Goal: Task Accomplishment & Management: Manage account settings

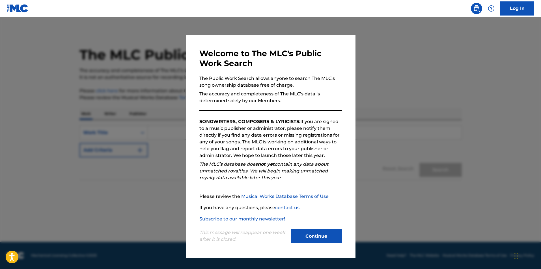
click at [308, 240] on button "Continue" at bounding box center [316, 236] width 51 height 14
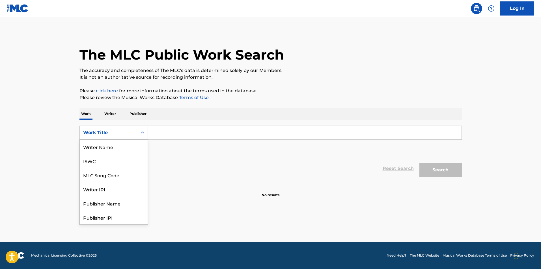
click at [112, 131] on div "Work Title" at bounding box center [108, 132] width 51 height 7
click at [121, 178] on div "Publisher Name" at bounding box center [114, 175] width 68 height 14
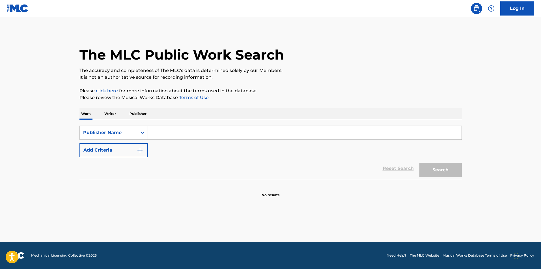
click at [174, 132] on input "Search Form" at bounding box center [304, 133] width 313 height 14
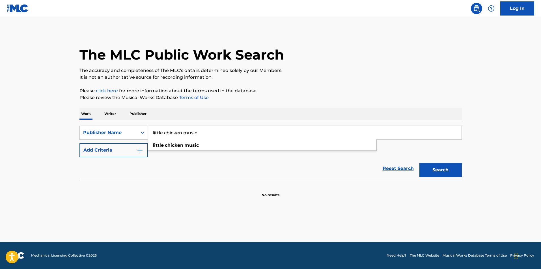
type input "little chicken music"
click at [419, 163] on button "Search" at bounding box center [440, 170] width 42 height 14
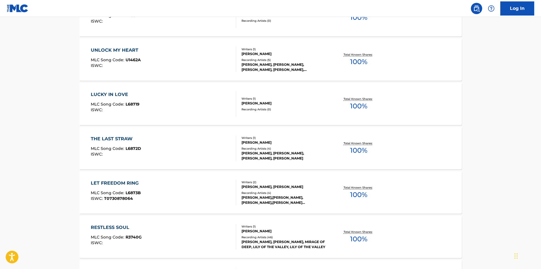
scroll to position [197, 0]
click at [130, 182] on div "LET FREEDOM RING" at bounding box center [116, 183] width 51 height 7
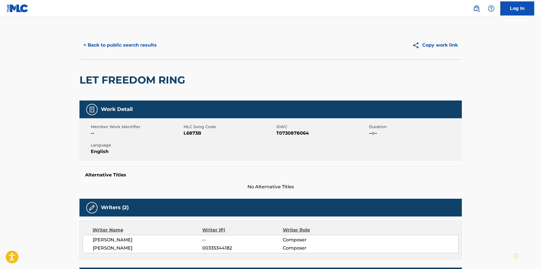
click at [96, 46] on button "< Back to public search results" at bounding box center [119, 45] width 81 height 14
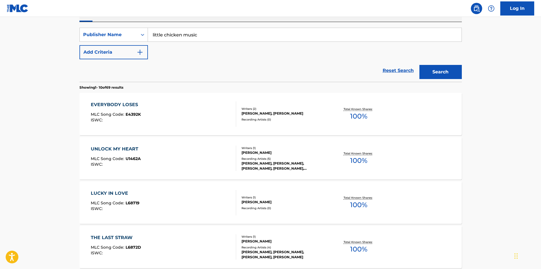
scroll to position [98, 0]
click at [120, 147] on div "UNLOCK MY HEART" at bounding box center [116, 149] width 50 height 7
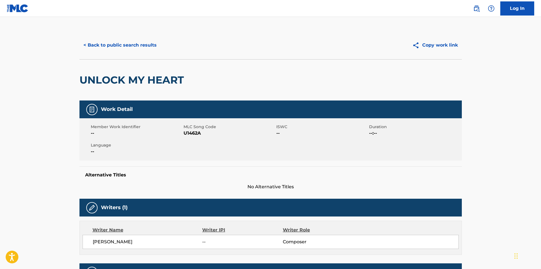
click at [120, 45] on button "< Back to public search results" at bounding box center [119, 45] width 81 height 14
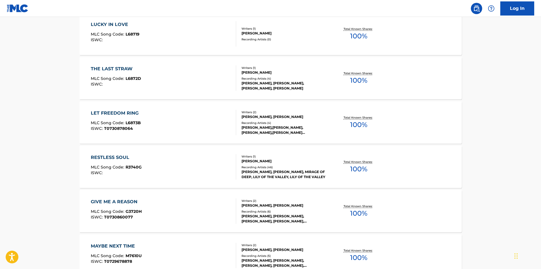
scroll to position [267, 0]
click at [114, 158] on div "RESTLESS SOUL" at bounding box center [116, 157] width 51 height 7
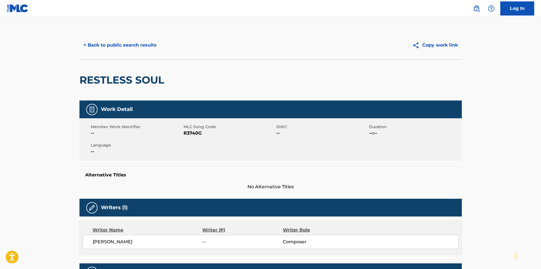
click at [120, 46] on button "< Back to public search results" at bounding box center [119, 45] width 81 height 14
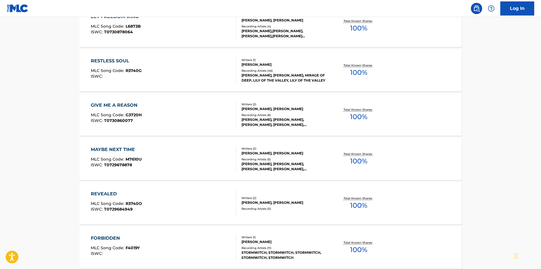
scroll to position [364, 0]
click at [130, 150] on div "MAYBE NEXT TIME" at bounding box center [116, 149] width 51 height 7
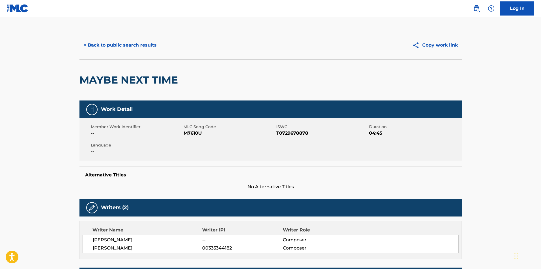
click at [129, 43] on button "< Back to public search results" at bounding box center [119, 45] width 81 height 14
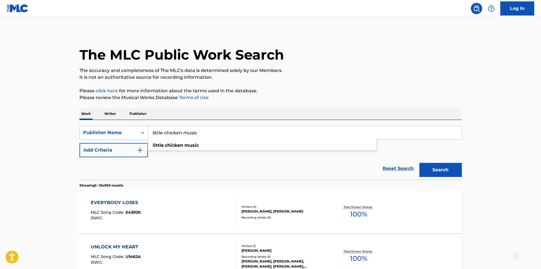
drag, startPoint x: 217, startPoint y: 132, endPoint x: 70, endPoint y: 121, distance: 146.8
click at [419, 163] on button "Search" at bounding box center [440, 170] width 42 height 14
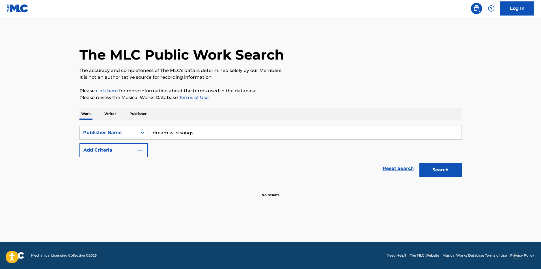
click at [201, 135] on input "dream wild songs" at bounding box center [304, 133] width 313 height 14
click at [419, 163] on button "Search" at bounding box center [440, 170] width 42 height 14
drag, startPoint x: 200, startPoint y: 135, endPoint x: 105, endPoint y: 132, distance: 95.3
click at [105, 132] on div "SearchWithCriteria29f4102f-dd50-4601-80a2-5e8eb729dbb2 Publisher Name dream wil…" at bounding box center [270, 133] width 382 height 14
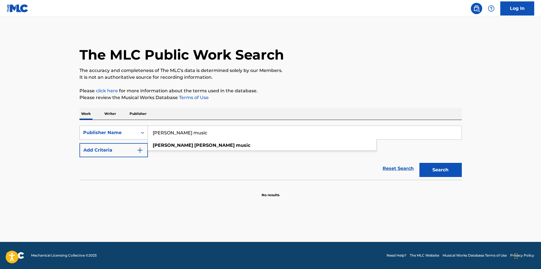
type input "denise gentilini music"
click at [419, 163] on button "Search" at bounding box center [440, 170] width 42 height 14
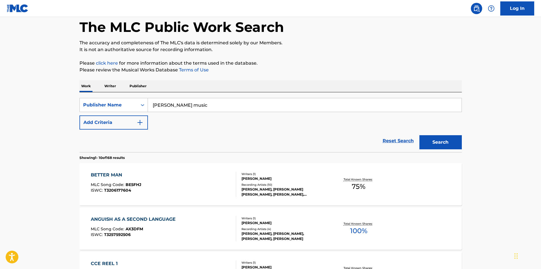
scroll to position [28, 0]
click at [119, 175] on div "BETTER MAN" at bounding box center [116, 175] width 51 height 7
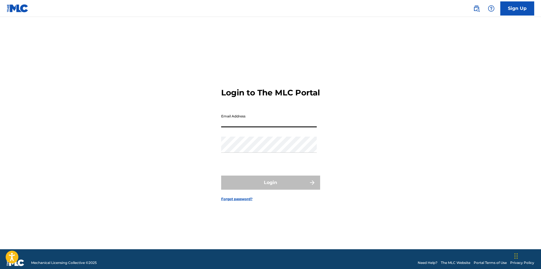
click at [262, 127] on input "Email Address" at bounding box center [269, 119] width 96 height 16
type input "[EMAIL_ADDRESS][DOMAIN_NAME]"
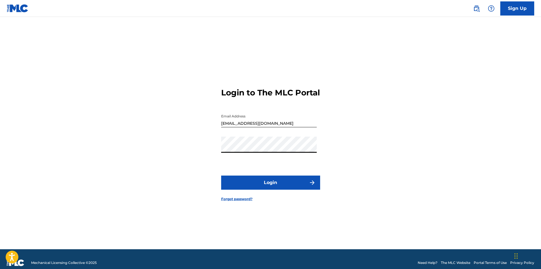
click at [221, 176] on button "Login" at bounding box center [270, 183] width 99 height 14
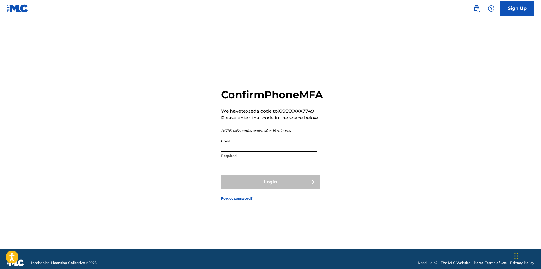
drag, startPoint x: 262, startPoint y: 130, endPoint x: 251, endPoint y: 152, distance: 24.9
click at [251, 152] on input "Code" at bounding box center [269, 144] width 96 height 16
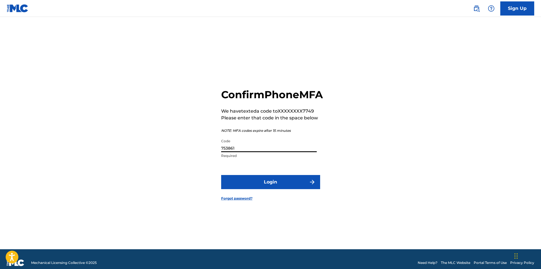
type input "753861"
click at [275, 189] on button "Login" at bounding box center [270, 182] width 99 height 14
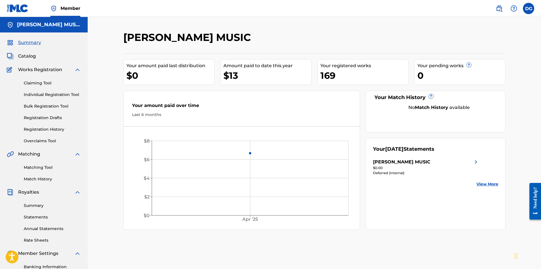
click at [28, 58] on span "Catalog" at bounding box center [27, 56] width 18 height 7
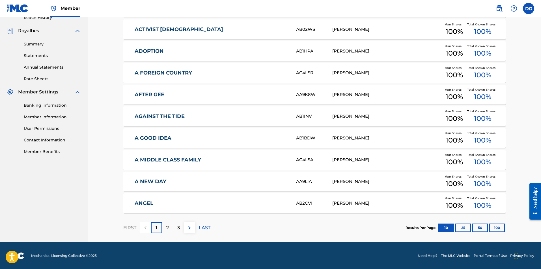
scroll to position [162, 0]
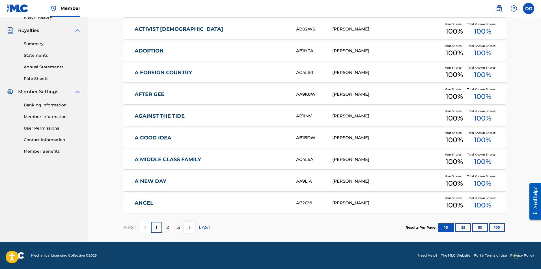
click at [481, 228] on button "50" at bounding box center [480, 227] width 16 height 8
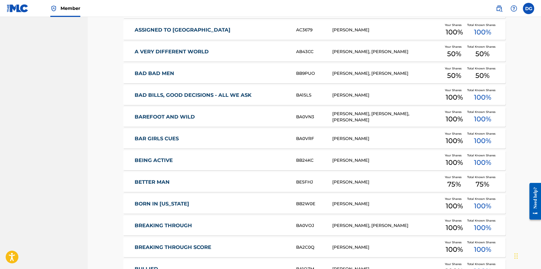
scroll to position [444, 0]
click at [161, 183] on link "BETTER MAN" at bounding box center [211, 182] width 154 height 6
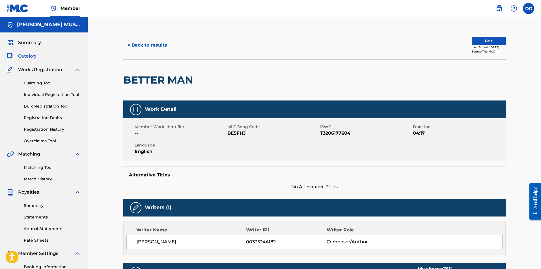
click at [483, 40] on button "Edit" at bounding box center [488, 41] width 34 height 8
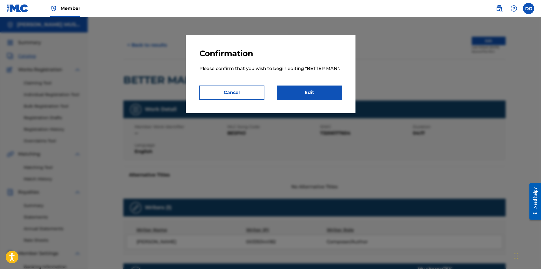
click at [296, 91] on link "Edit" at bounding box center [309, 93] width 65 height 14
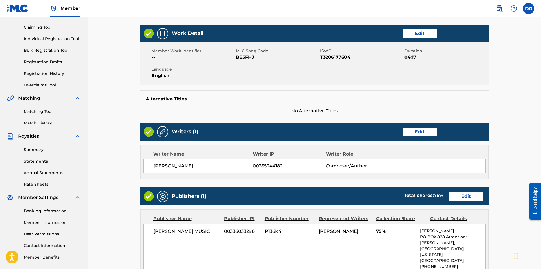
scroll to position [56, 0]
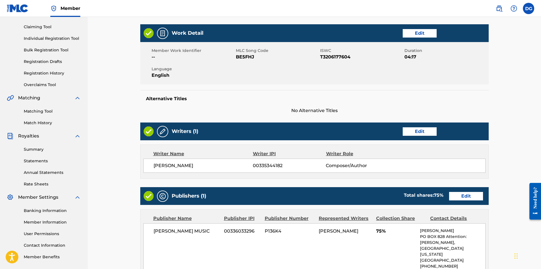
click at [416, 133] on link "Edit" at bounding box center [419, 131] width 34 height 8
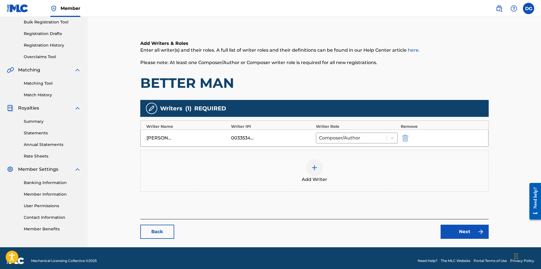
scroll to position [84, 0]
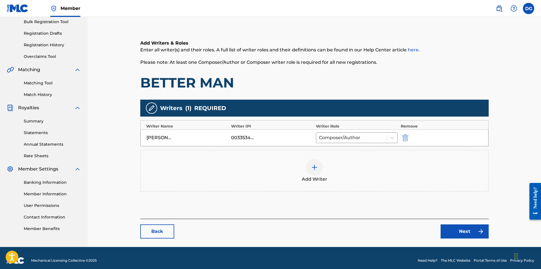
click at [316, 166] on img at bounding box center [314, 167] width 7 height 7
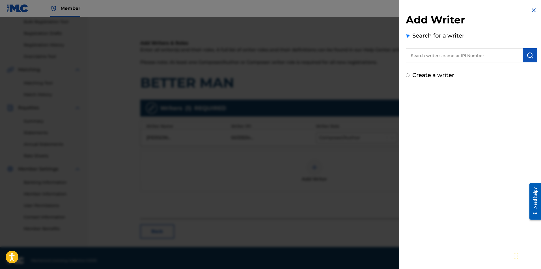
click at [489, 56] on input "text" at bounding box center [463, 55] width 117 height 14
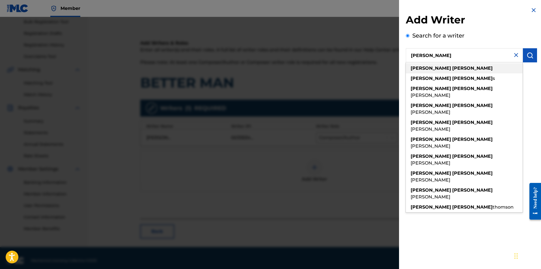
click at [455, 67] on div "robert michael" at bounding box center [463, 68] width 117 height 10
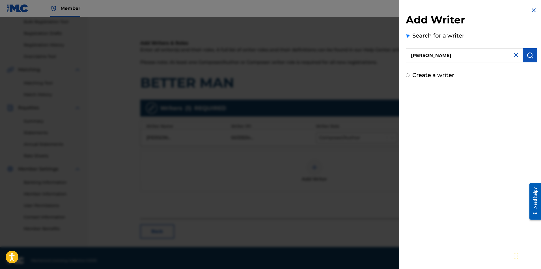
click at [449, 55] on input "[PERSON_NAME]" at bounding box center [463, 55] width 117 height 14
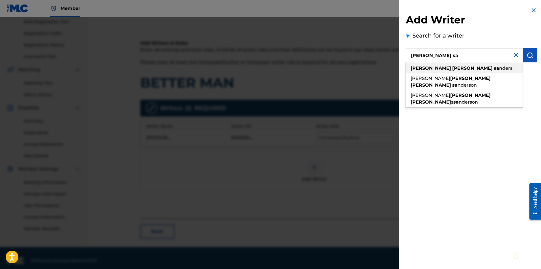
click at [499, 69] on span "nders" at bounding box center [505, 68] width 13 height 5
type input "[PERSON_NAME] [PERSON_NAME]"
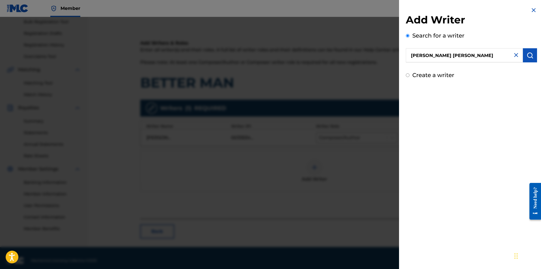
click at [531, 10] on img at bounding box center [533, 10] width 7 height 7
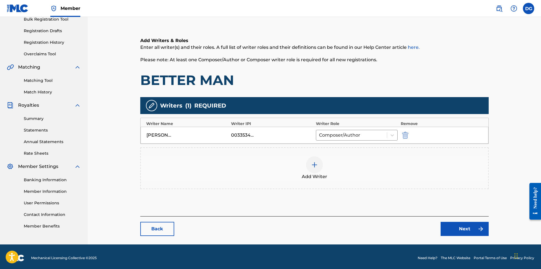
scroll to position [90, 0]
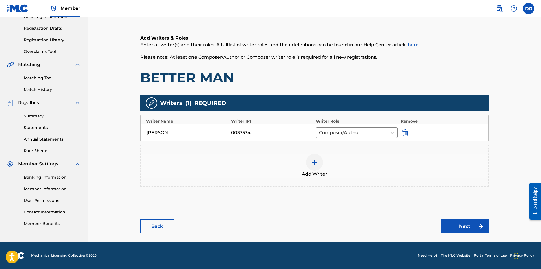
click at [461, 224] on link "Next" at bounding box center [464, 227] width 48 height 14
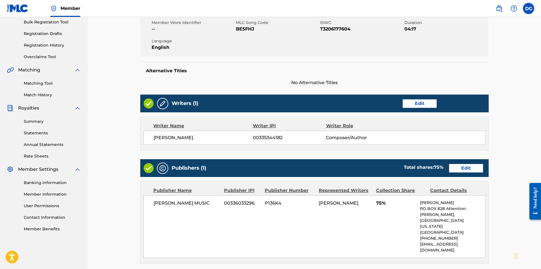
scroll to position [84, 0]
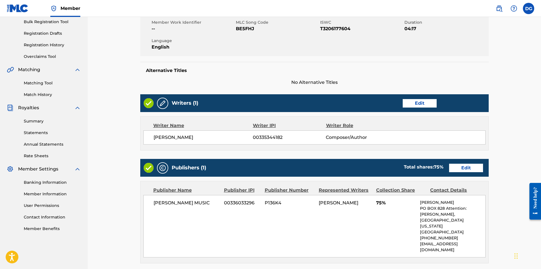
click at [467, 168] on link "Edit" at bounding box center [466, 168] width 34 height 8
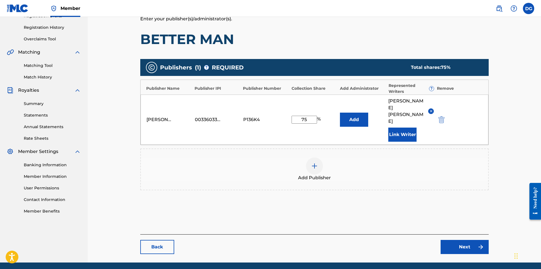
scroll to position [109, 0]
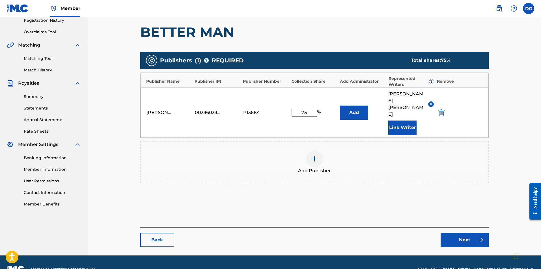
click at [315, 156] on img at bounding box center [314, 159] width 7 height 7
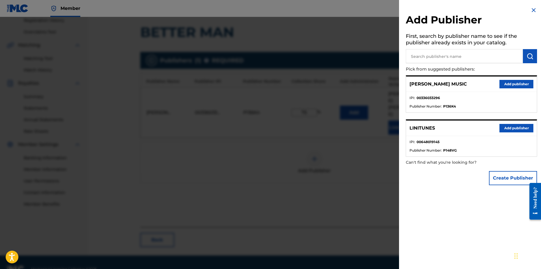
click at [450, 58] on input "text" at bounding box center [463, 56] width 117 height 14
type input "[PERSON_NAME] [PERSON_NAME] music"
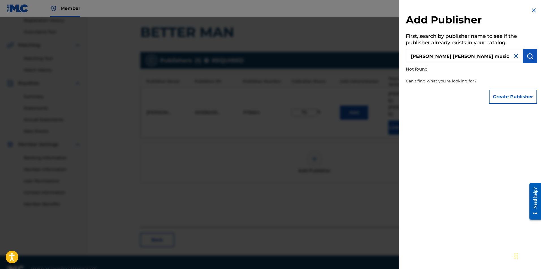
click at [532, 10] on img at bounding box center [533, 10] width 7 height 7
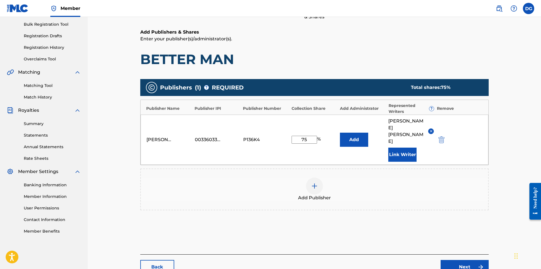
scroll to position [0, 0]
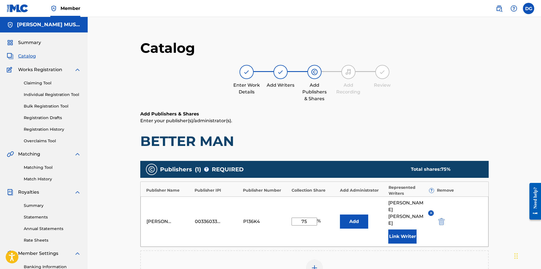
click at [26, 56] on span "Catalog" at bounding box center [27, 56] width 18 height 7
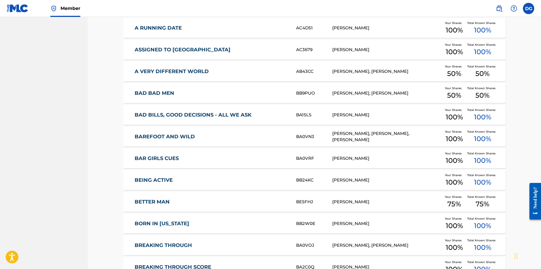
scroll to position [424, 0]
click at [162, 202] on link "BETTER MAN" at bounding box center [211, 202] width 154 height 6
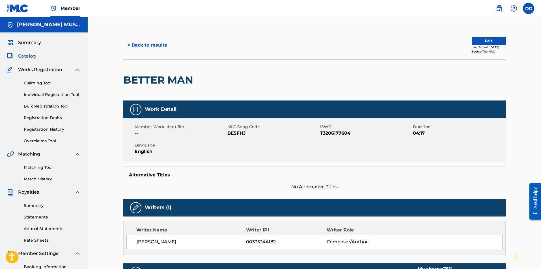
click at [528, 8] on label at bounding box center [527, 8] width 11 height 11
click at [528, 8] on input "DG [PERSON_NAME] [EMAIL_ADDRESS][DOMAIN_NAME] Notification Preferences Profile …" at bounding box center [528, 8] width 0 height 0
click at [475, 80] on p "Log out" at bounding box center [473, 79] width 13 height 5
click at [528, 8] on input "DG [PERSON_NAME] [EMAIL_ADDRESS][DOMAIN_NAME] Notification Preferences Profile …" at bounding box center [528, 8] width 0 height 0
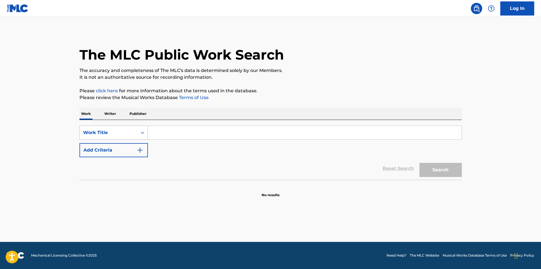
click at [127, 134] on div "Work Title" at bounding box center [108, 132] width 51 height 7
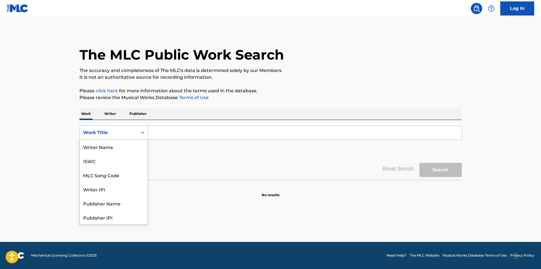
scroll to position [28, 0]
click at [122, 174] on div "Publisher Name" at bounding box center [114, 175] width 68 height 14
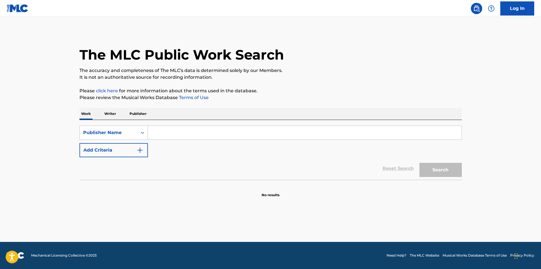
click at [192, 135] on input "Search Form" at bounding box center [304, 133] width 313 height 14
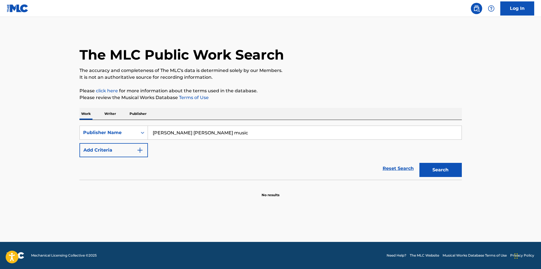
type input "[PERSON_NAME] [PERSON_NAME] music"
click at [419, 163] on button "Search" at bounding box center [440, 170] width 42 height 14
drag, startPoint x: 196, startPoint y: 131, endPoint x: 83, endPoint y: 115, distance: 113.7
click at [83, 115] on div "Work Writer Publisher SearchWithCriteria5d0fb6fd-6a9a-4176-a183-3f464b6f6ec4 Pu…" at bounding box center [270, 153] width 382 height 90
click at [108, 113] on p "Writer" at bounding box center [110, 114] width 15 height 12
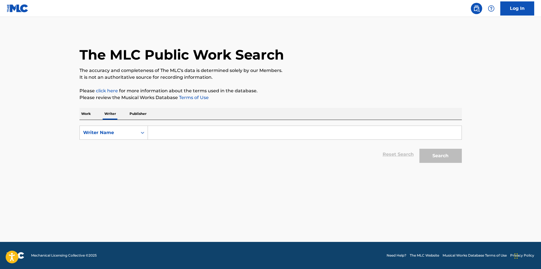
click at [184, 134] on input "Search Form" at bounding box center [304, 133] width 313 height 14
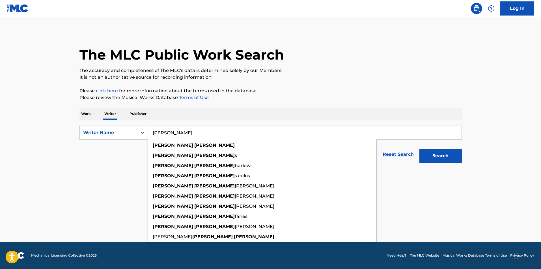
type input "[PERSON_NAME]"
click at [419, 149] on button "Search" at bounding box center [440, 156] width 42 height 14
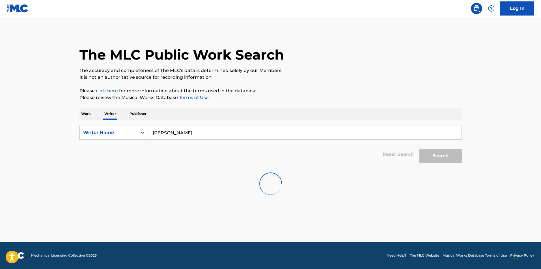
click at [90, 113] on p "Work" at bounding box center [85, 114] width 13 height 12
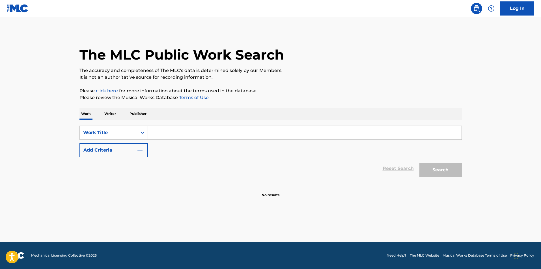
click at [156, 134] on input "Search Form" at bounding box center [304, 133] width 313 height 14
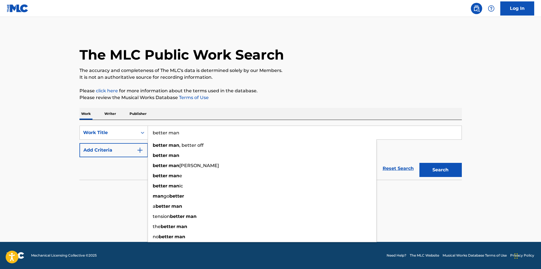
type input "better man"
click at [419, 163] on button "Search" at bounding box center [440, 170] width 42 height 14
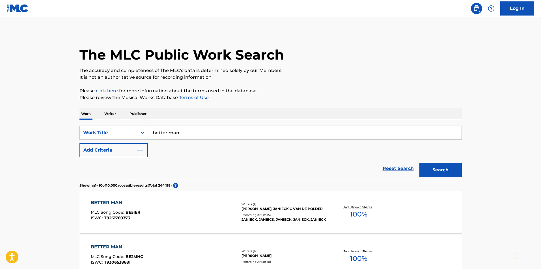
click at [127, 149] on button "Add Criteria" at bounding box center [113, 150] width 68 height 14
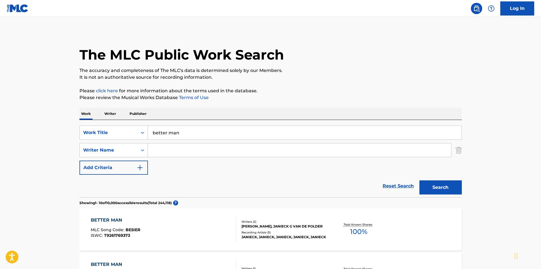
click at [170, 151] on input "Search Form" at bounding box center [299, 151] width 303 height 14
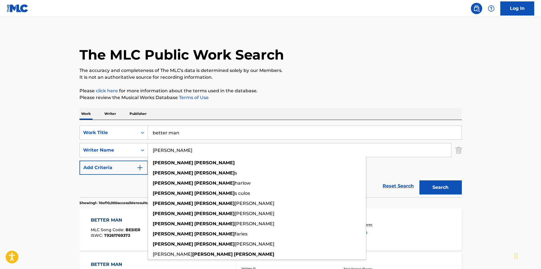
type input "[PERSON_NAME]"
click at [419, 181] on button "Search" at bounding box center [440, 188] width 42 height 14
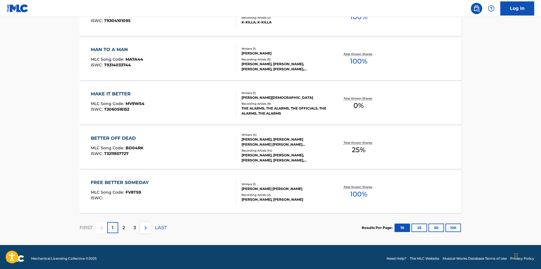
scroll to position [440, 0]
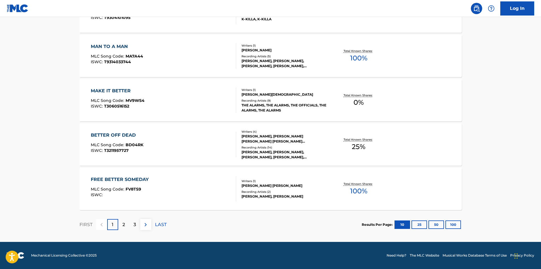
click at [439, 222] on button "50" at bounding box center [436, 225] width 16 height 8
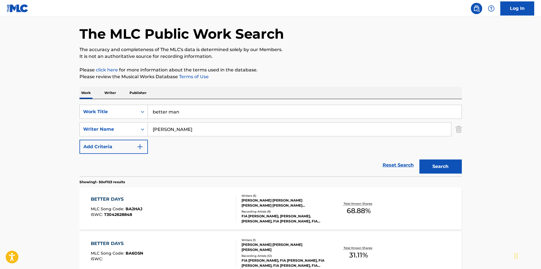
scroll to position [0, 0]
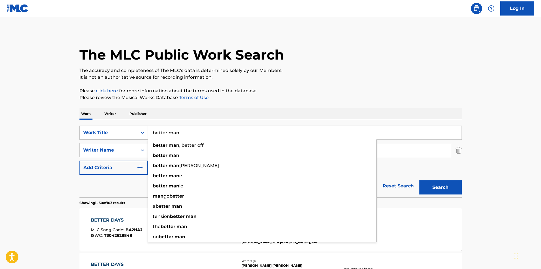
drag, startPoint x: 185, startPoint y: 133, endPoint x: 107, endPoint y: 131, distance: 78.3
click at [107, 131] on div "SearchWithCriteria4c46990a-181f-4d5d-8eaa-12e89bb4bfdc Work Title better man be…" at bounding box center [270, 133] width 382 height 14
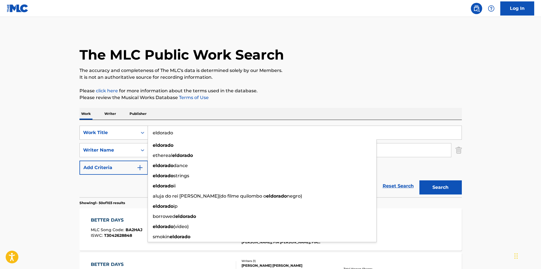
click at [419, 181] on button "Search" at bounding box center [440, 188] width 42 height 14
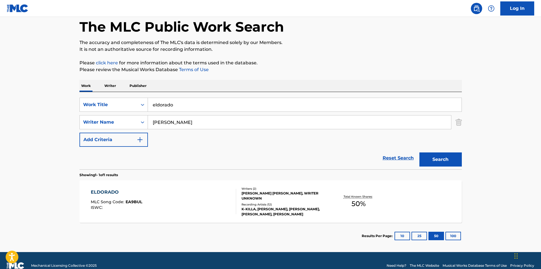
scroll to position [38, 0]
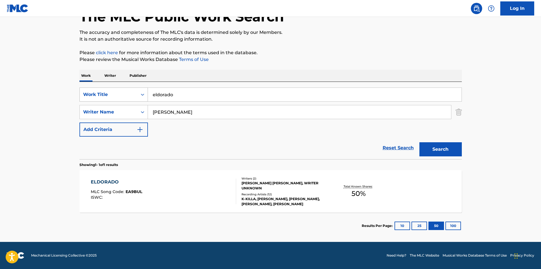
drag, startPoint x: 187, startPoint y: 95, endPoint x: 98, endPoint y: 88, distance: 89.2
click at [98, 88] on div "SearchWithCriteria4c46990a-181f-4d5d-8eaa-12e89bb4bfdc Work Title eldorado" at bounding box center [270, 95] width 382 height 14
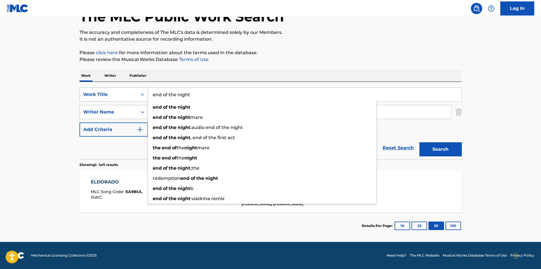
click at [419, 142] on button "Search" at bounding box center [440, 149] width 42 height 14
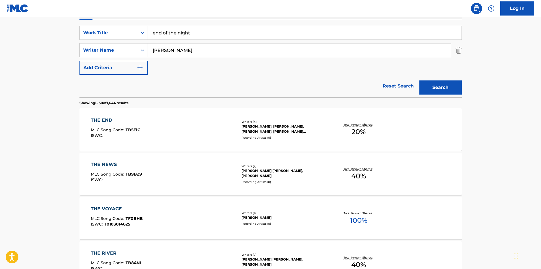
scroll to position [0, 0]
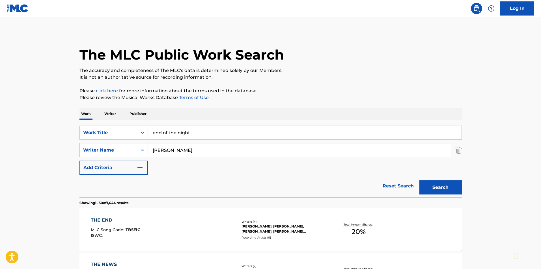
drag, startPoint x: 198, startPoint y: 134, endPoint x: 77, endPoint y: 134, distance: 120.4
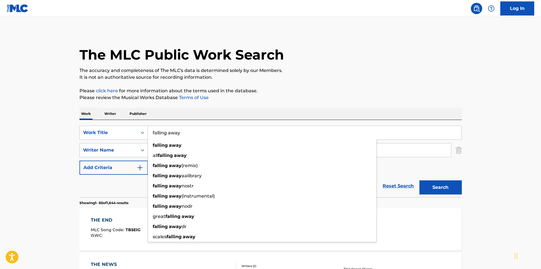
type input "falling away"
click at [419, 181] on button "Search" at bounding box center [440, 188] width 42 height 14
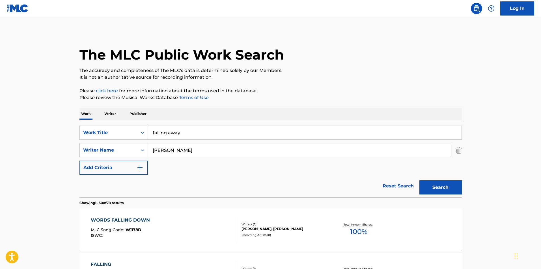
click at [140, 114] on p "Publisher" at bounding box center [138, 114] width 20 height 12
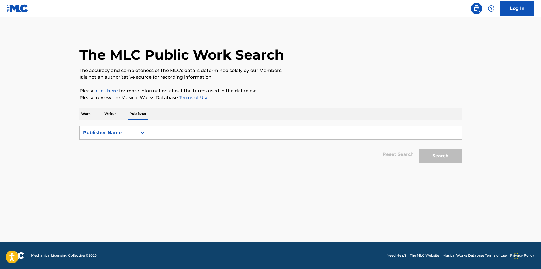
click at [164, 133] on input "Search Form" at bounding box center [304, 133] width 313 height 14
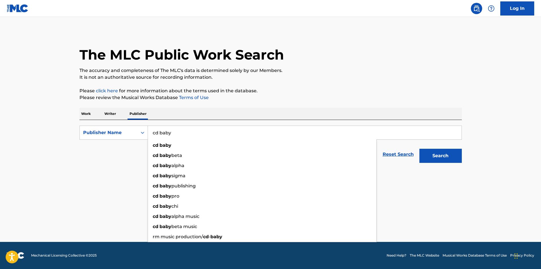
type input "cd baby"
click at [419, 149] on button "Search" at bounding box center [440, 156] width 42 height 14
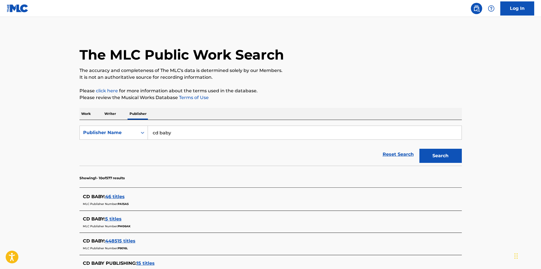
click at [111, 114] on p "Writer" at bounding box center [110, 114] width 15 height 12
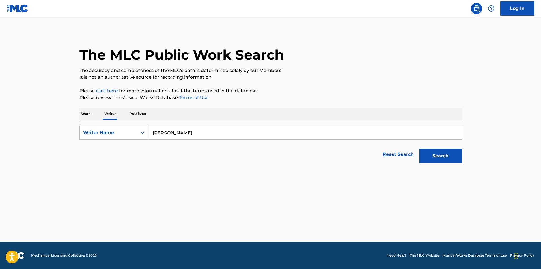
click at [88, 115] on p "Work" at bounding box center [85, 114] width 13 height 12
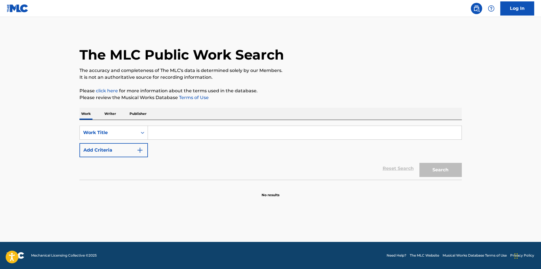
click at [118, 152] on button "Add Criteria" at bounding box center [113, 150] width 68 height 14
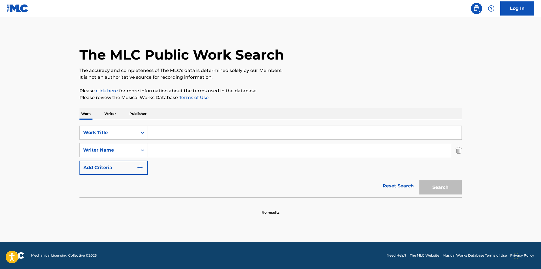
click at [169, 134] on input "Search Form" at bounding box center [304, 133] width 313 height 14
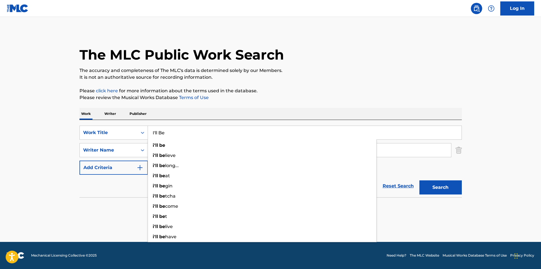
type input "I'll Be"
click at [141, 115] on p "Publisher" at bounding box center [138, 114] width 20 height 12
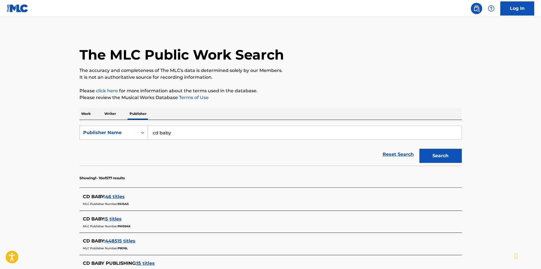
click at [142, 130] on icon "Search Form" at bounding box center [143, 133] width 6 height 6
click at [446, 153] on button "Search" at bounding box center [440, 156] width 42 height 14
click at [109, 113] on p "Writer" at bounding box center [110, 114] width 15 height 12
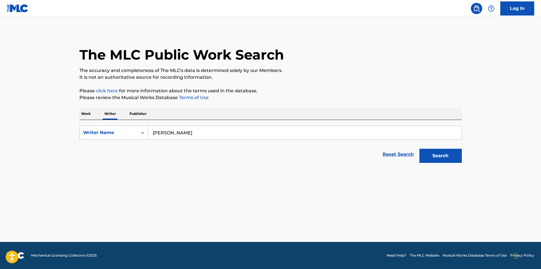
click at [84, 114] on p "Work" at bounding box center [85, 114] width 13 height 12
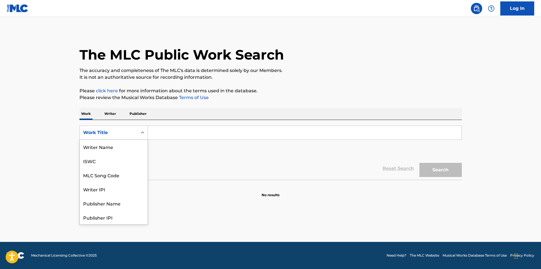
click at [141, 133] on icon "Search Form" at bounding box center [142, 133] width 3 height 2
click at [111, 175] on div "Publisher Name" at bounding box center [114, 175] width 68 height 14
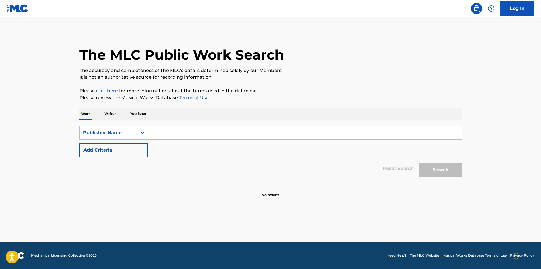
click at [174, 135] on input "Search Form" at bounding box center [304, 133] width 313 height 14
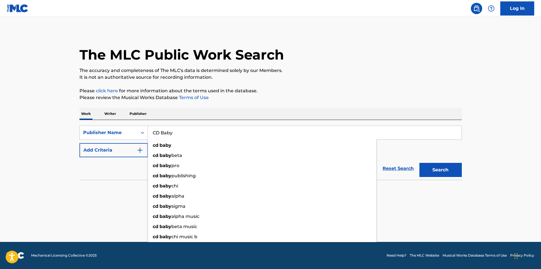
type input "CD Baby"
click at [140, 151] on img "Search Form" at bounding box center [139, 150] width 7 height 7
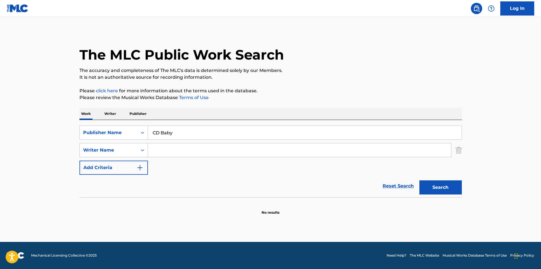
click at [166, 156] on input "Search Form" at bounding box center [299, 151] width 303 height 14
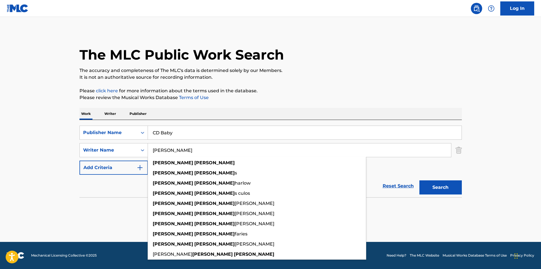
click at [419, 181] on button "Search" at bounding box center [440, 188] width 42 height 14
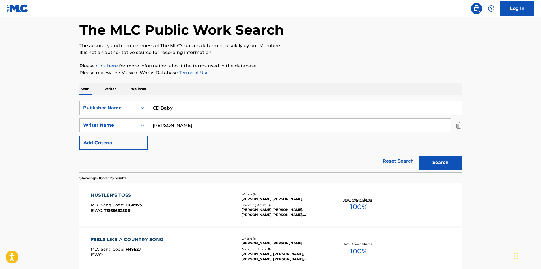
scroll to position [0, 0]
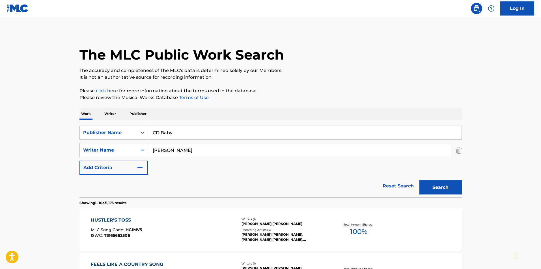
click at [193, 151] on input "[PERSON_NAME]" at bounding box center [299, 151] width 303 height 14
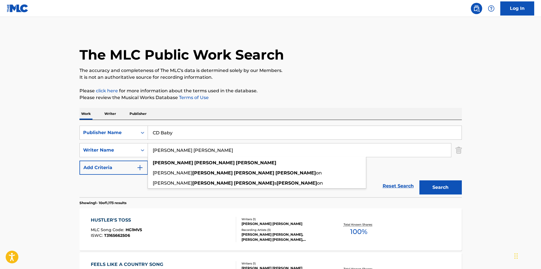
click at [419, 181] on button "Search" at bounding box center [440, 188] width 42 height 14
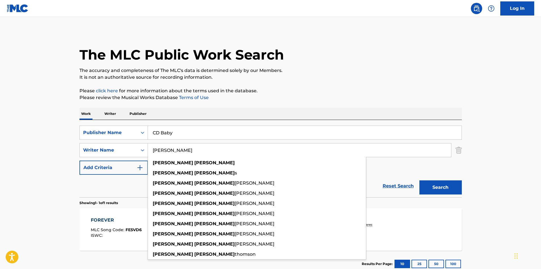
click at [419, 181] on button "Search" at bounding box center [440, 188] width 42 height 14
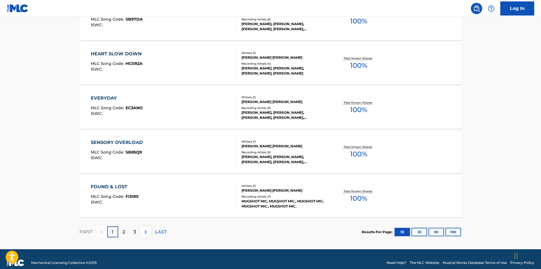
scroll to position [440, 0]
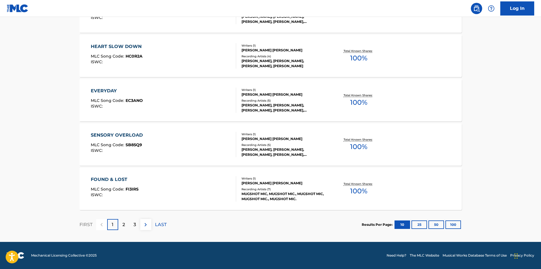
click at [457, 226] on button "100" at bounding box center [453, 225] width 16 height 8
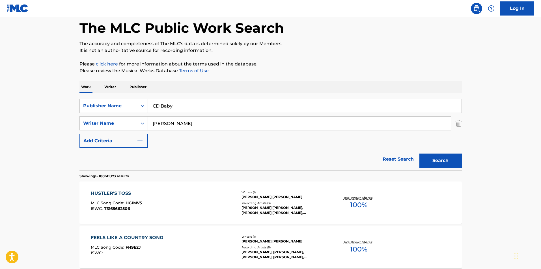
scroll to position [0, 0]
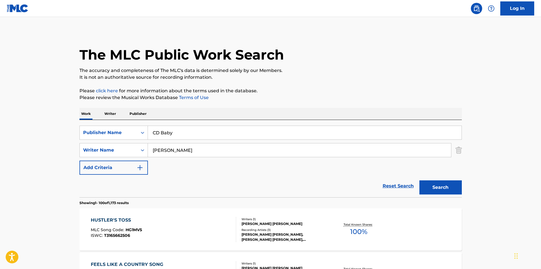
drag, startPoint x: 192, startPoint y: 153, endPoint x: 197, endPoint y: 153, distance: 4.2
click at [192, 153] on input "[PERSON_NAME]" at bounding box center [299, 151] width 303 height 14
type input "[PERSON_NAME]"
click at [419, 181] on button "Search" at bounding box center [440, 188] width 42 height 14
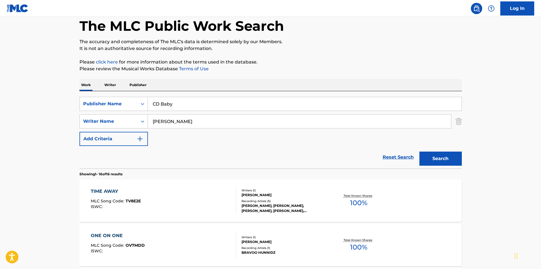
scroll to position [29, 0]
click at [270, 196] on div "[PERSON_NAME]" at bounding box center [283, 194] width 85 height 5
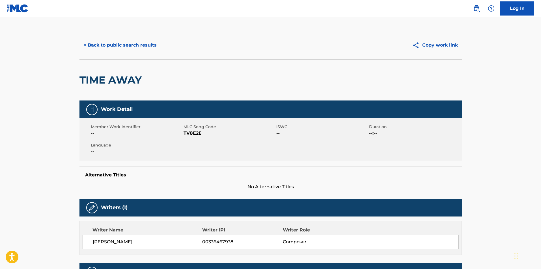
click at [128, 45] on button "< Back to public search results" at bounding box center [119, 45] width 81 height 14
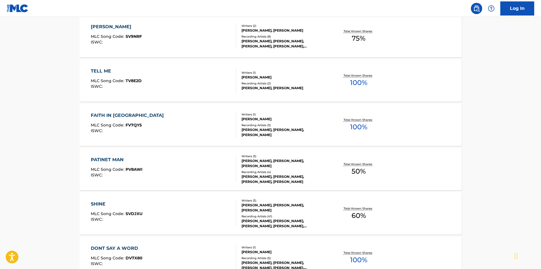
scroll to position [283, 0]
click at [121, 159] on div "PATINET MAN" at bounding box center [117, 159] width 52 height 7
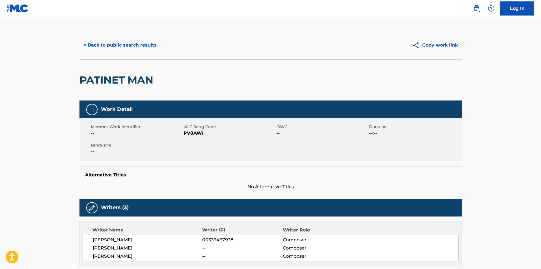
click at [143, 47] on button "< Back to public search results" at bounding box center [119, 45] width 81 height 14
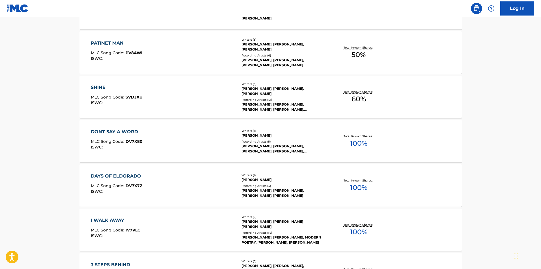
scroll to position [399, 0]
click at [132, 177] on div "DAYS OF ELDORADO" at bounding box center [117, 176] width 53 height 7
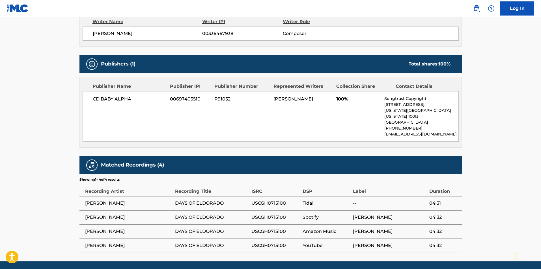
scroll to position [222, 0]
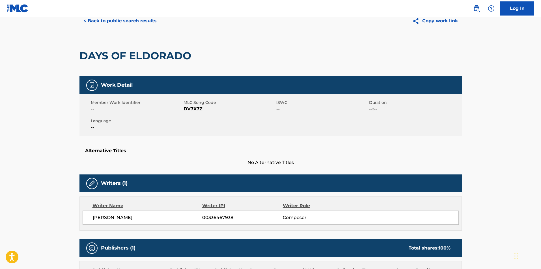
click at [106, 23] on button "< Back to public search results" at bounding box center [119, 21] width 81 height 14
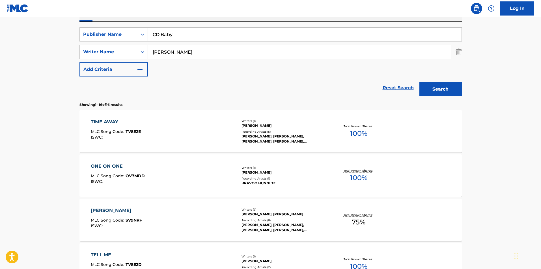
scroll to position [98, 0]
click at [116, 121] on div "TIME AWAY" at bounding box center [116, 122] width 50 height 7
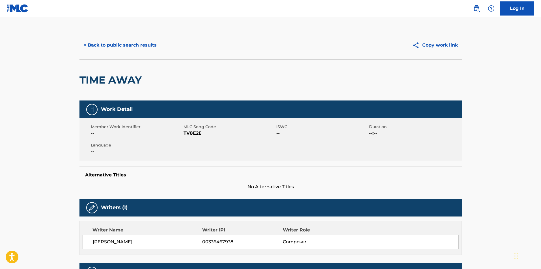
click at [121, 45] on button "< Back to public search results" at bounding box center [119, 45] width 81 height 14
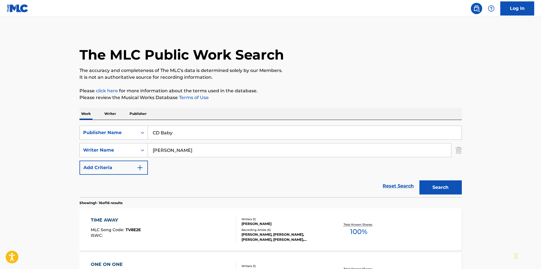
click at [518, 5] on link "Log In" at bounding box center [517, 8] width 34 height 14
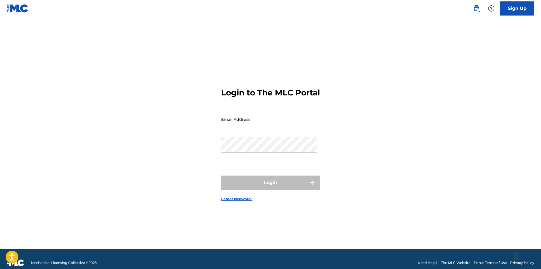
click at [257, 127] on input "Email Address" at bounding box center [269, 119] width 96 height 16
type input "[EMAIL_ADDRESS][DOMAIN_NAME]"
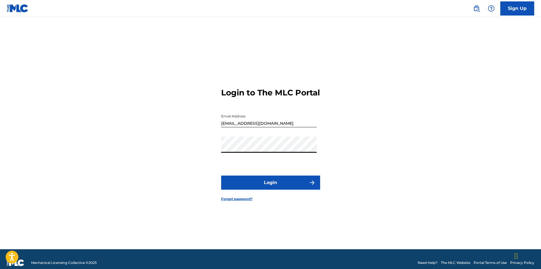
click at [221, 176] on button "Login" at bounding box center [270, 183] width 99 height 14
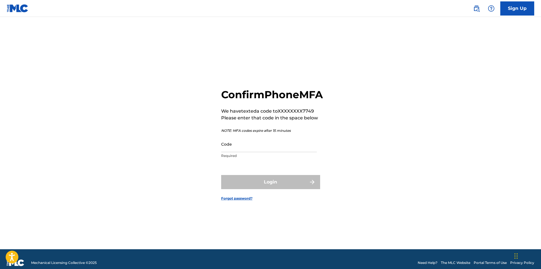
click at [271, 152] on input "Code" at bounding box center [269, 144] width 96 height 16
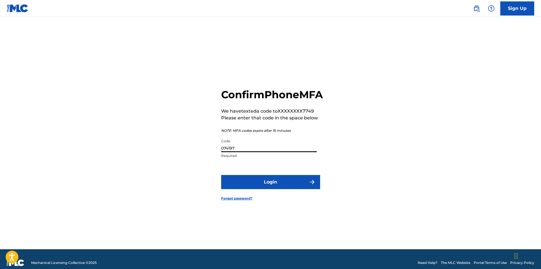
type input "074197"
click at [264, 187] on button "Login" at bounding box center [270, 182] width 99 height 14
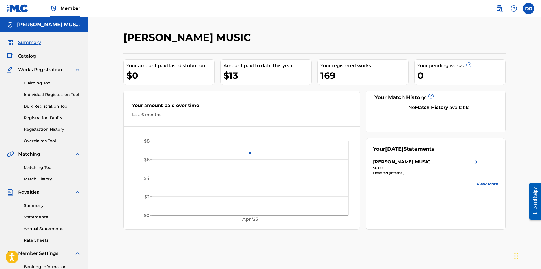
click at [26, 58] on span "Catalog" at bounding box center [27, 56] width 18 height 7
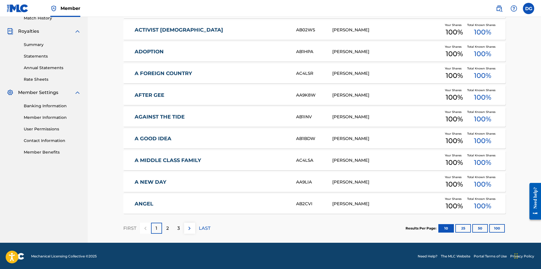
scroll to position [162, 0]
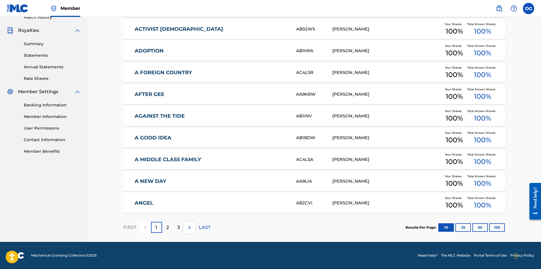
click at [479, 227] on button "50" at bounding box center [480, 227] width 16 height 8
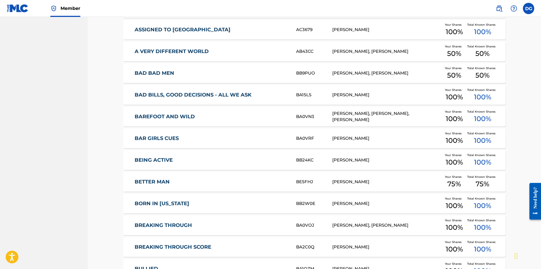
scroll to position [444, 0]
click at [151, 179] on link "BETTER MAN" at bounding box center [211, 182] width 154 height 6
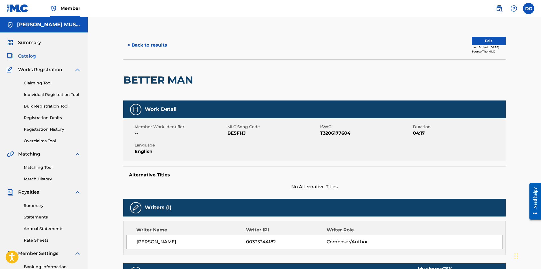
click at [492, 40] on button "Edit" at bounding box center [488, 41] width 34 height 8
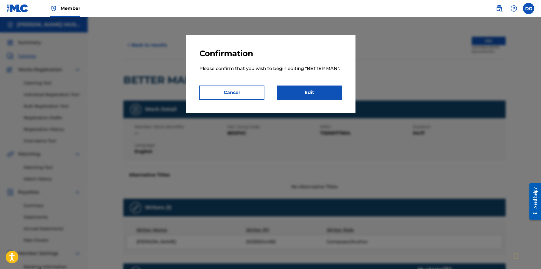
click at [312, 91] on link "Edit" at bounding box center [309, 93] width 65 height 14
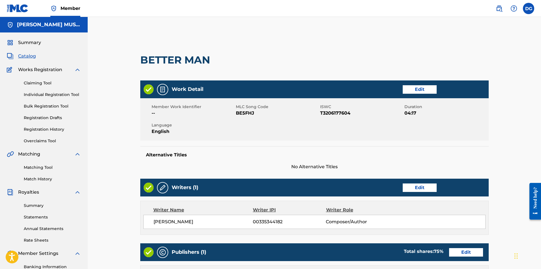
click at [418, 189] on link "Edit" at bounding box center [419, 188] width 34 height 8
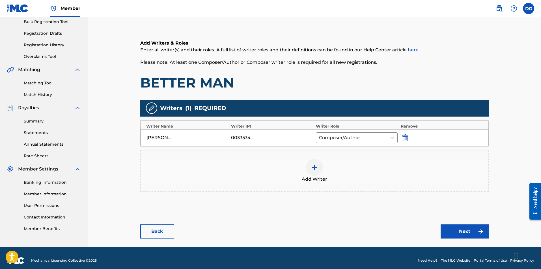
scroll to position [85, 0]
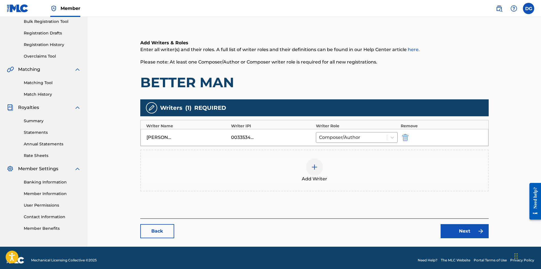
click at [316, 166] on img at bounding box center [314, 167] width 7 height 7
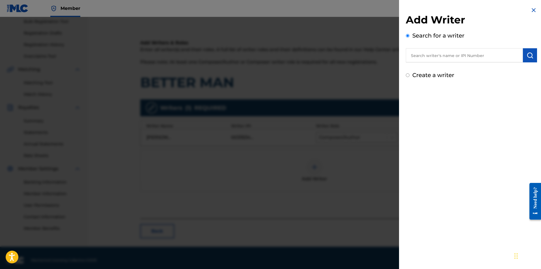
click at [440, 57] on input "text" at bounding box center [463, 55] width 117 height 14
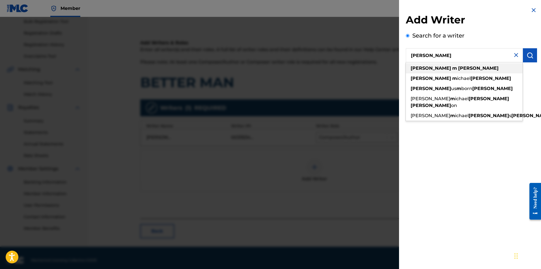
click at [458, 67] on strong "[PERSON_NAME]" at bounding box center [478, 68] width 40 height 5
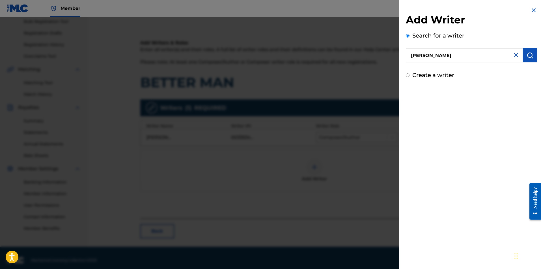
click at [431, 55] on input "[PERSON_NAME]" at bounding box center [463, 55] width 117 height 14
type input "[PERSON_NAME]"
click at [528, 55] on img "submit" at bounding box center [529, 55] width 7 height 7
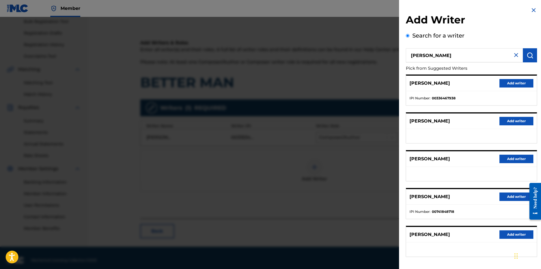
click at [519, 81] on button "Add writer" at bounding box center [516, 83] width 34 height 8
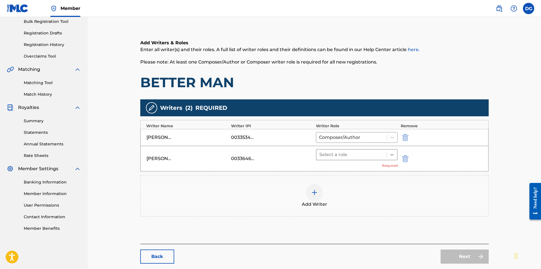
click at [393, 153] on icon at bounding box center [392, 155] width 6 height 6
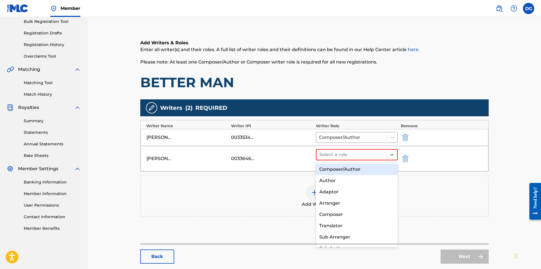
click at [352, 169] on div "Composer/Author" at bounding box center [357, 169] width 82 height 11
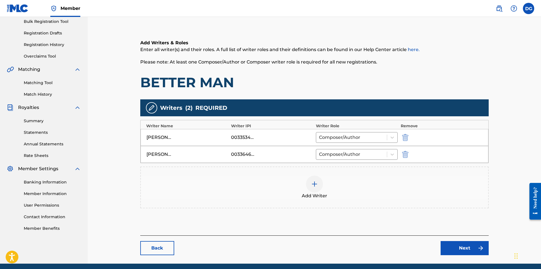
click at [462, 249] on link "Next" at bounding box center [464, 248] width 48 height 14
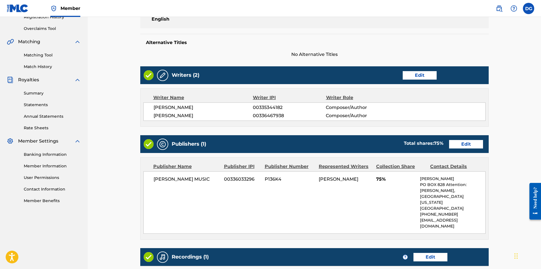
scroll to position [113, 0]
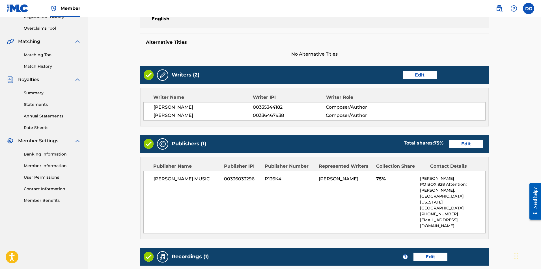
click at [466, 142] on link "Edit" at bounding box center [466, 144] width 34 height 8
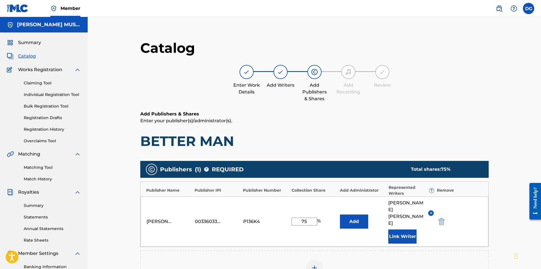
click at [316, 265] on img at bounding box center [314, 268] width 7 height 7
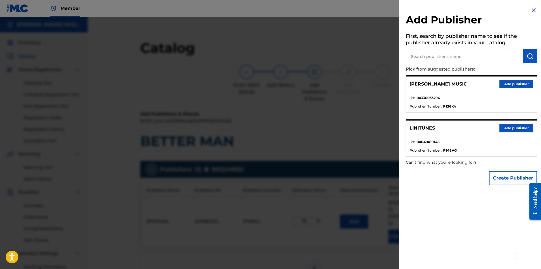
click at [474, 56] on input "text" at bounding box center [463, 56] width 117 height 14
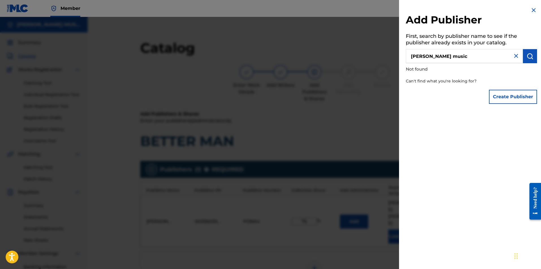
click at [433, 55] on input "[PERSON_NAME] music" at bounding box center [463, 56] width 117 height 14
type input "[PERSON_NAME] [PERSON_NAME] music"
click at [526, 56] on img "submit" at bounding box center [529, 56] width 7 height 7
click at [532, 9] on img at bounding box center [533, 10] width 7 height 7
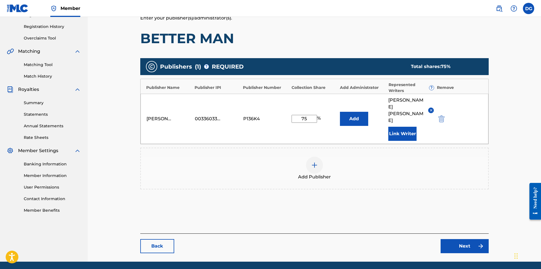
scroll to position [109, 0]
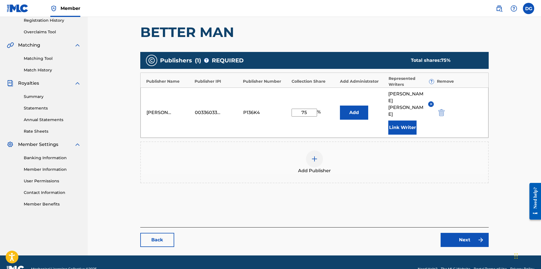
click at [455, 233] on link "Next" at bounding box center [464, 240] width 48 height 14
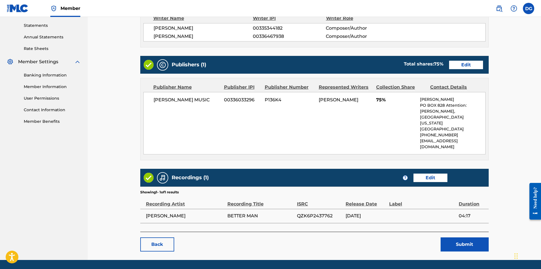
scroll to position [192, 0]
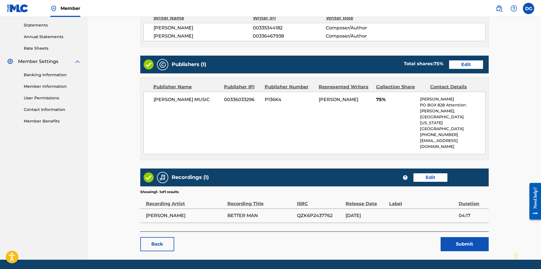
click at [432, 173] on link "Edit" at bounding box center [430, 177] width 34 height 8
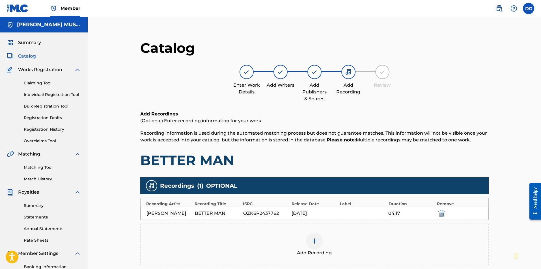
click at [314, 238] on img at bounding box center [314, 241] width 7 height 7
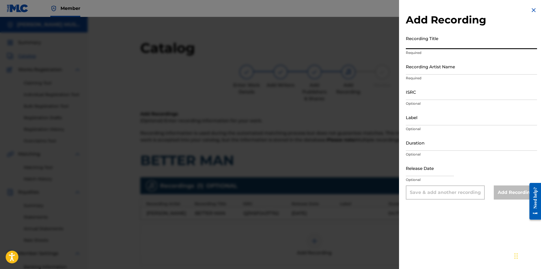
click at [447, 44] on input "Recording Title" at bounding box center [470, 41] width 131 height 16
type input "Better Man"
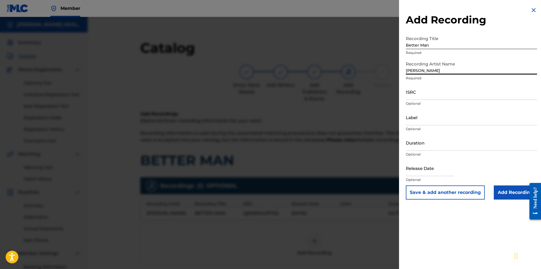
type input "[PERSON_NAME]"
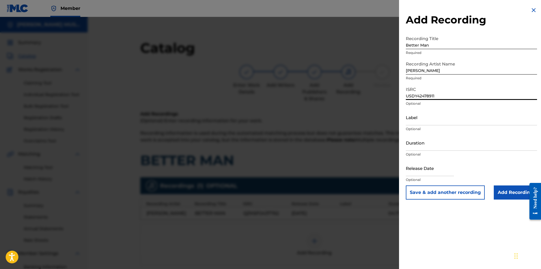
type input "USDY42478911"
click at [435, 146] on input "Duration" at bounding box center [470, 143] width 131 height 16
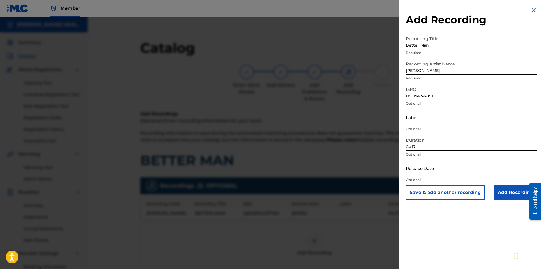
type input "04:17"
select select "7"
select select "2025"
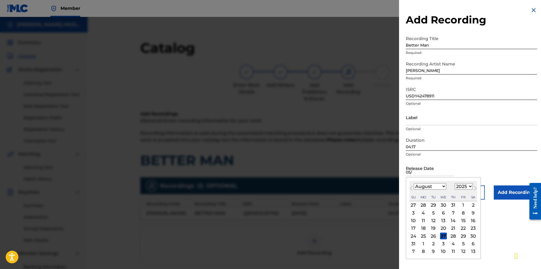
type input "05/"
click at [443, 186] on select "January February March April May June July August September October November De…" at bounding box center [429, 186] width 32 height 6
click at [413, 183] on select "January February March April May June July August September October November De…" at bounding box center [429, 186] width 32 height 6
click at [470, 186] on button "Next Month" at bounding box center [474, 189] width 9 height 9
select select "5"
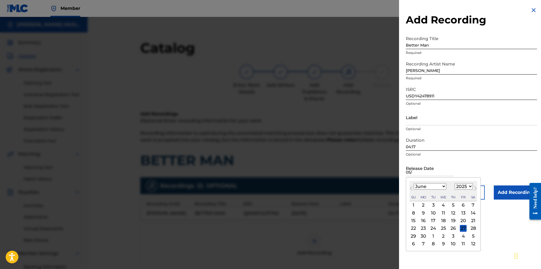
click at [469, 186] on select "1899 1900 1901 1902 1903 1904 1905 1906 1907 1908 1909 1910 1911 1912 1913 1914…" at bounding box center [463, 186] width 18 height 6
select select "2024"
click at [454, 183] on select "1899 1900 1901 1902 1903 1904 1905 1906 1907 1908 1909 1910 1911 1912 1913 1914…" at bounding box center [463, 186] width 18 height 6
click at [462, 222] on div "14" at bounding box center [462, 221] width 7 height 7
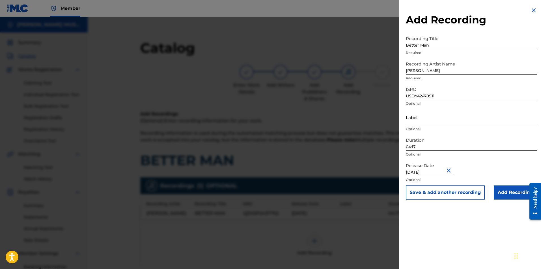
drag, startPoint x: 414, startPoint y: 171, endPoint x: 383, endPoint y: 170, distance: 31.7
click at [383, 170] on div "Add Recording Recording Title Better Man Required Recording Artist Name [PERSON…" at bounding box center [270, 143] width 541 height 252
type input "[DATE]"
click at [517, 191] on input "Add Recording" at bounding box center [514, 193] width 43 height 14
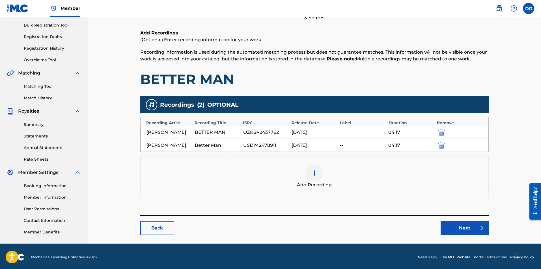
scroll to position [83, 0]
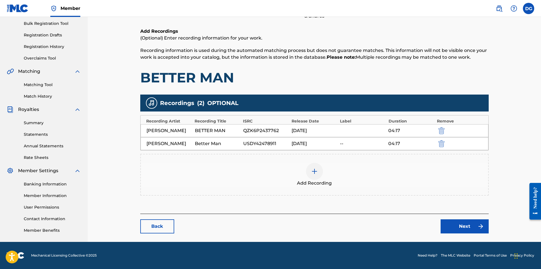
click at [466, 227] on link "Next" at bounding box center [464, 227] width 48 height 14
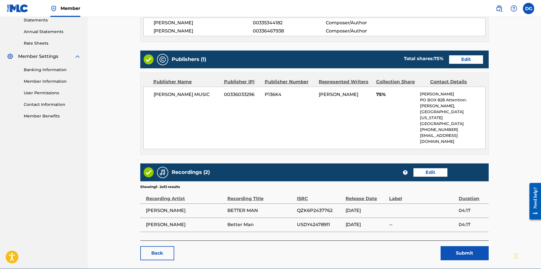
scroll to position [198, 0]
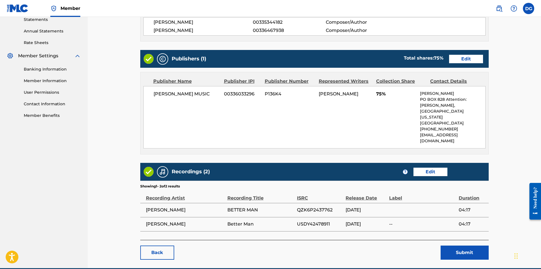
click at [429, 168] on link "Edit" at bounding box center [430, 172] width 34 height 8
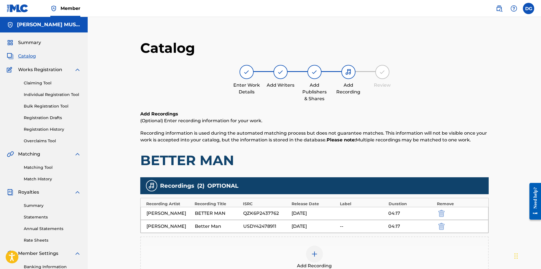
click at [440, 228] on img "submit" at bounding box center [441, 226] width 6 height 7
click at [313, 243] on img at bounding box center [314, 241] width 7 height 7
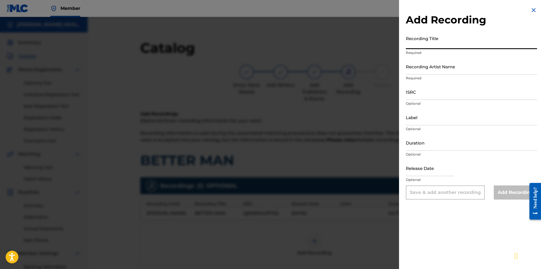
click at [453, 42] on input "Recording Title" at bounding box center [470, 41] width 131 height 16
type input "BETTER MAN"
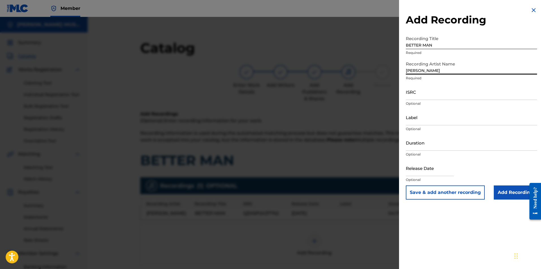
type input "[PERSON_NAME]"
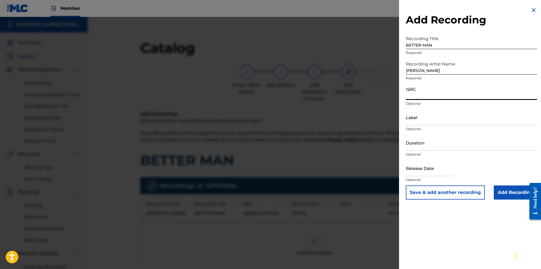
click at [439, 94] on input "ISRC" at bounding box center [470, 92] width 131 height 16
type input "USDY42478911"
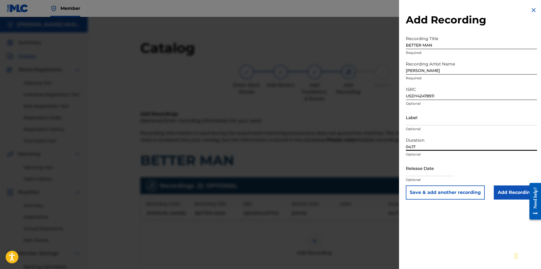
type input "04:17"
type input "[DATE]"
click at [514, 192] on input "Add Recording" at bounding box center [514, 193] width 43 height 14
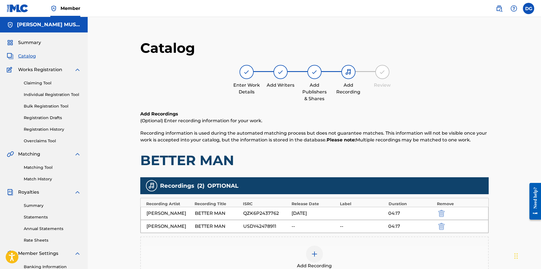
click at [318, 226] on div "--" at bounding box center [313, 226] width 45 height 7
click at [443, 225] on img "submit" at bounding box center [441, 226] width 6 height 7
click at [316, 240] on img at bounding box center [314, 241] width 7 height 7
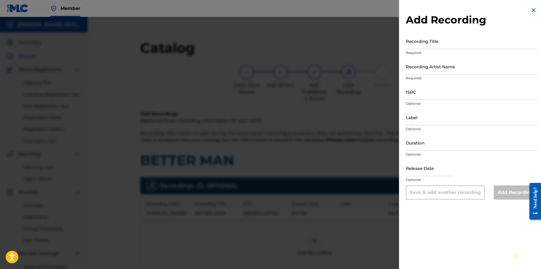
click at [440, 46] on input "Recording Title" at bounding box center [470, 41] width 131 height 16
type input "BETTER MAN"
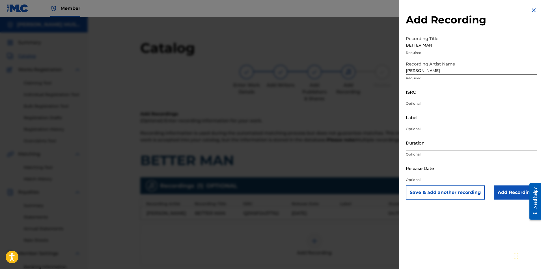
type input "[PERSON_NAME]"
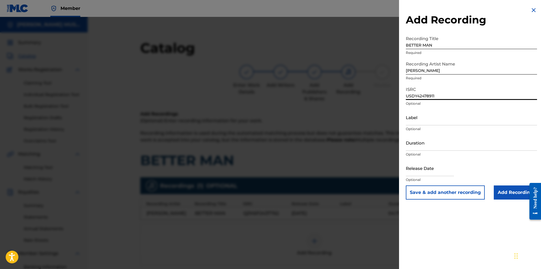
type input "USDY42478911"
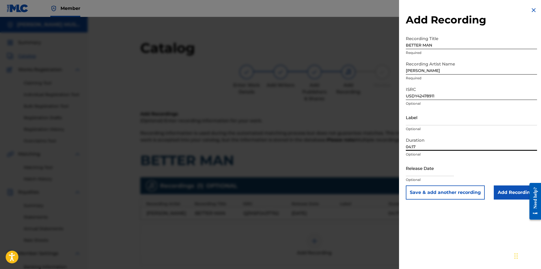
type input "04:17"
select select "7"
select select "2025"
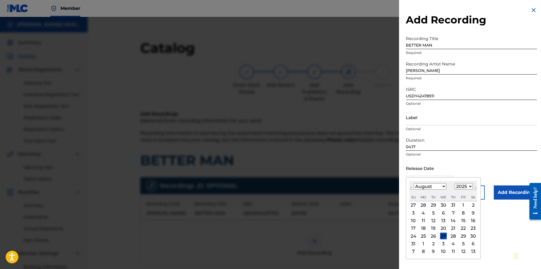
click at [443, 186] on select "January February March April May June July August September October November De…" at bounding box center [429, 186] width 32 height 6
select select "4"
click at [413, 183] on select "January February March April May June July August September October November De…" at bounding box center [429, 186] width 32 height 6
click at [469, 185] on select "1899 1900 1901 1902 1903 1904 1905 1906 1907 1908 1909 1910 1911 1912 1913 1914…" at bounding box center [463, 186] width 18 height 6
select select "2024"
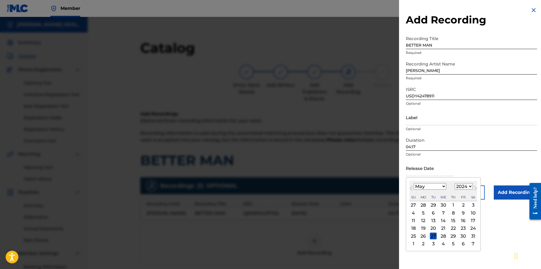
click at [454, 183] on select "1899 1900 1901 1902 1903 1904 1905 1906 1907 1908 1909 1910 1911 1912 1913 1914…" at bounding box center [463, 186] width 18 height 6
click at [424, 220] on div "13" at bounding box center [423, 221] width 7 height 7
type input "[DATE]"
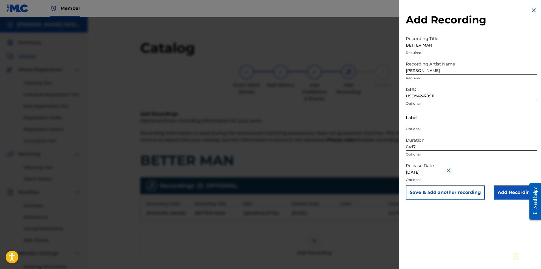
click at [507, 190] on input "Add Recording" at bounding box center [514, 193] width 43 height 14
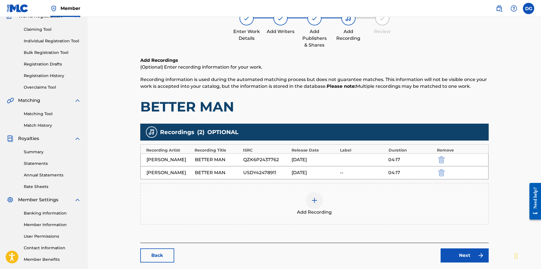
scroll to position [83, 0]
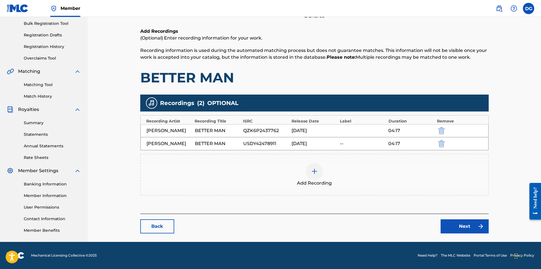
click at [463, 225] on link "Next" at bounding box center [464, 227] width 48 height 14
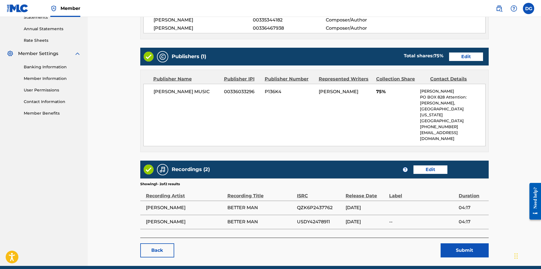
scroll to position [206, 0]
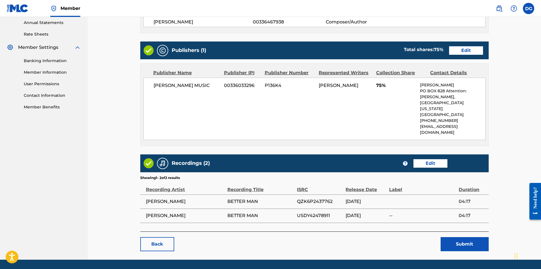
click at [463, 237] on button "Submit" at bounding box center [464, 244] width 48 height 14
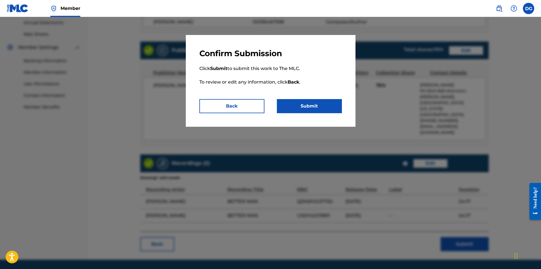
click at [311, 105] on button "Submit" at bounding box center [309, 106] width 65 height 14
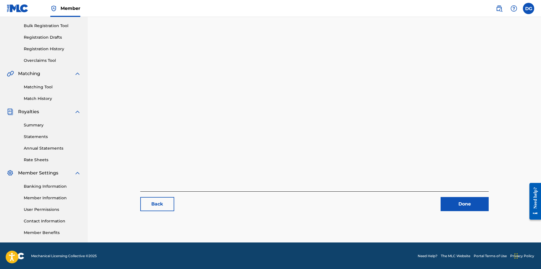
scroll to position [81, 0]
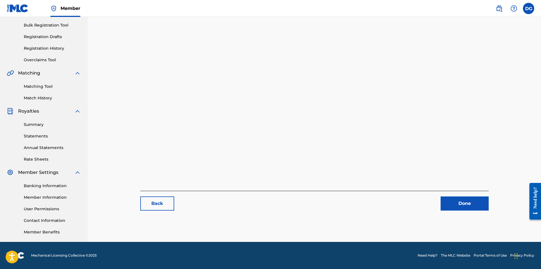
click at [52, 222] on link "Contact Information" at bounding box center [52, 221] width 57 height 6
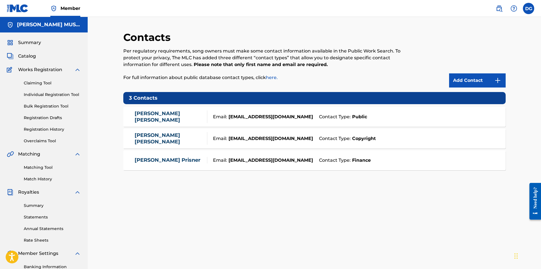
click at [183, 164] on div "[PERSON_NAME] Email: [EMAIL_ADDRESS][DOMAIN_NAME] Contact Type: Finance" at bounding box center [314, 161] width 382 height 20
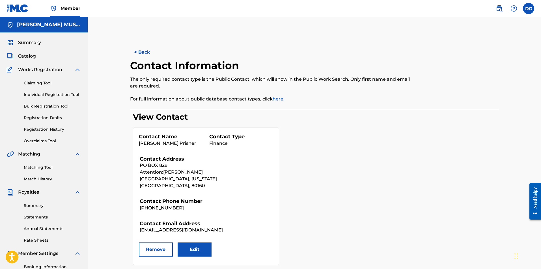
click at [23, 57] on span "Catalog" at bounding box center [27, 56] width 18 height 7
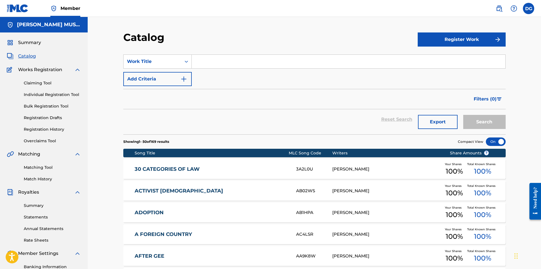
click at [44, 131] on link "Registration History" at bounding box center [52, 130] width 57 height 6
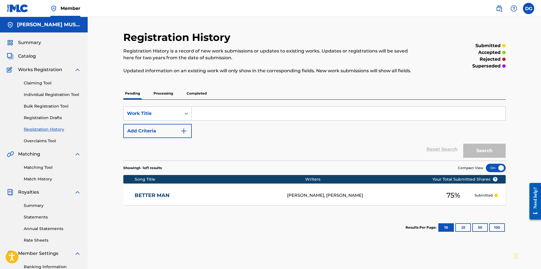
click at [55, 119] on link "Registration Drafts" at bounding box center [52, 118] width 57 height 6
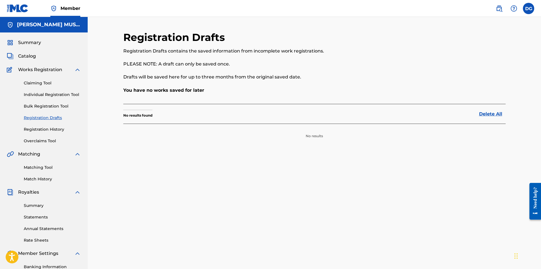
click at [33, 56] on span "Catalog" at bounding box center [27, 56] width 18 height 7
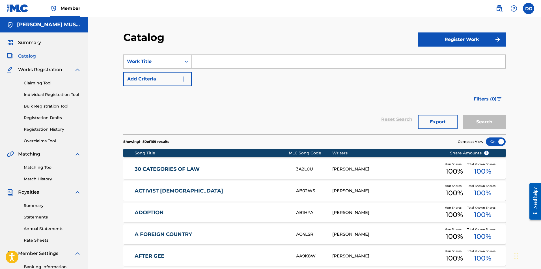
click at [49, 130] on link "Registration History" at bounding box center [52, 130] width 57 height 6
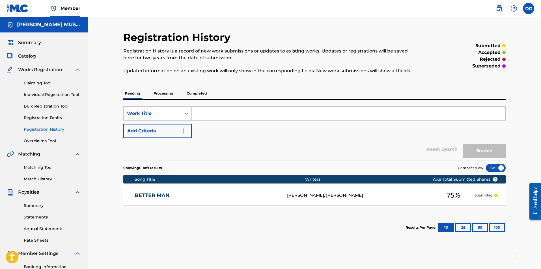
click at [160, 94] on p "Processing" at bounding box center [163, 94] width 23 height 12
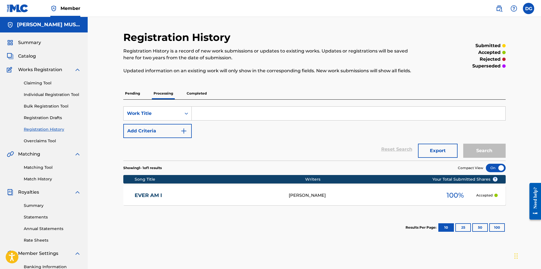
click at [196, 92] on p "Completed" at bounding box center [196, 94] width 23 height 12
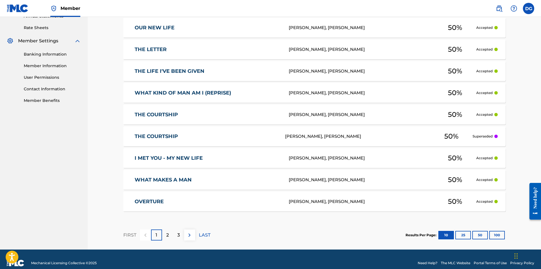
scroll to position [220, 0]
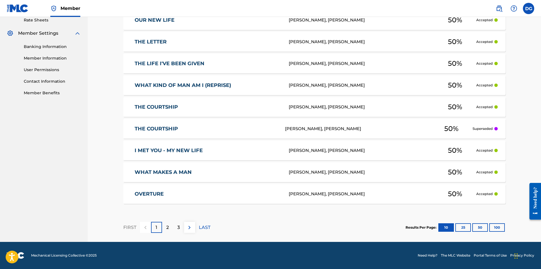
click at [170, 130] on link "THE COURTSHIP" at bounding box center [205, 129] width 143 height 6
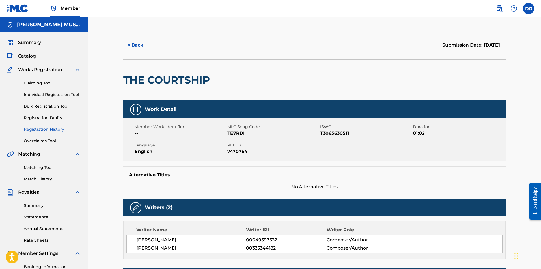
click at [136, 46] on button "< Back" at bounding box center [140, 45] width 34 height 14
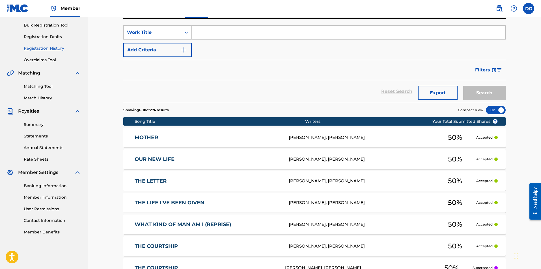
click at [158, 244] on link "THE COURTSHIP" at bounding box center [207, 246] width 146 height 6
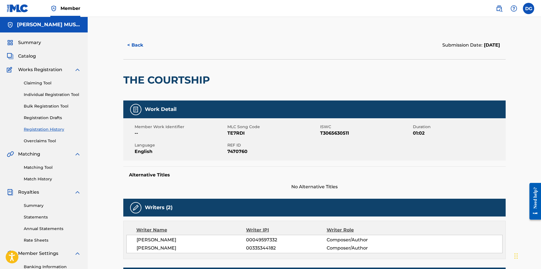
click at [141, 43] on button "< Back" at bounding box center [140, 45] width 34 height 14
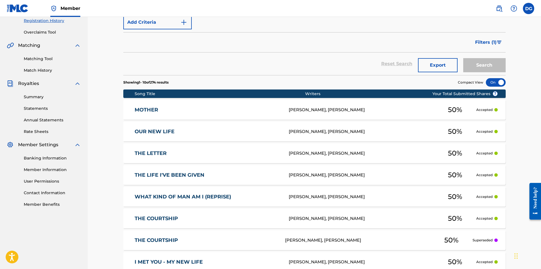
scroll to position [109, 0]
click at [171, 241] on link "THE COURTSHIP" at bounding box center [205, 240] width 143 height 6
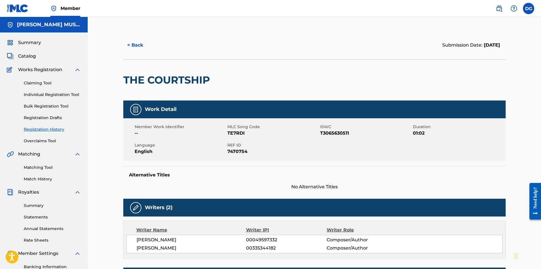
click at [29, 58] on span "Catalog" at bounding box center [27, 56] width 18 height 7
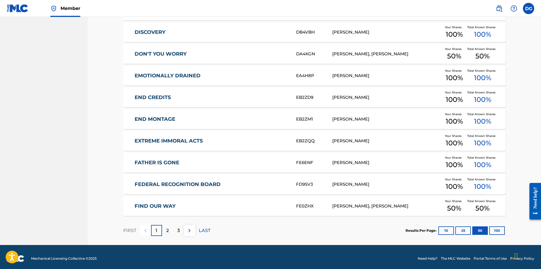
scroll to position [1032, 0]
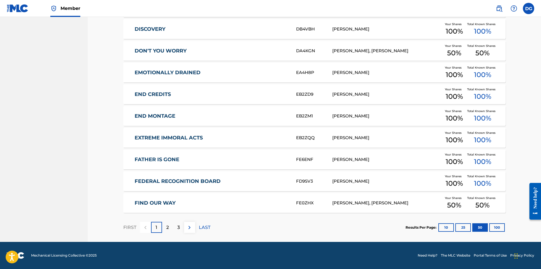
click at [166, 201] on link "FIND OUR WAY" at bounding box center [211, 203] width 154 height 6
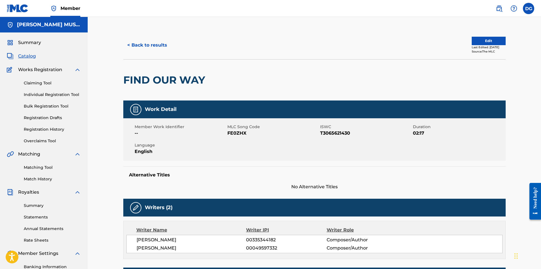
click at [140, 45] on button "< Back to results" at bounding box center [147, 45] width 48 height 14
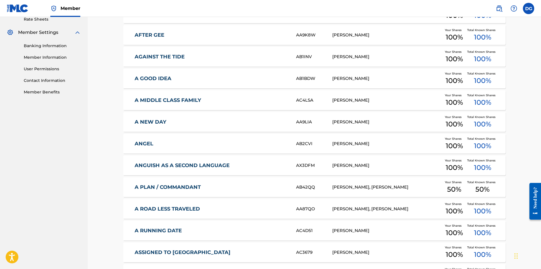
scroll to position [222, 0]
click at [177, 163] on link "ANGUISH AS A SECOND LANGUAGE" at bounding box center [211, 165] width 154 height 6
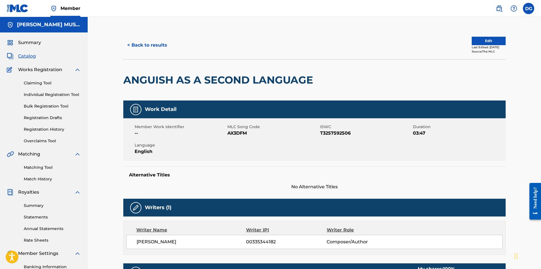
click at [148, 44] on button "< Back to results" at bounding box center [147, 45] width 48 height 14
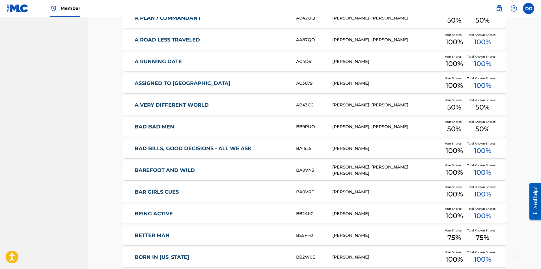
scroll to position [391, 0]
click at [174, 103] on link "A VERY DIFFERENT WORLD" at bounding box center [211, 105] width 154 height 6
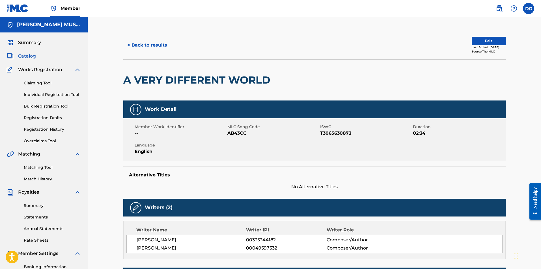
click at [157, 46] on button "< Back to results" at bounding box center [147, 45] width 48 height 14
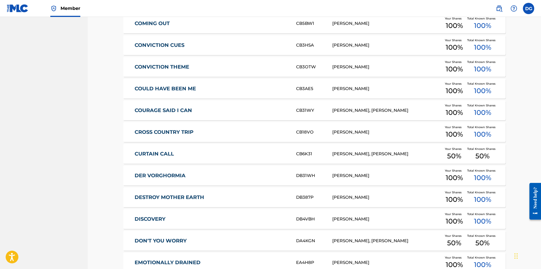
scroll to position [842, 0]
click at [150, 154] on link "CURTAIN CALL" at bounding box center [211, 154] width 154 height 6
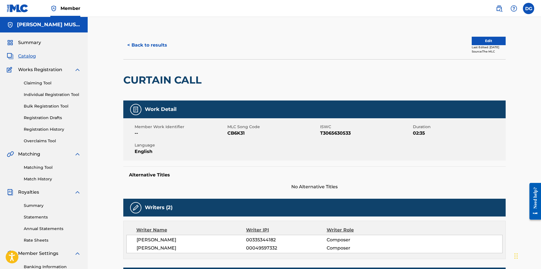
click at [481, 38] on button "Edit" at bounding box center [488, 41] width 34 height 8
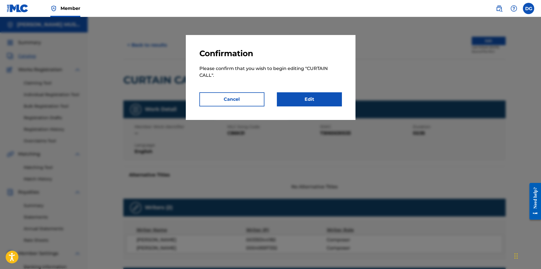
click at [320, 97] on link "Edit" at bounding box center [309, 99] width 65 height 14
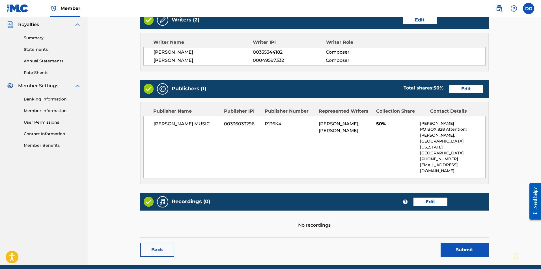
scroll to position [173, 0]
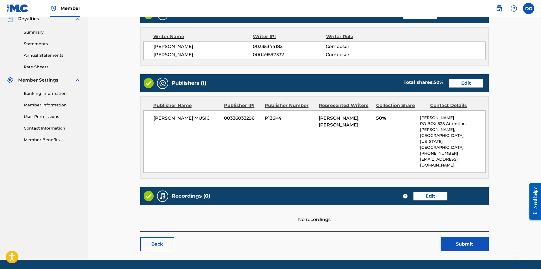
click at [431, 192] on link "Edit" at bounding box center [430, 196] width 34 height 8
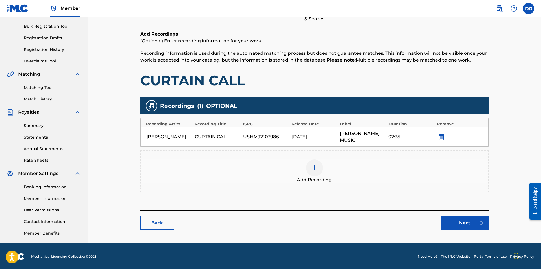
scroll to position [81, 0]
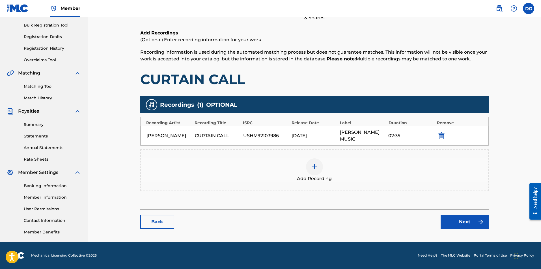
click at [463, 222] on link "Next" at bounding box center [464, 222] width 48 height 14
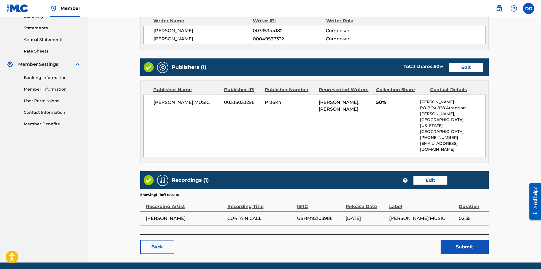
scroll to position [192, 0]
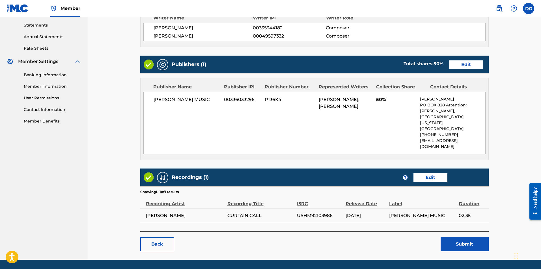
click at [462, 237] on button "Submit" at bounding box center [464, 244] width 48 height 14
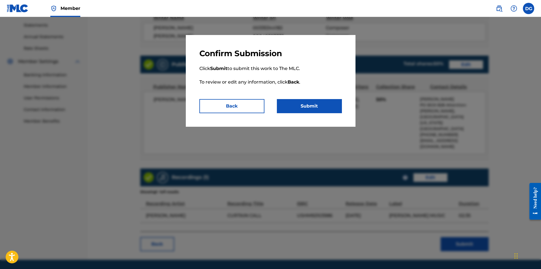
click at [315, 102] on button "Submit" at bounding box center [309, 106] width 65 height 14
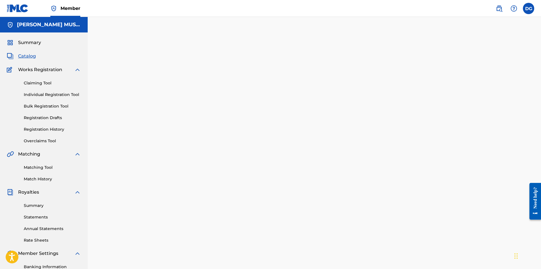
click at [29, 56] on span "Catalog" at bounding box center [27, 56] width 18 height 7
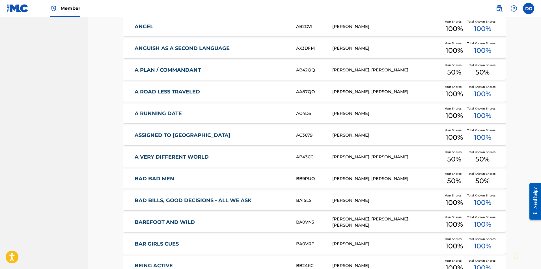
scroll to position [339, 0]
click at [183, 69] on link "A PLAN / COMMANDANT" at bounding box center [211, 70] width 154 height 6
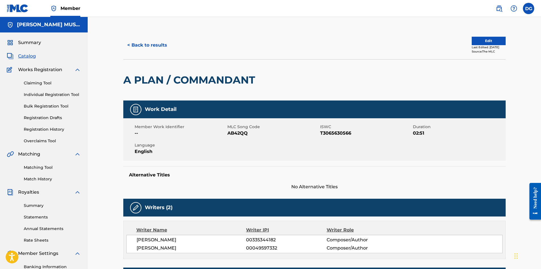
click at [150, 47] on button "< Back to results" at bounding box center [147, 45] width 48 height 14
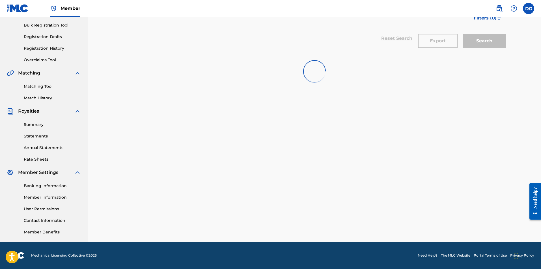
scroll to position [339, 0]
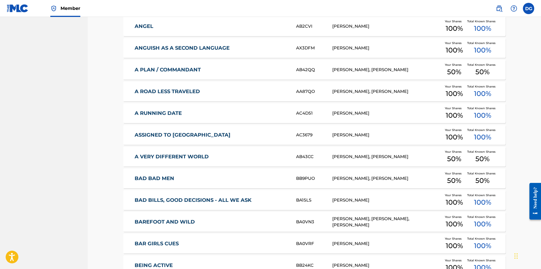
click at [158, 178] on link "BAD BAD MEN" at bounding box center [211, 178] width 154 height 6
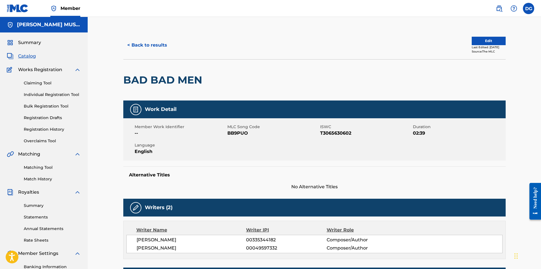
click at [160, 42] on button "< Back to results" at bounding box center [147, 45] width 48 height 14
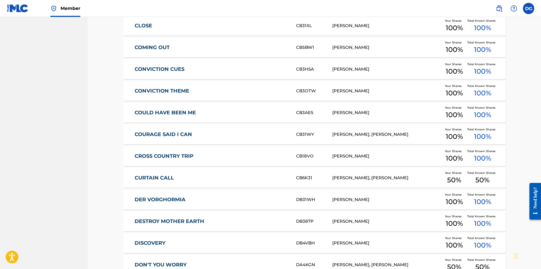
scroll to position [819, 0]
click at [170, 176] on link "CURTAIN CALL" at bounding box center [211, 177] width 154 height 6
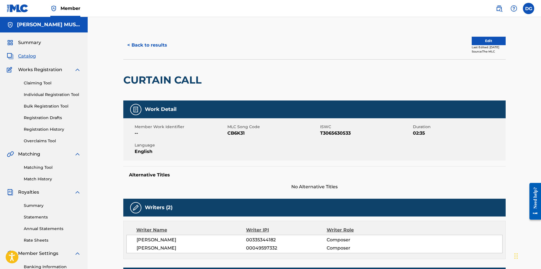
click at [149, 47] on button "< Back to results" at bounding box center [147, 45] width 48 height 14
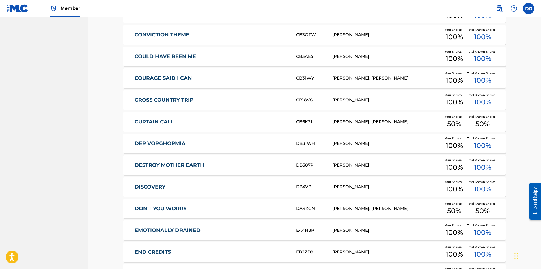
scroll to position [874, 0]
click at [165, 209] on link "DON'T YOU WORRY" at bounding box center [211, 208] width 154 height 6
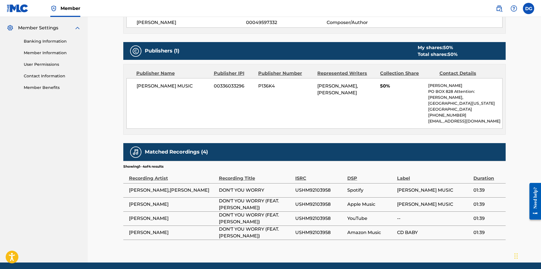
scroll to position [226, 0]
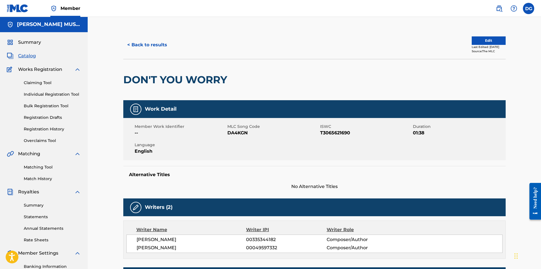
click at [150, 47] on button "< Back to results" at bounding box center [147, 45] width 48 height 14
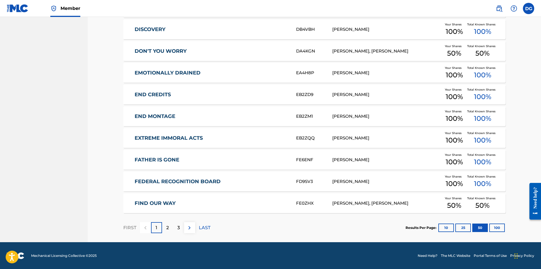
scroll to position [1032, 0]
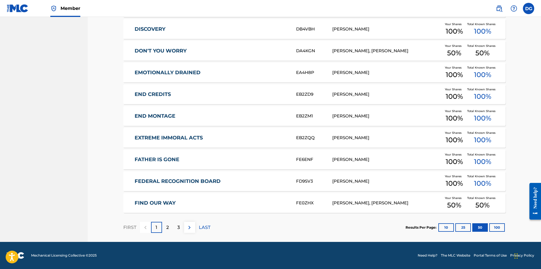
click at [164, 202] on link "FIND OUR WAY" at bounding box center [211, 203] width 154 height 6
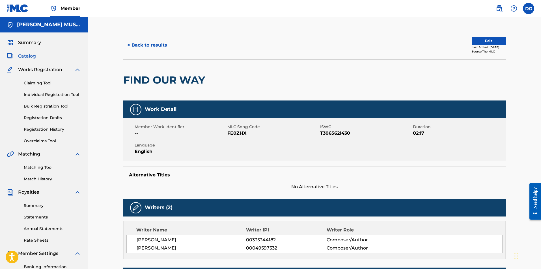
click at [162, 42] on button "< Back to results" at bounding box center [147, 45] width 48 height 14
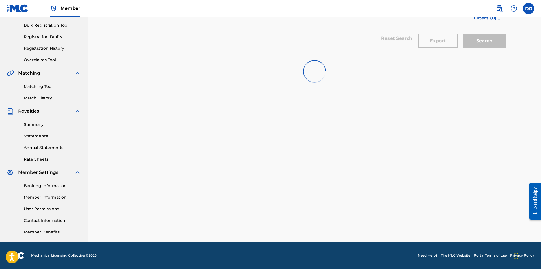
scroll to position [1017, 0]
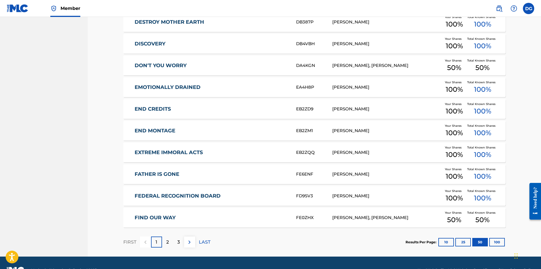
click at [189, 244] on img at bounding box center [189, 242] width 7 height 7
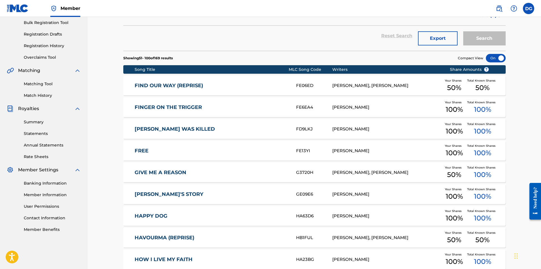
scroll to position [84, 0]
click at [178, 84] on link "FIND OUR WAY (REPRISE)" at bounding box center [211, 85] width 154 height 6
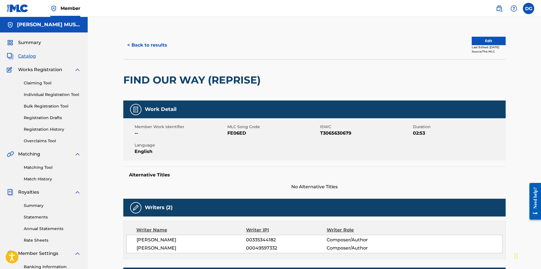
click at [144, 43] on button "< Back to results" at bounding box center [147, 45] width 48 height 14
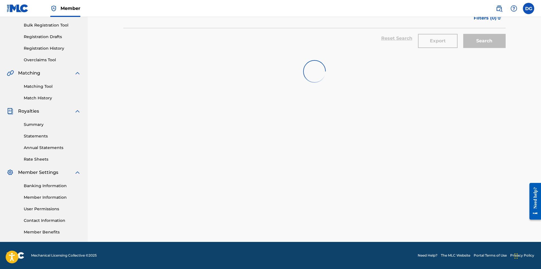
scroll to position [84, 0]
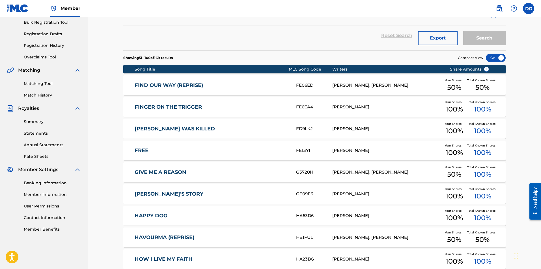
click at [170, 172] on link "GIVE ME A REASON" at bounding box center [211, 172] width 154 height 6
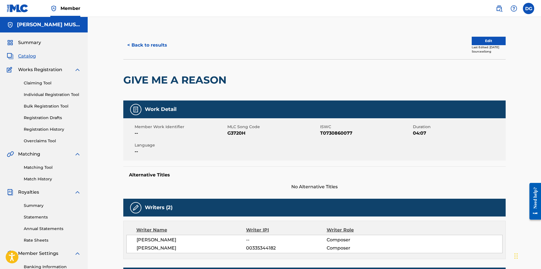
click at [150, 44] on button "< Back to results" at bounding box center [147, 45] width 48 height 14
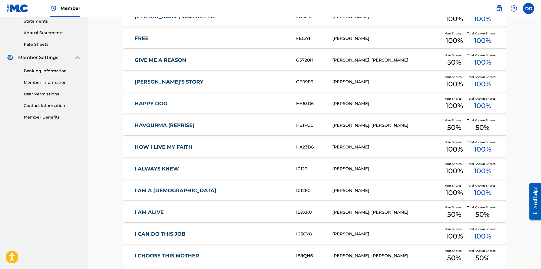
scroll to position [196, 0]
click at [171, 125] on link "HAVOURMA (REPRISE)" at bounding box center [211, 125] width 154 height 6
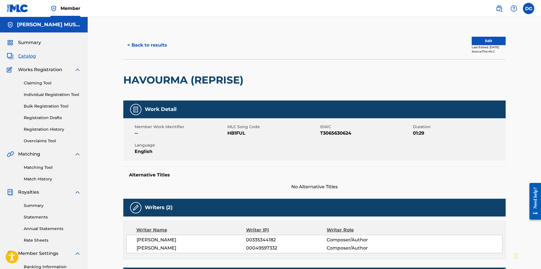
click at [153, 45] on button "< Back to results" at bounding box center [147, 45] width 48 height 14
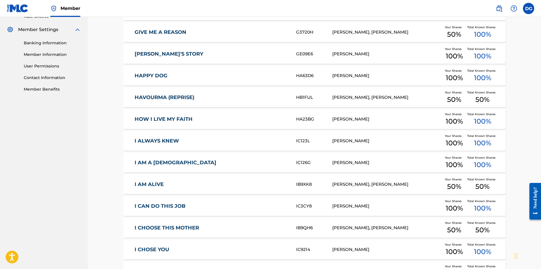
scroll to position [224, 0]
click at [156, 182] on link "I AM ALIVE" at bounding box center [211, 184] width 154 height 6
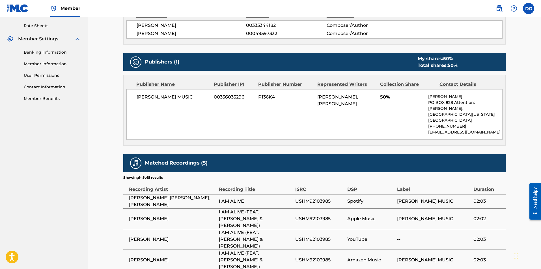
scroll to position [255, 0]
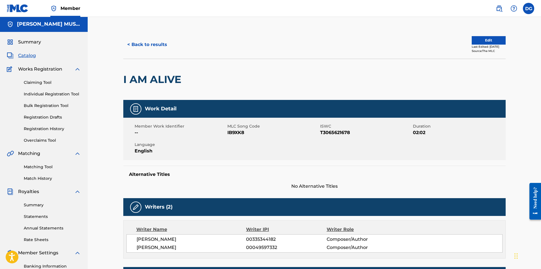
click at [140, 43] on button "< Back to results" at bounding box center [147, 45] width 48 height 14
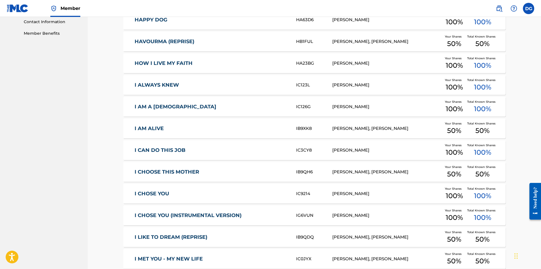
scroll to position [280, 0]
click at [180, 171] on link "I CHOOSE THIS MOTHER" at bounding box center [211, 172] width 154 height 6
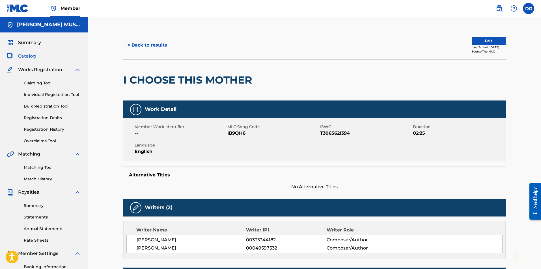
click at [148, 44] on button "< Back to results" at bounding box center [147, 45] width 48 height 14
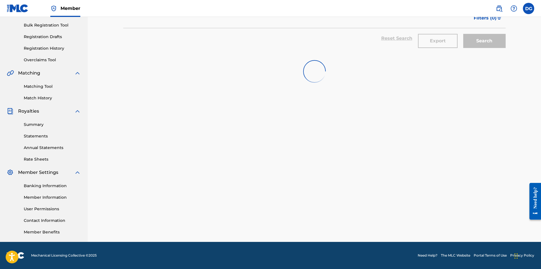
scroll to position [280, 0]
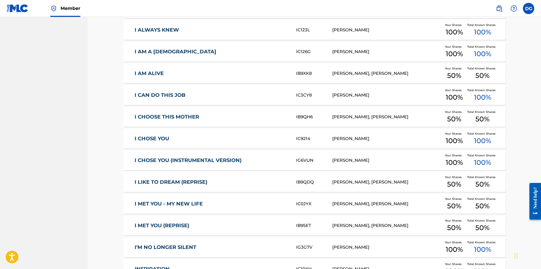
click at [159, 182] on link "I LIKE TO DREAM (REPRISE)" at bounding box center [211, 182] width 154 height 6
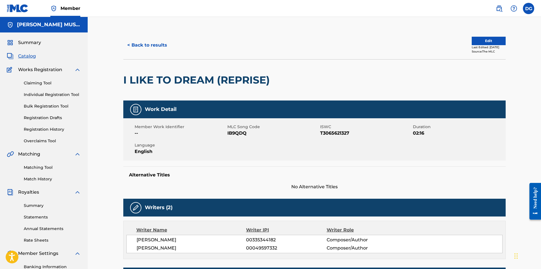
click at [146, 44] on button "< Back to results" at bounding box center [147, 45] width 48 height 14
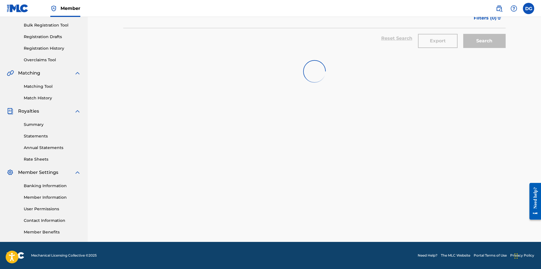
scroll to position [335, 0]
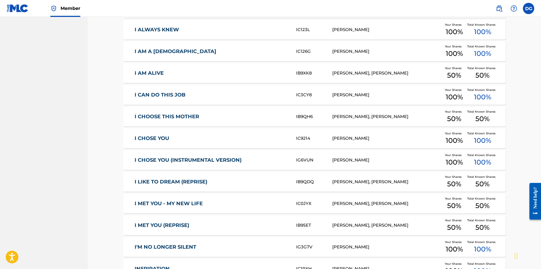
click at [180, 204] on link "I MET YOU - MY NEW LIFE" at bounding box center [211, 204] width 154 height 6
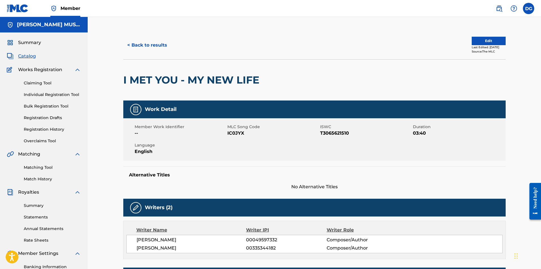
click at [151, 46] on button "< Back to results" at bounding box center [147, 45] width 48 height 14
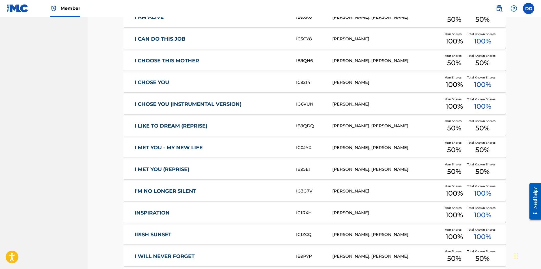
scroll to position [392, 0]
click at [184, 167] on link "I MET YOU (REPRISE)" at bounding box center [211, 169] width 154 height 6
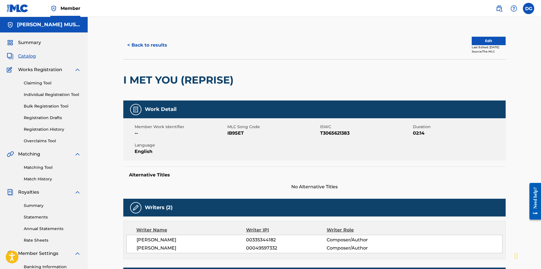
click at [155, 45] on button "< Back to results" at bounding box center [147, 45] width 48 height 14
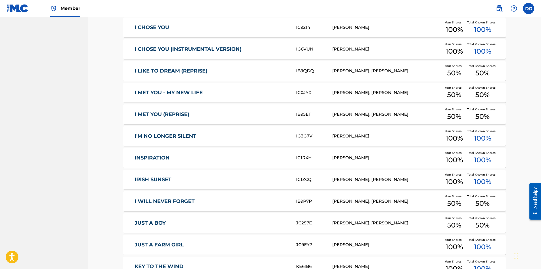
scroll to position [448, 0]
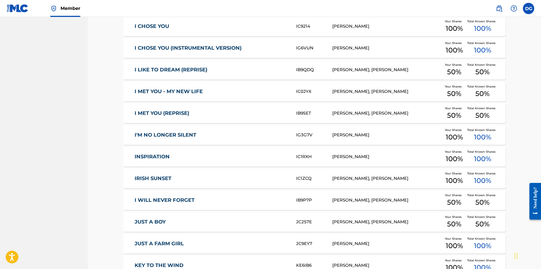
click at [185, 135] on link "I'M NO LONGER SILENT" at bounding box center [211, 135] width 154 height 6
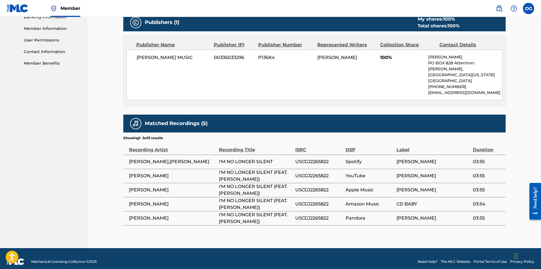
scroll to position [250, 0]
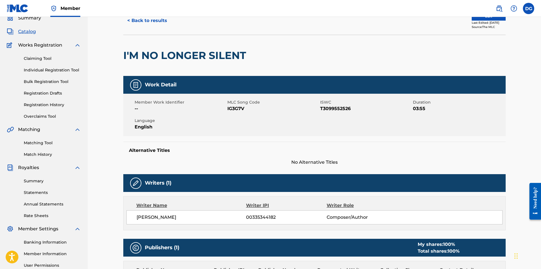
click at [150, 21] on button "< Back to results" at bounding box center [147, 21] width 48 height 14
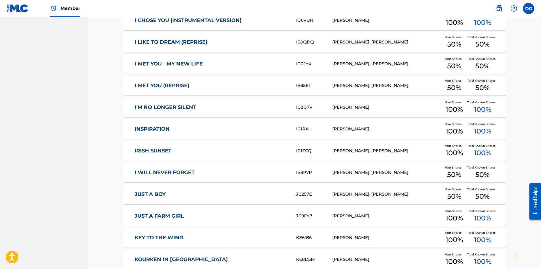
scroll to position [476, 0]
click at [168, 171] on link "I WILL NEVER FORGET" at bounding box center [211, 172] width 154 height 6
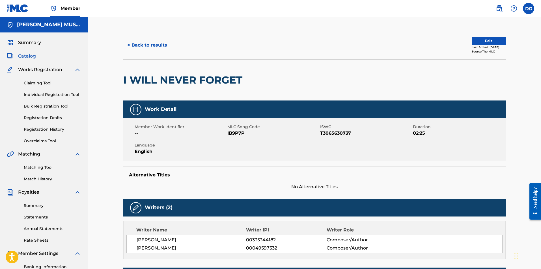
click at [148, 45] on button "< Back to results" at bounding box center [147, 45] width 48 height 14
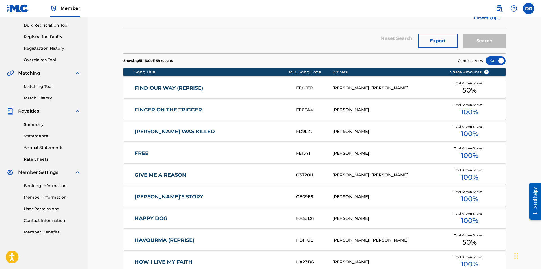
scroll to position [476, 0]
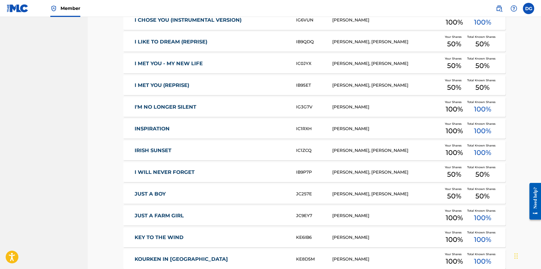
click at [160, 193] on link "JUST A BOY" at bounding box center [211, 194] width 154 height 6
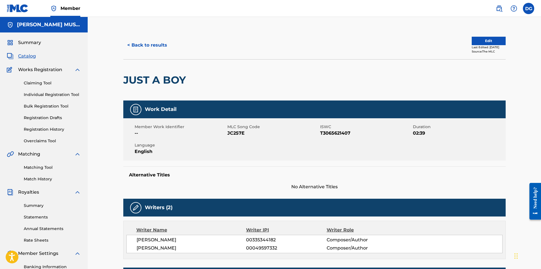
click at [135, 45] on button "< Back to results" at bounding box center [147, 45] width 48 height 14
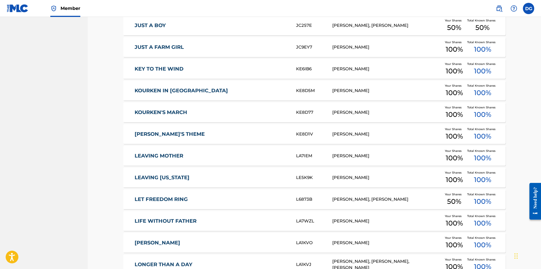
scroll to position [644, 0]
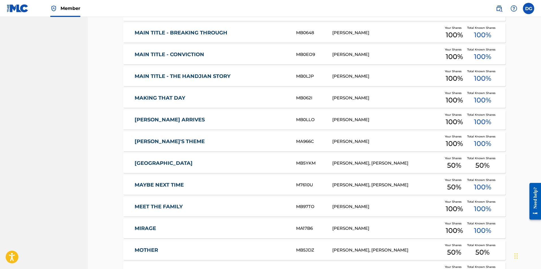
click at [158, 163] on link "[GEOGRAPHIC_DATA]" at bounding box center [211, 163] width 154 height 6
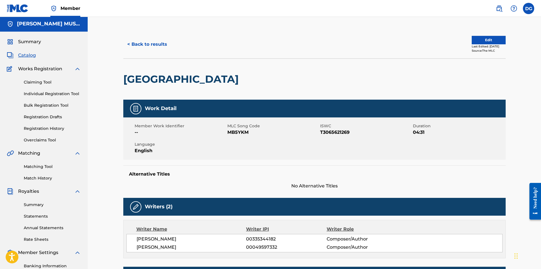
click at [149, 45] on button "< Back to results" at bounding box center [147, 44] width 48 height 14
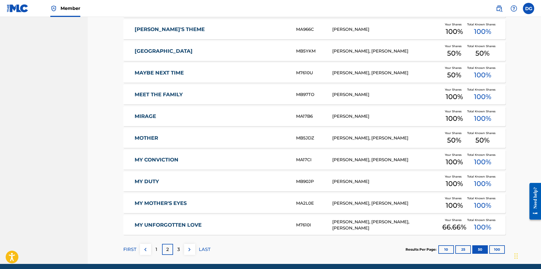
scroll to position [1010, 0]
click at [151, 136] on link "MOTHER" at bounding box center [211, 138] width 154 height 6
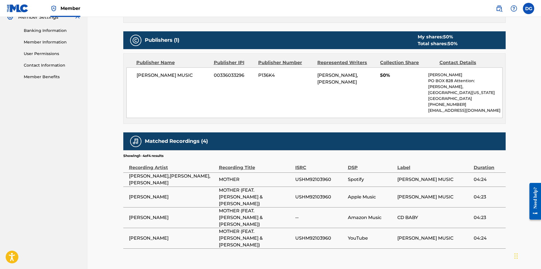
scroll to position [240, 0]
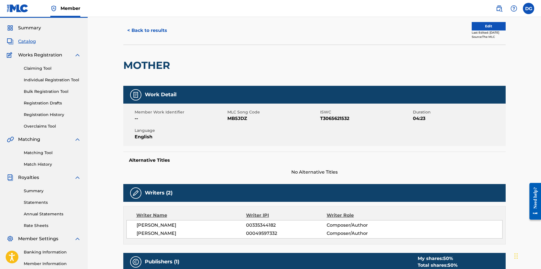
click at [149, 32] on button "< Back to results" at bounding box center [147, 30] width 48 height 14
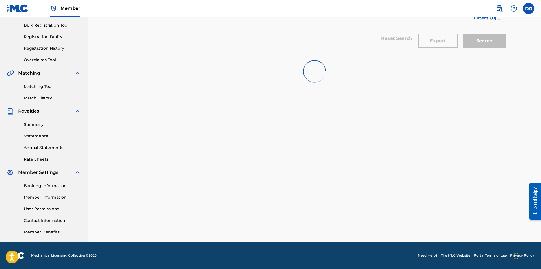
scroll to position [1010, 0]
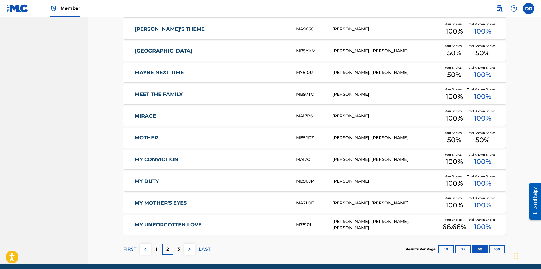
click at [176, 249] on div "3" at bounding box center [178, 249] width 11 height 11
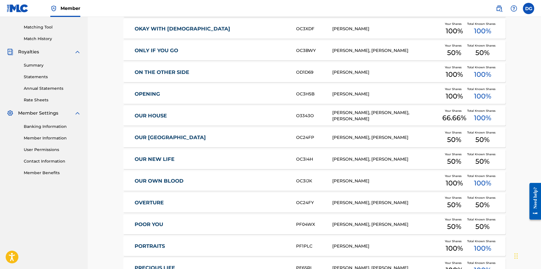
scroll to position [141, 0]
click at [172, 49] on link "ONLY IF YOU GO" at bounding box center [211, 50] width 154 height 6
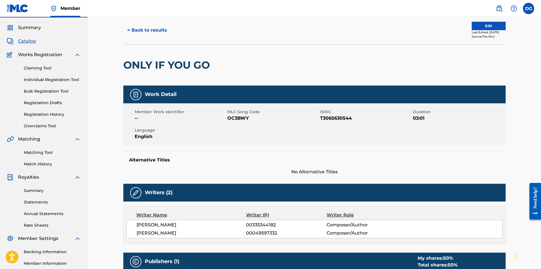
click at [149, 29] on button "< Back to results" at bounding box center [147, 30] width 48 height 14
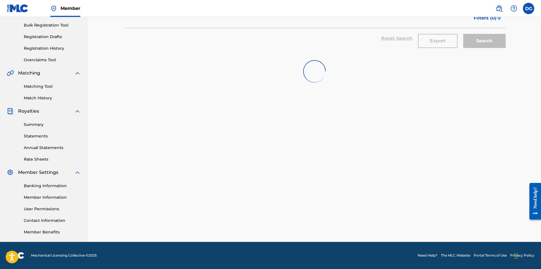
scroll to position [141, 0]
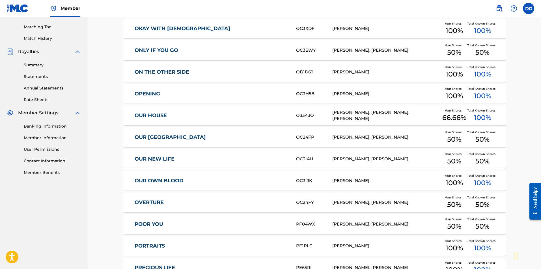
click at [166, 135] on link "OUR [GEOGRAPHIC_DATA]" at bounding box center [211, 137] width 154 height 6
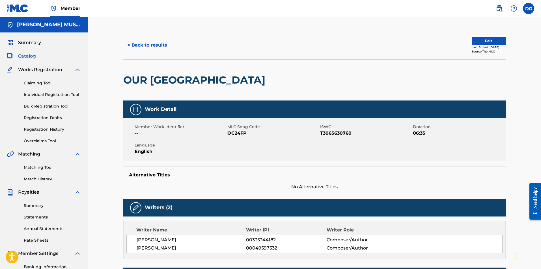
click at [144, 44] on button "< Back to results" at bounding box center [147, 45] width 48 height 14
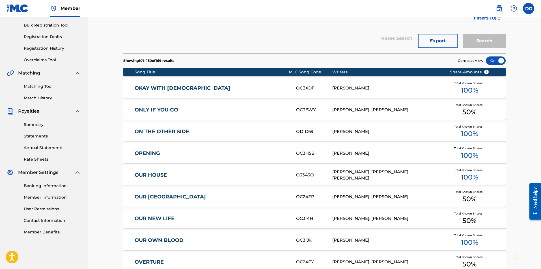
scroll to position [141, 0]
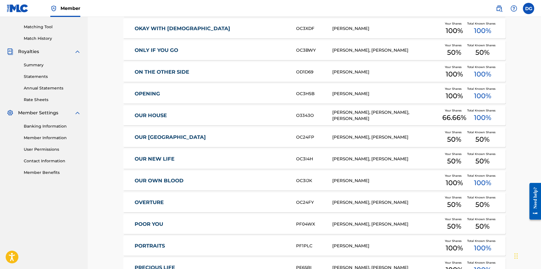
click at [157, 160] on link "OUR NEW LIFE" at bounding box center [211, 159] width 154 height 6
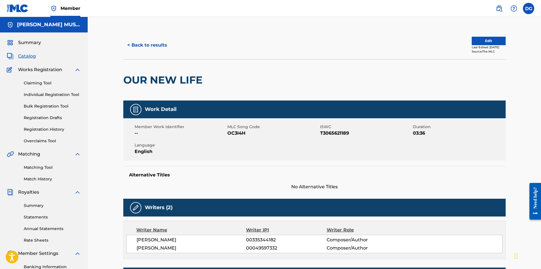
click at [151, 44] on button "< Back to results" at bounding box center [147, 45] width 48 height 14
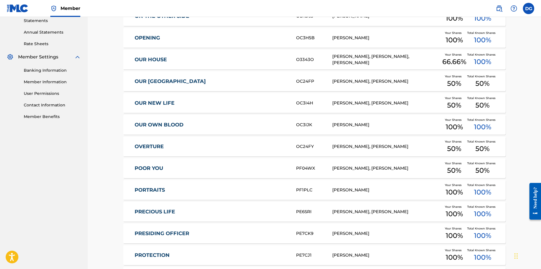
scroll to position [197, 0]
click at [151, 146] on link "OVERTURE" at bounding box center [211, 146] width 154 height 6
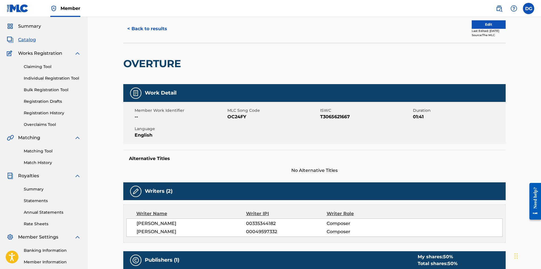
scroll to position [15, 0]
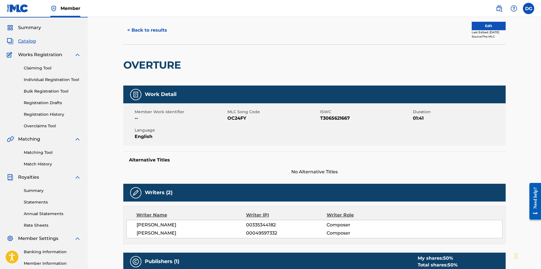
click at [151, 30] on button "< Back to results" at bounding box center [147, 30] width 48 height 14
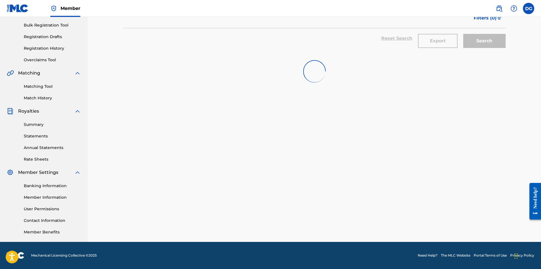
scroll to position [197, 0]
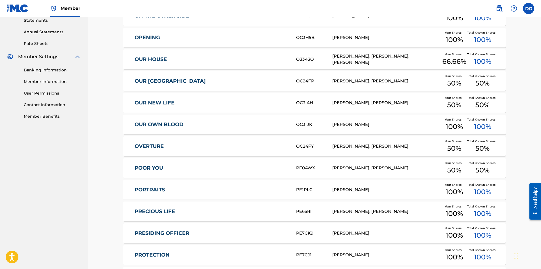
click at [154, 169] on link "POOR YOU" at bounding box center [211, 168] width 154 height 6
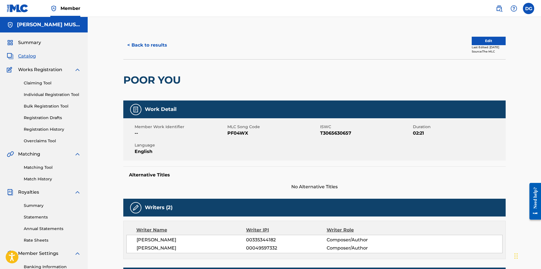
click at [149, 46] on button "< Back to results" at bounding box center [147, 45] width 48 height 14
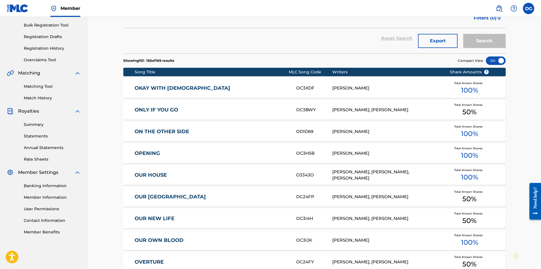
scroll to position [197, 0]
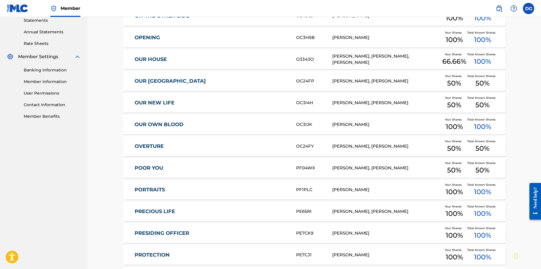
click at [158, 192] on link "PORTRAITS" at bounding box center [211, 190] width 154 height 6
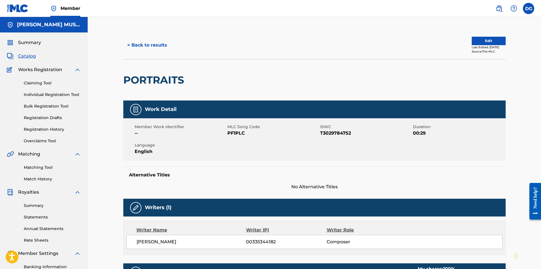
click at [148, 44] on button "< Back to results" at bounding box center [147, 45] width 48 height 14
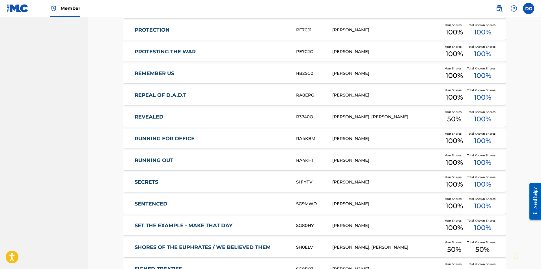
scroll to position [422, 0]
click at [151, 116] on link "REVEALED" at bounding box center [211, 117] width 154 height 6
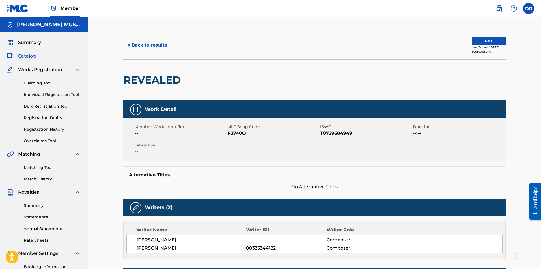
click at [159, 44] on button "< Back to results" at bounding box center [147, 45] width 48 height 14
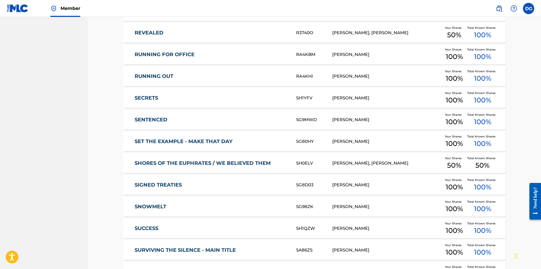
scroll to position [507, 0]
click at [225, 162] on link "SHORES OF THE EUPHRATES / WE BELIEVED THEM" at bounding box center [211, 163] width 154 height 6
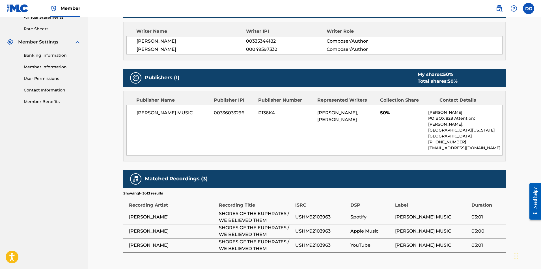
scroll to position [239, 0]
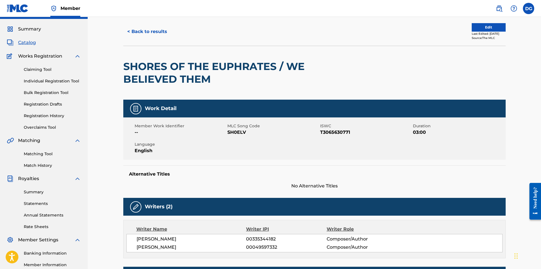
click at [137, 30] on button "< Back to results" at bounding box center [147, 32] width 48 height 14
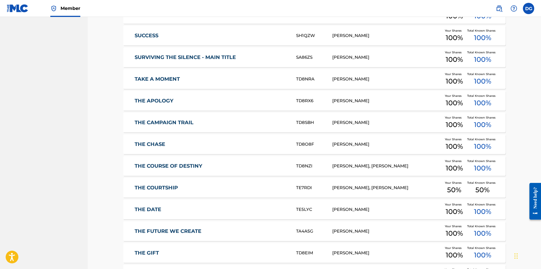
scroll to position [700, 0]
click at [170, 186] on link "THE COURTSHIP" at bounding box center [211, 187] width 154 height 6
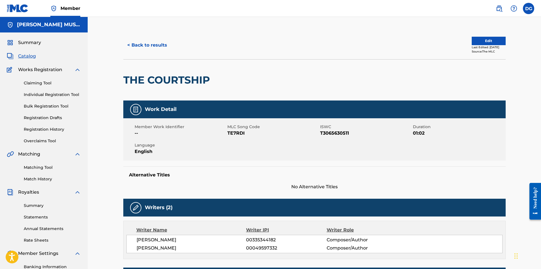
click at [153, 45] on button "< Back to results" at bounding box center [147, 45] width 48 height 14
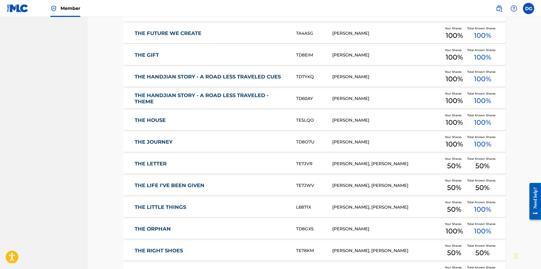
scroll to position [898, 0]
click at [159, 165] on link "THE LETTER" at bounding box center [211, 163] width 154 height 6
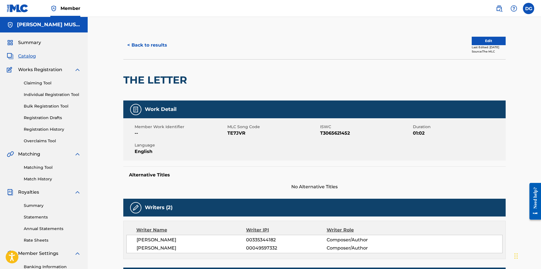
click at [143, 44] on button "< Back to results" at bounding box center [147, 45] width 48 height 14
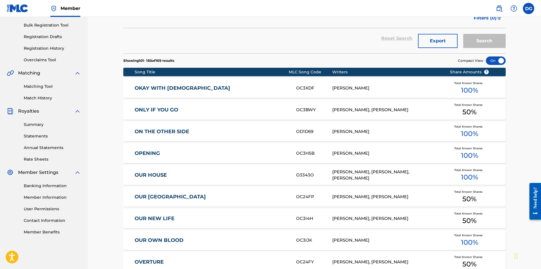
scroll to position [898, 0]
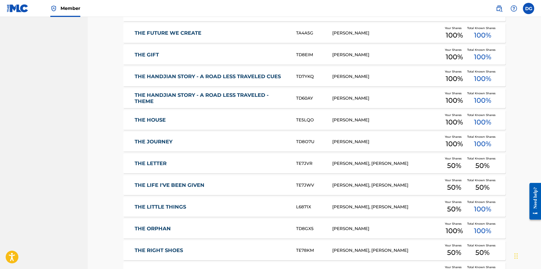
click at [182, 186] on link "THE LIFE I'VE BEEN GIVEN" at bounding box center [211, 185] width 154 height 6
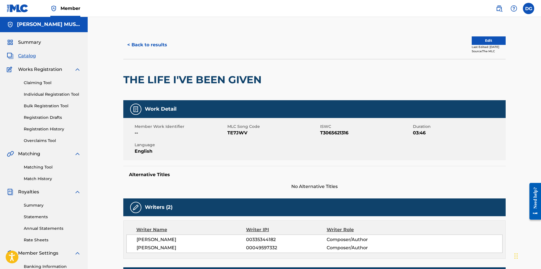
click at [141, 45] on button "< Back to results" at bounding box center [147, 45] width 48 height 14
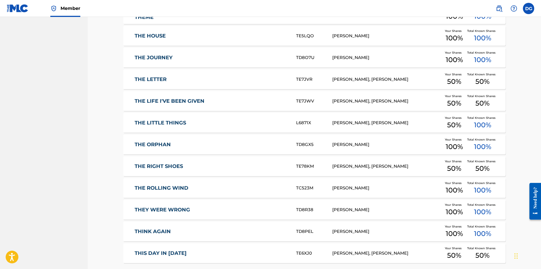
scroll to position [982, 0]
click at [170, 168] on link "THE RIGHT SHOES" at bounding box center [211, 166] width 154 height 6
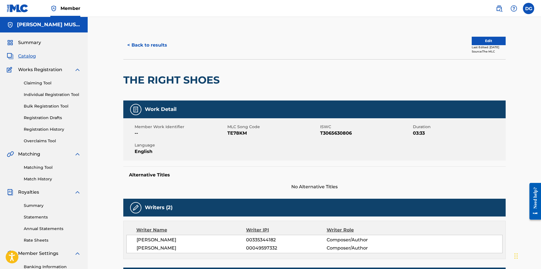
click at [158, 43] on button "< Back to results" at bounding box center [147, 45] width 48 height 14
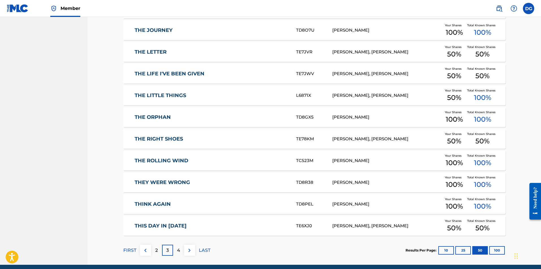
scroll to position [1010, 0]
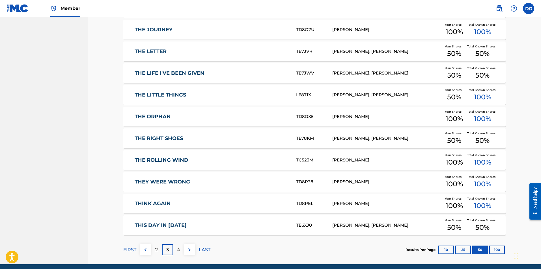
click at [173, 226] on link "THIS DAY IN [DATE]" at bounding box center [211, 225] width 154 height 6
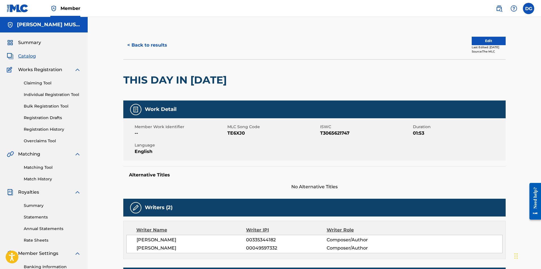
click at [147, 43] on button "< Back to results" at bounding box center [147, 45] width 48 height 14
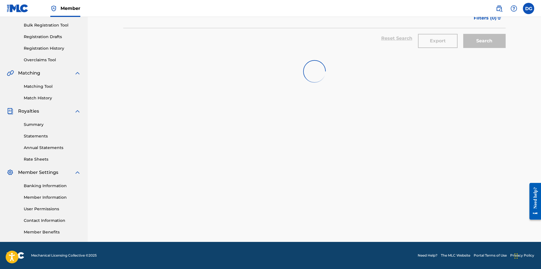
scroll to position [1010, 0]
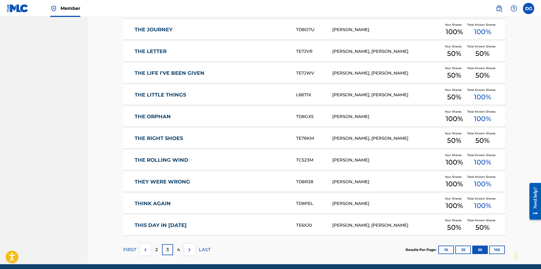
click at [179, 252] on p "4" at bounding box center [178, 250] width 3 height 7
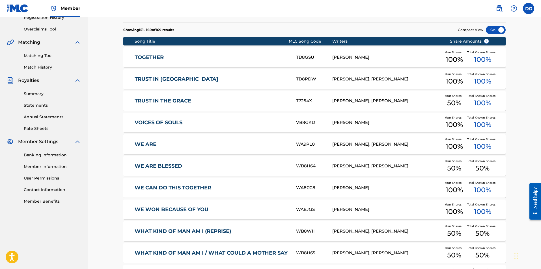
scroll to position [112, 0]
click at [164, 77] on link "TRUST IN [GEOGRAPHIC_DATA]" at bounding box center [211, 79] width 154 height 6
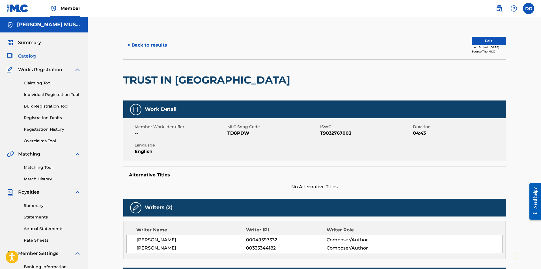
click at [489, 42] on button "Edit" at bounding box center [488, 41] width 34 height 8
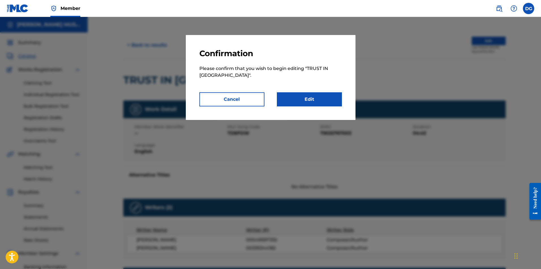
click at [307, 94] on link "Edit" at bounding box center [309, 99] width 65 height 14
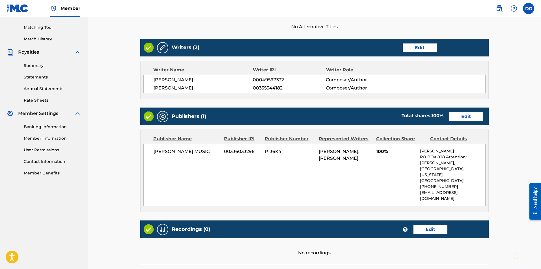
scroll to position [140, 0]
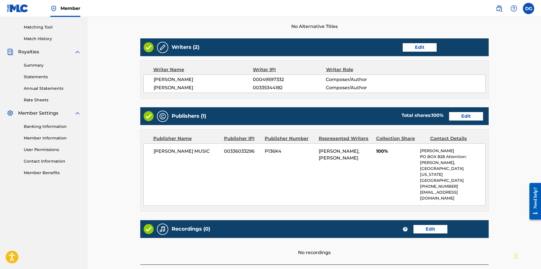
click at [468, 116] on link "Edit" at bounding box center [466, 116] width 34 height 8
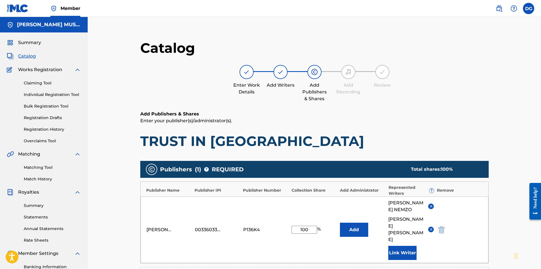
drag, startPoint x: 299, startPoint y: 220, endPoint x: 316, endPoint y: 220, distance: 17.0
click at [316, 226] on input "100" at bounding box center [303, 230] width 25 height 8
type input "50"
click at [430, 204] on img at bounding box center [431, 206] width 4 height 4
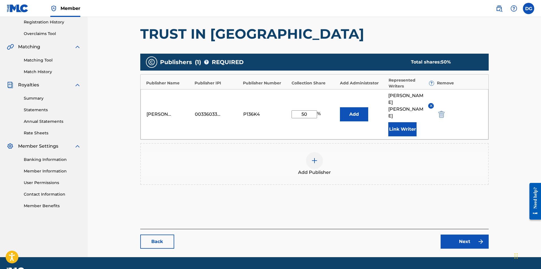
scroll to position [109, 0]
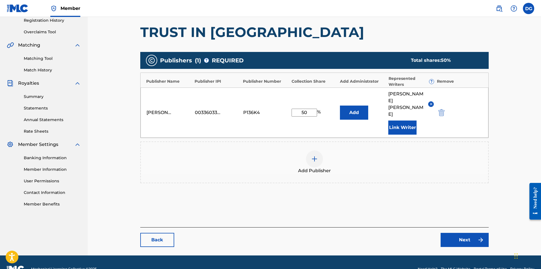
click at [313, 156] on img at bounding box center [314, 159] width 7 height 7
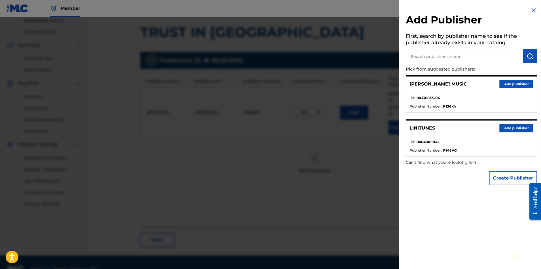
click at [512, 82] on button "Add publisher" at bounding box center [516, 84] width 34 height 8
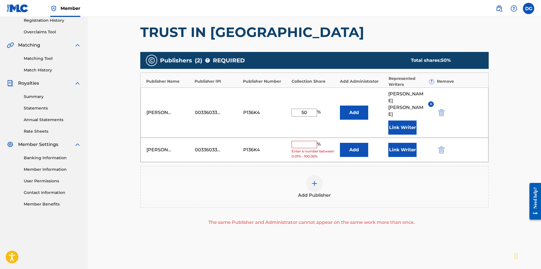
click at [305, 141] on input "text" at bounding box center [303, 144] width 25 height 7
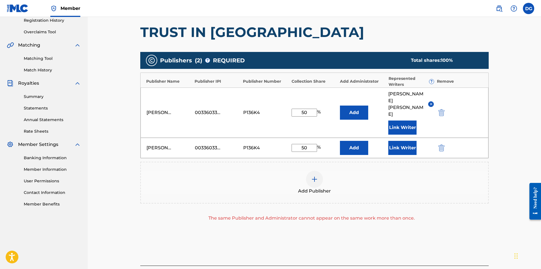
type input "50"
click at [442, 145] on img "submit" at bounding box center [441, 148] width 6 height 7
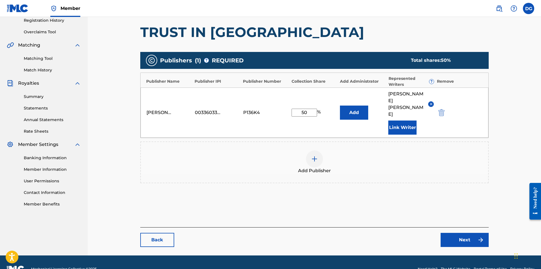
click at [459, 233] on link "Next" at bounding box center [464, 240] width 48 height 14
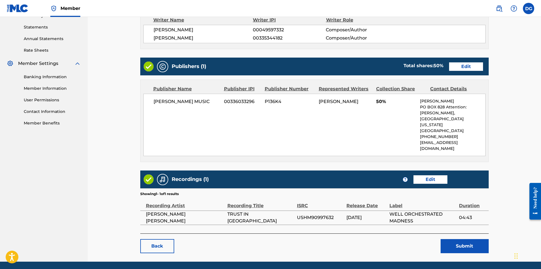
scroll to position [192, 0]
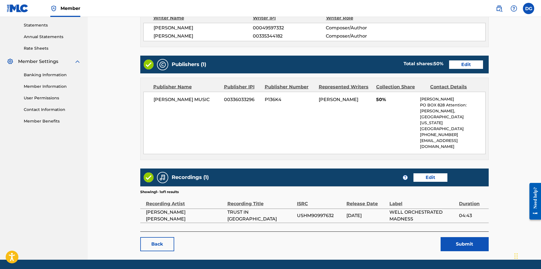
click at [467, 237] on button "Submit" at bounding box center [464, 244] width 48 height 14
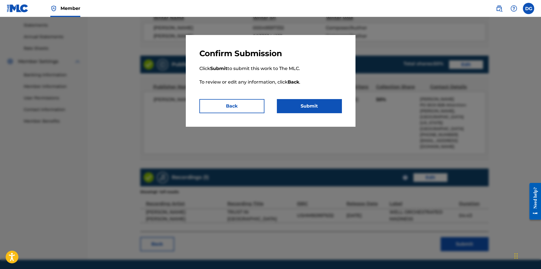
click at [321, 103] on button "Submit" at bounding box center [309, 106] width 65 height 14
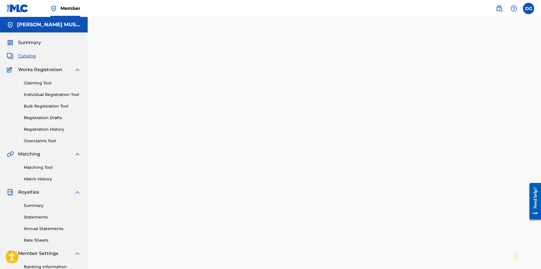
click at [29, 56] on span "Catalog" at bounding box center [27, 56] width 18 height 7
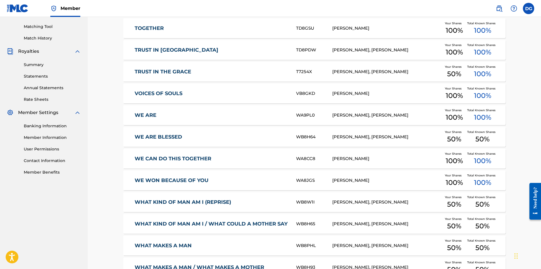
scroll to position [141, 0]
click at [157, 49] on link "TRUST IN [GEOGRAPHIC_DATA]" at bounding box center [211, 50] width 154 height 6
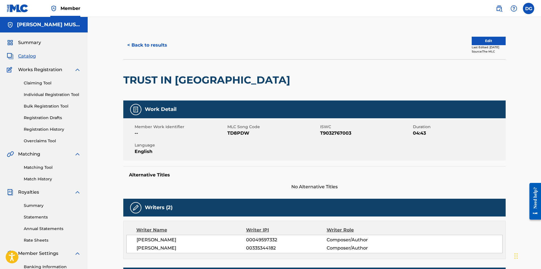
click at [487, 43] on button "Edit" at bounding box center [488, 41] width 34 height 8
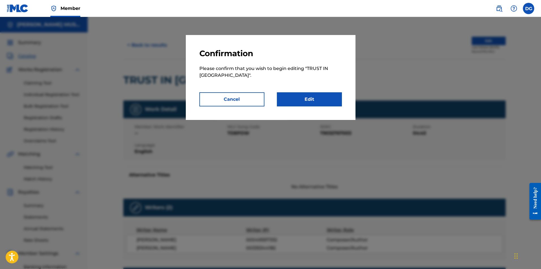
click at [311, 92] on link "Edit" at bounding box center [309, 99] width 65 height 14
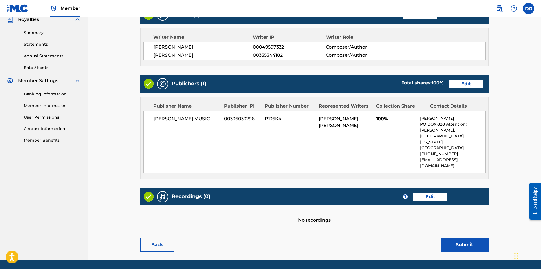
scroll to position [173, 0]
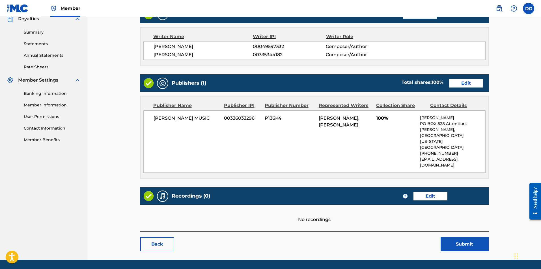
click at [472, 82] on link "Edit" at bounding box center [466, 83] width 34 height 8
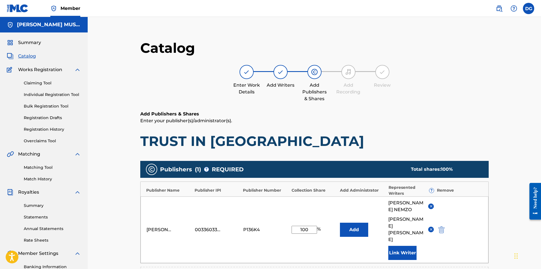
drag, startPoint x: 311, startPoint y: 219, endPoint x: 256, endPoint y: 216, distance: 54.9
click at [256, 216] on div "[PERSON_NAME] MUSIC 00336033296 P136K4 100 % Add [PERSON_NAME] [PERSON_NAME] Li…" at bounding box center [314, 230] width 348 height 67
type input "50"
click at [475, 223] on div "[PERSON_NAME] MUSIC 00336033296 P136K4 50 % Add [PERSON_NAME] [PERSON_NAME] Lin…" at bounding box center [314, 230] width 348 height 67
click at [431, 204] on img at bounding box center [431, 206] width 4 height 4
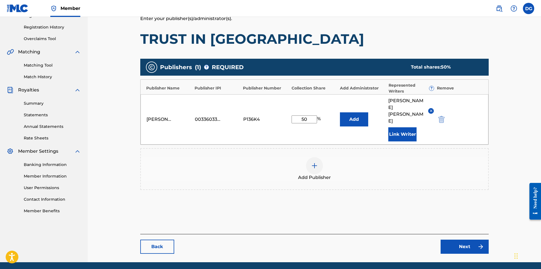
scroll to position [109, 0]
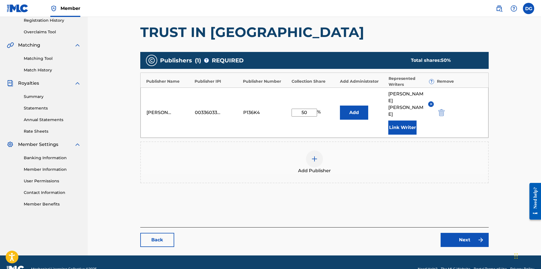
click at [453, 233] on link "Next" at bounding box center [464, 240] width 48 height 14
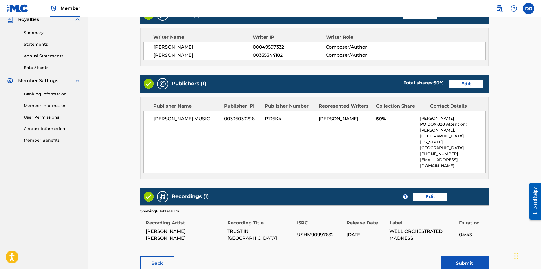
scroll to position [192, 0]
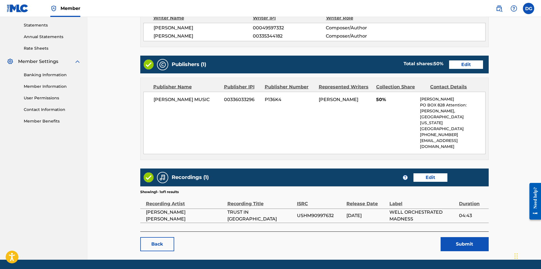
click at [462, 237] on button "Submit" at bounding box center [464, 244] width 48 height 14
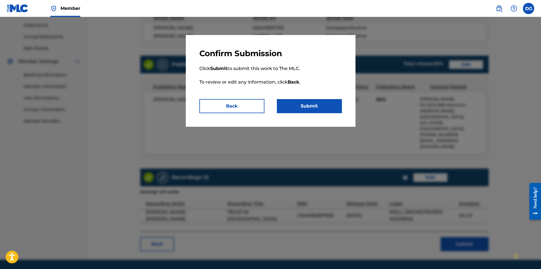
click at [311, 107] on button "Submit" at bounding box center [309, 106] width 65 height 14
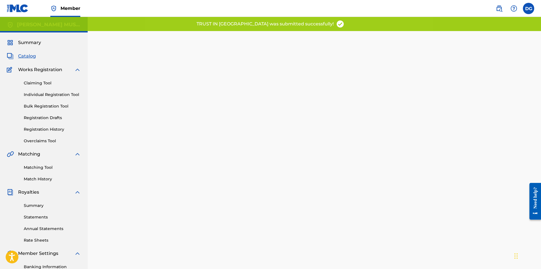
click at [25, 55] on span "Catalog" at bounding box center [27, 56] width 18 height 7
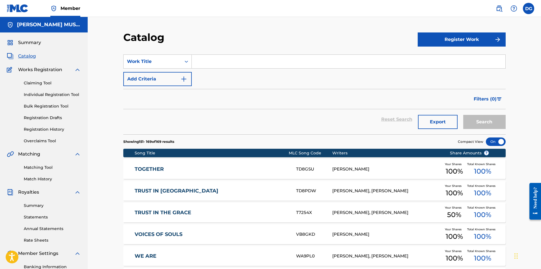
click at [170, 210] on link "TRUST IN THE GRACE" at bounding box center [211, 213] width 154 height 6
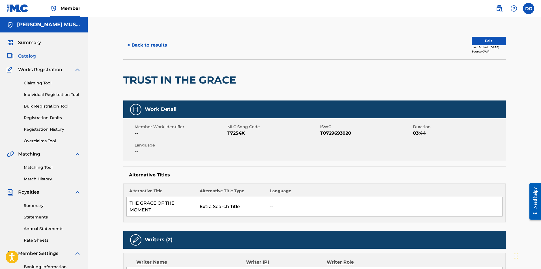
click at [488, 41] on button "Edit" at bounding box center [488, 41] width 34 height 8
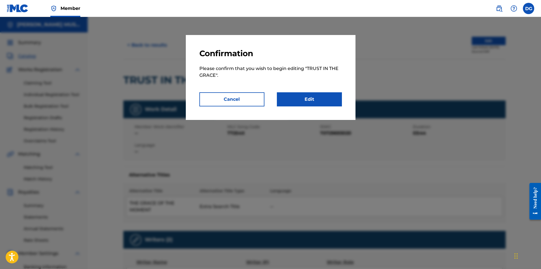
click at [309, 100] on link "Edit" at bounding box center [309, 99] width 65 height 14
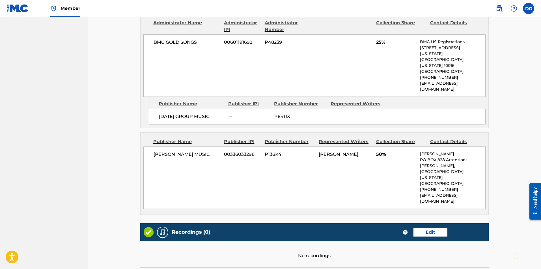
scroll to position [376, 0]
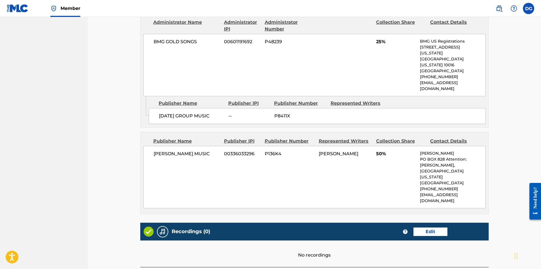
click at [432, 228] on link "Edit" at bounding box center [430, 232] width 34 height 8
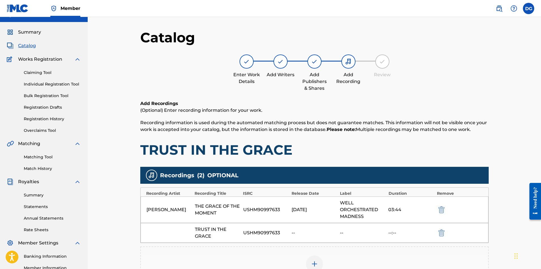
scroll to position [103, 0]
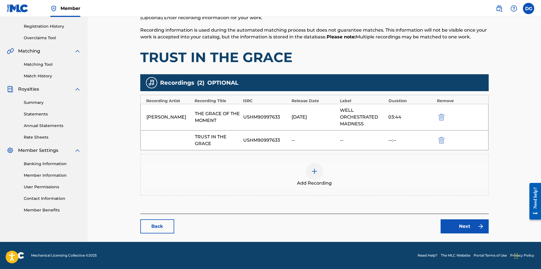
click at [466, 227] on link "Next" at bounding box center [464, 227] width 48 height 14
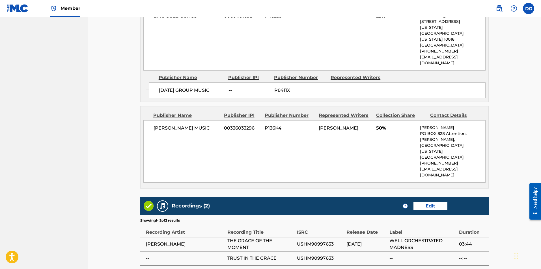
scroll to position [441, 0]
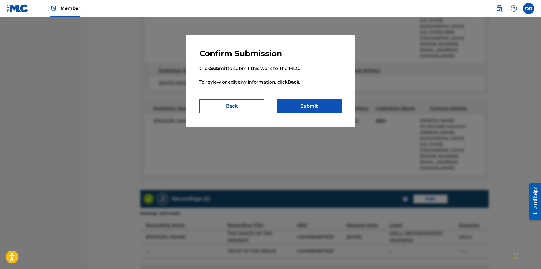
click at [317, 107] on button "Submit" at bounding box center [309, 106] width 65 height 14
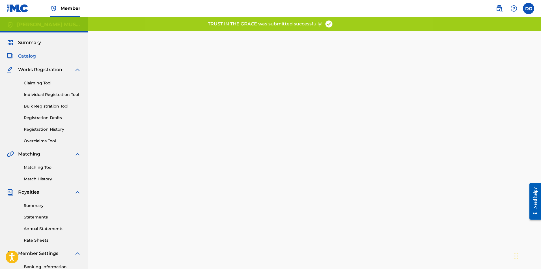
click at [30, 57] on span "Catalog" at bounding box center [27, 56] width 18 height 7
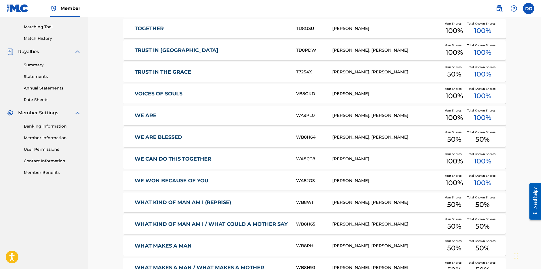
scroll to position [141, 0]
click at [156, 137] on link "WE ARE BLESSED" at bounding box center [211, 137] width 154 height 6
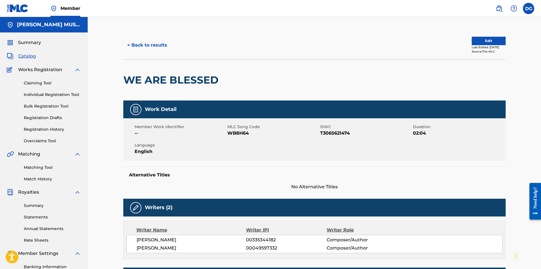
click at [149, 44] on button "< Back to results" at bounding box center [147, 45] width 48 height 14
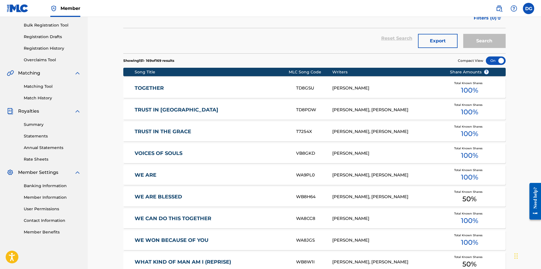
scroll to position [141, 0]
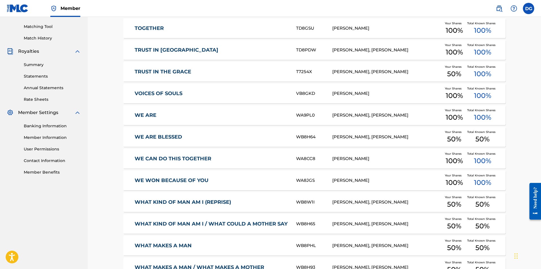
click at [201, 200] on link "WHAT KIND OF MAN AM I (REPRISE)" at bounding box center [211, 202] width 154 height 6
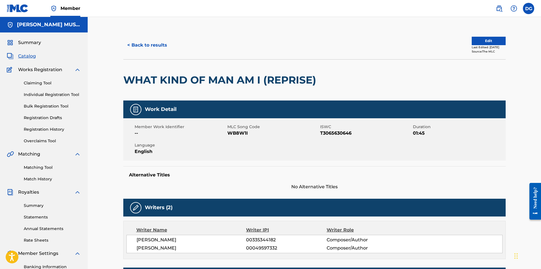
click at [153, 46] on button "< Back to results" at bounding box center [147, 45] width 48 height 14
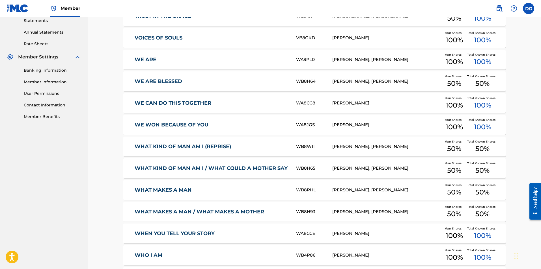
scroll to position [197, 0]
click at [235, 167] on link "WHAT KIND OF MAN AM I / WHAT COULD A MOTHER SAY" at bounding box center [211, 168] width 154 height 6
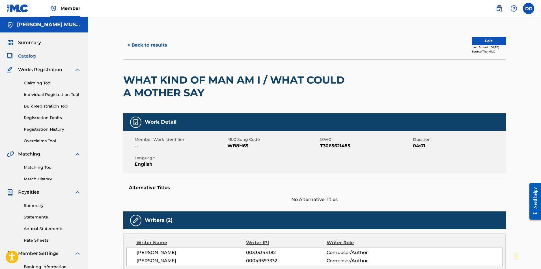
click at [161, 44] on button "< Back to results" at bounding box center [147, 45] width 48 height 14
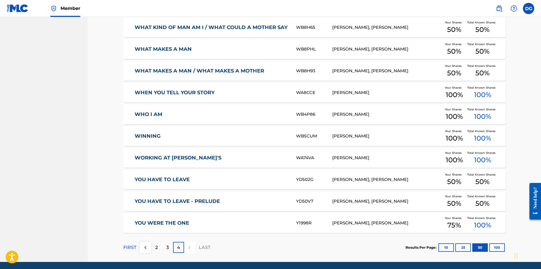
scroll to position [338, 0]
click at [180, 177] on link "YOU HAVE TO LEAVE" at bounding box center [211, 179] width 154 height 6
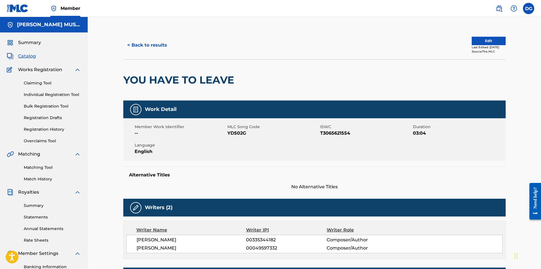
click at [154, 46] on button "< Back to results" at bounding box center [147, 45] width 48 height 14
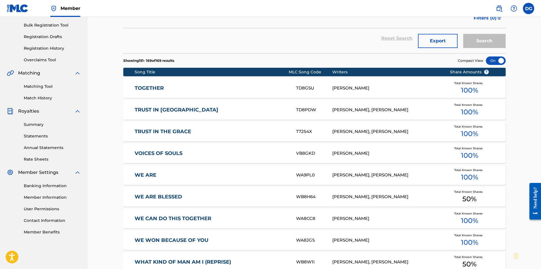
scroll to position [338, 0]
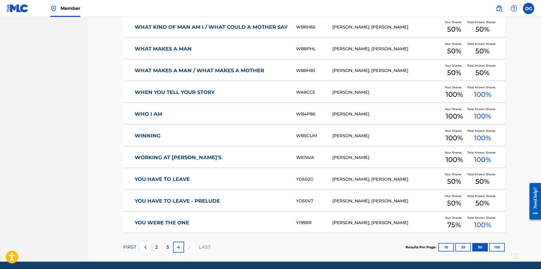
click at [188, 203] on link "YOU HAVE TO LEAVE - PRELUDE" at bounding box center [211, 201] width 154 height 6
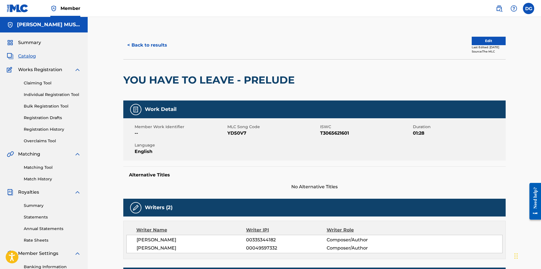
click at [156, 43] on button "< Back to results" at bounding box center [147, 45] width 48 height 14
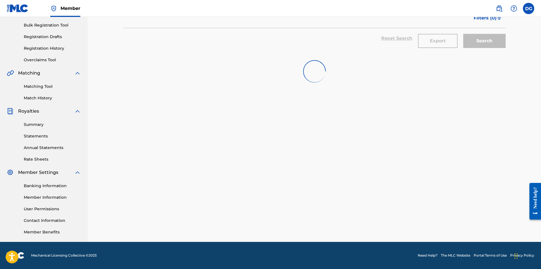
scroll to position [338, 0]
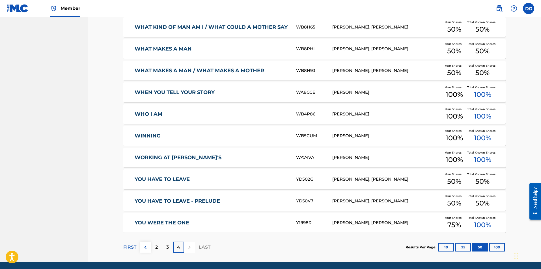
click at [181, 222] on link "YOU WERE THE ONE" at bounding box center [211, 223] width 154 height 6
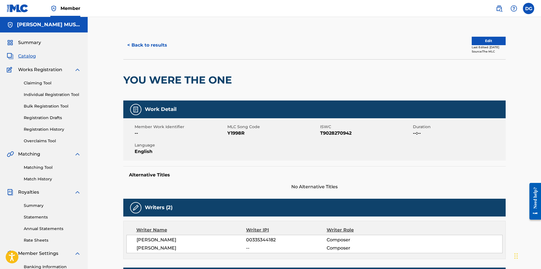
click at [486, 39] on button "Edit" at bounding box center [488, 41] width 34 height 8
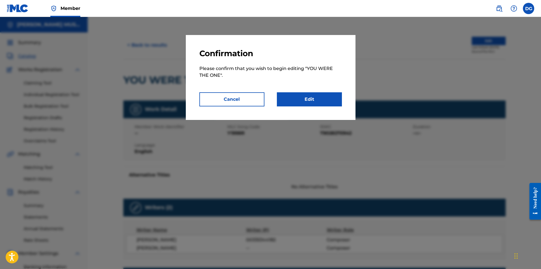
click at [305, 94] on link "Edit" at bounding box center [309, 99] width 65 height 14
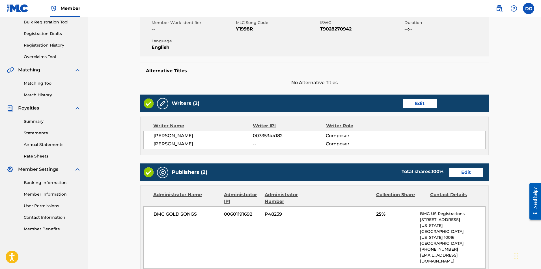
scroll to position [84, 0]
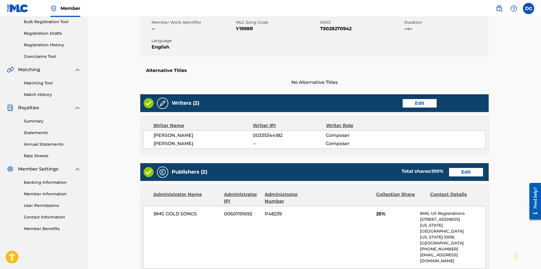
click at [419, 104] on link "Edit" at bounding box center [419, 103] width 34 height 8
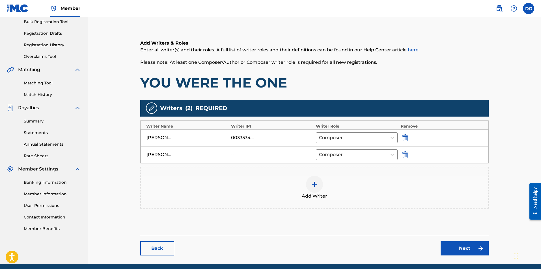
scroll to position [85, 0]
click at [316, 183] on img at bounding box center [314, 184] width 7 height 7
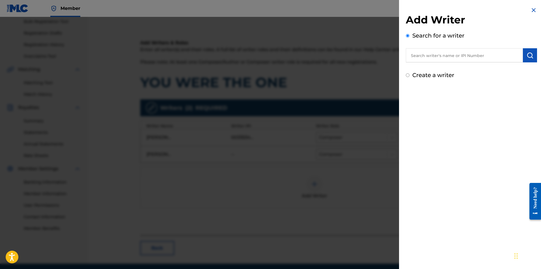
click at [441, 55] on input "text" at bounding box center [463, 55] width 117 height 14
type input "[PERSON_NAME]"
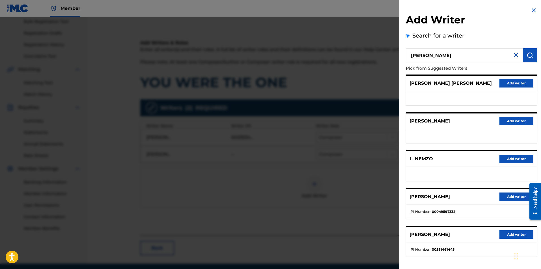
click at [516, 196] on button "Add writer" at bounding box center [516, 197] width 34 height 8
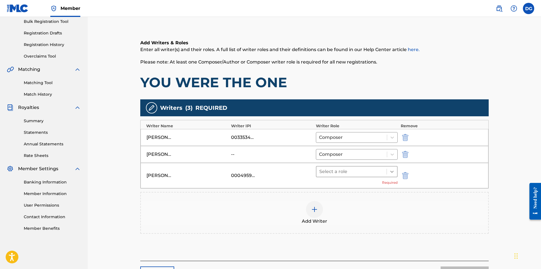
click at [390, 172] on icon at bounding box center [392, 172] width 6 height 6
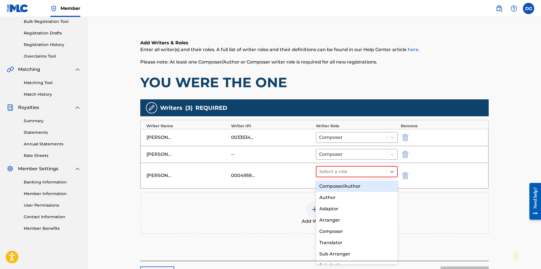
click at [354, 185] on div "Composer/Author" at bounding box center [357, 186] width 82 height 11
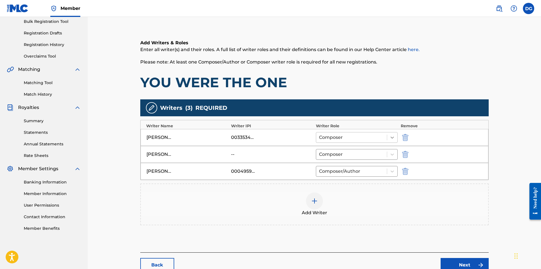
click at [392, 137] on icon at bounding box center [392, 138] width 6 height 6
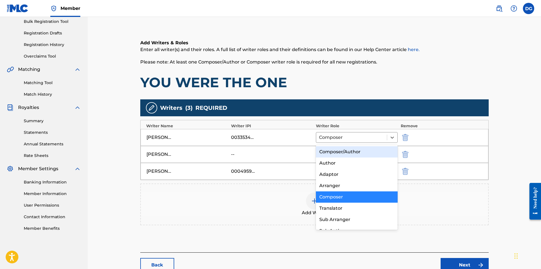
click at [356, 152] on div "Composer/Author" at bounding box center [357, 151] width 82 height 11
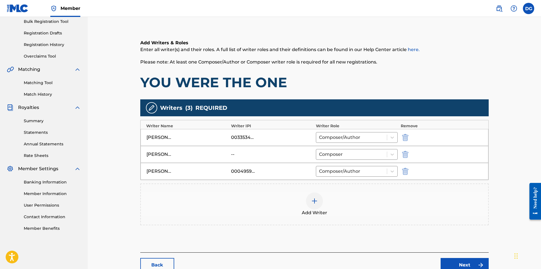
click at [405, 156] on img "submit" at bounding box center [405, 154] width 6 height 7
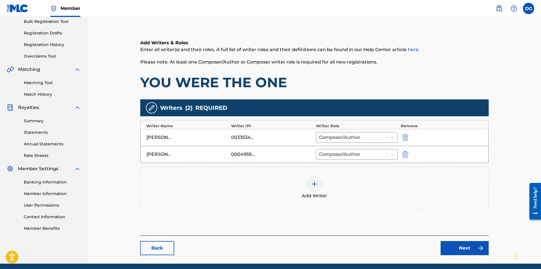
click at [459, 247] on link "Next" at bounding box center [464, 248] width 48 height 14
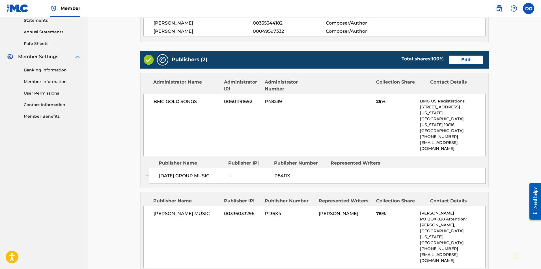
scroll to position [197, 0]
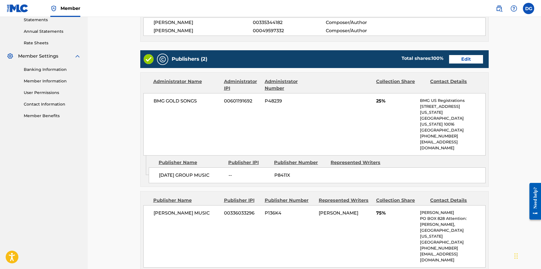
click at [462, 58] on link "Edit" at bounding box center [466, 59] width 34 height 8
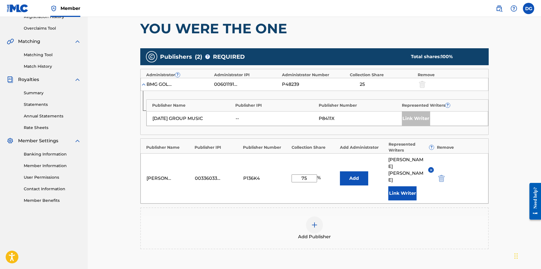
scroll to position [113, 0]
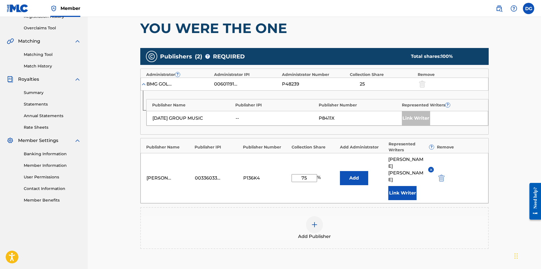
drag, startPoint x: 306, startPoint y: 171, endPoint x: 294, endPoint y: 169, distance: 12.0
click at [294, 174] on input "75" at bounding box center [303, 178] width 25 height 8
type input "50"
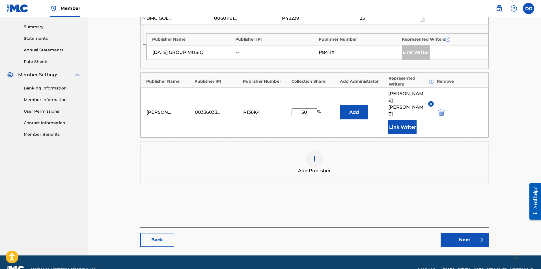
click at [465, 233] on link "Next" at bounding box center [464, 240] width 48 height 14
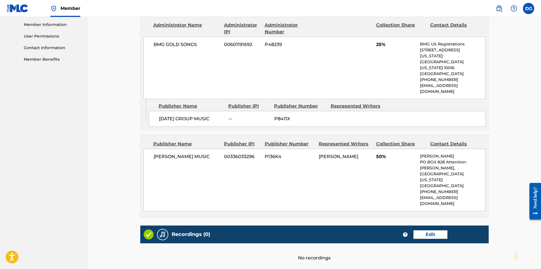
scroll to position [254, 0]
click at [424, 230] on link "Edit" at bounding box center [430, 234] width 34 height 8
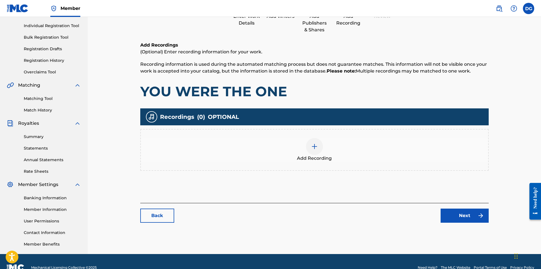
scroll to position [81, 0]
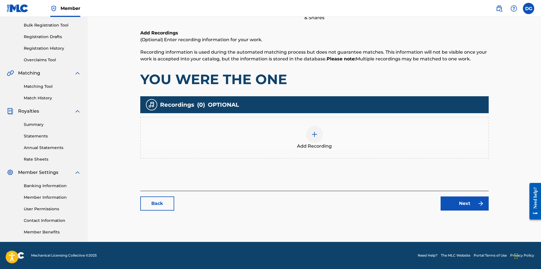
click at [461, 204] on link "Next" at bounding box center [464, 204] width 48 height 14
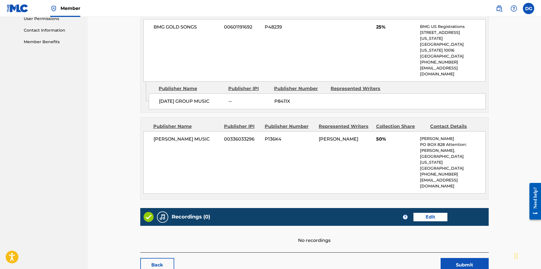
scroll to position [275, 0]
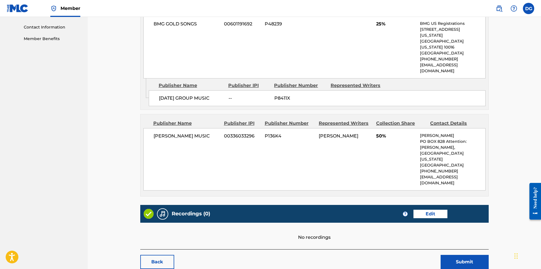
click at [468, 255] on button "Submit" at bounding box center [464, 262] width 48 height 14
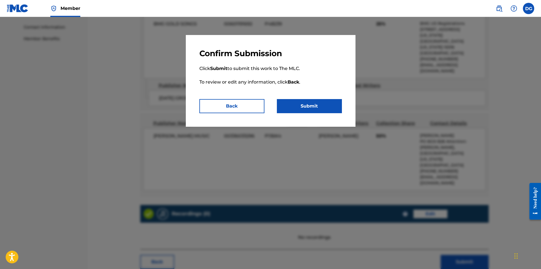
click at [329, 102] on button "Submit" at bounding box center [309, 106] width 65 height 14
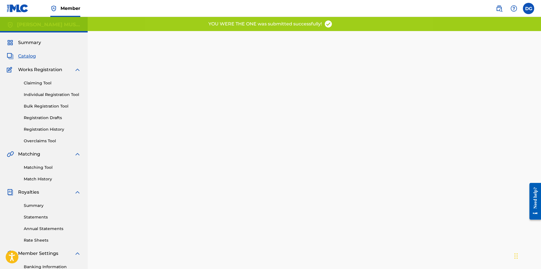
click at [33, 56] on span "Catalog" at bounding box center [27, 56] width 18 height 7
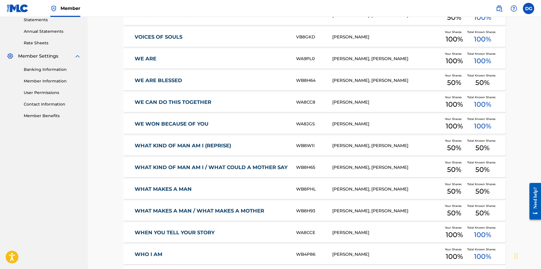
scroll to position [198, 0]
click at [153, 57] on link "WE ARE" at bounding box center [211, 58] width 154 height 6
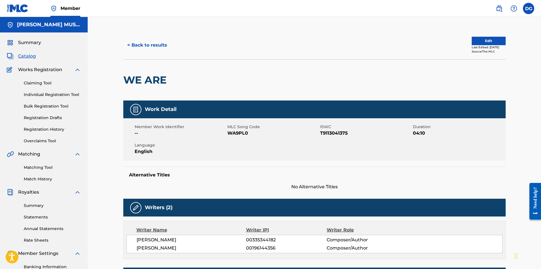
click at [483, 40] on button "Edit" at bounding box center [488, 41] width 34 height 8
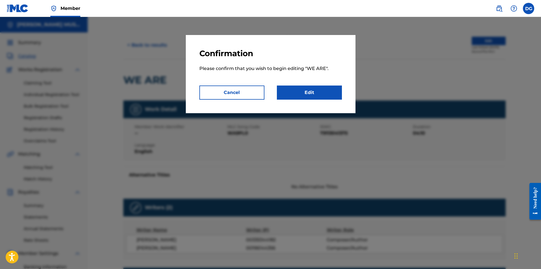
click at [323, 93] on link "Edit" at bounding box center [309, 93] width 65 height 14
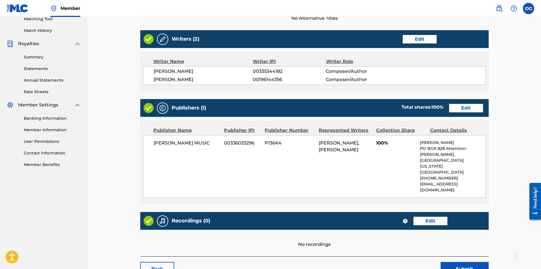
scroll to position [173, 0]
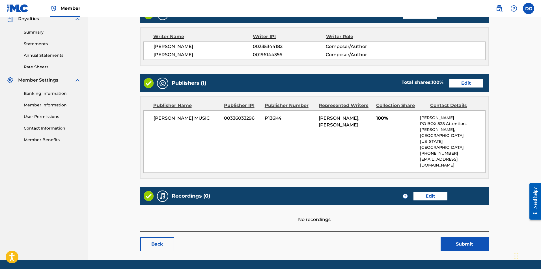
click at [431, 192] on link "Edit" at bounding box center [430, 196] width 34 height 8
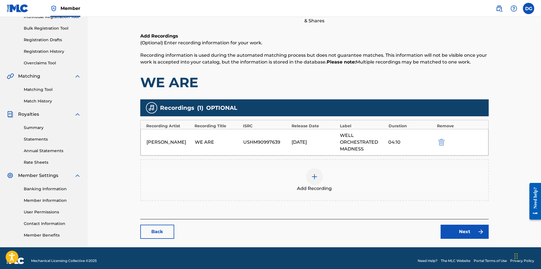
scroll to position [83, 0]
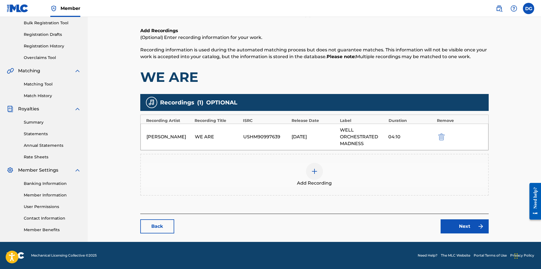
click at [461, 225] on link "Next" at bounding box center [464, 227] width 48 height 14
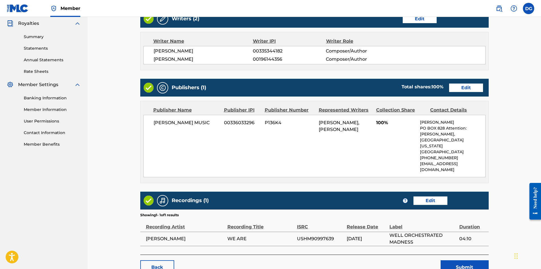
scroll to position [169, 0]
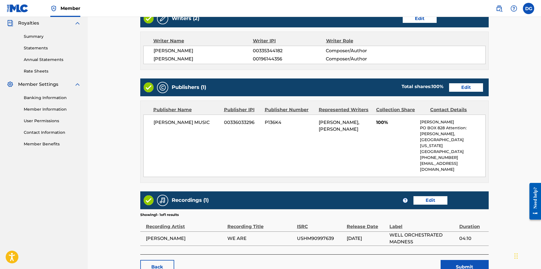
click at [467, 260] on button "Submit" at bounding box center [464, 267] width 48 height 14
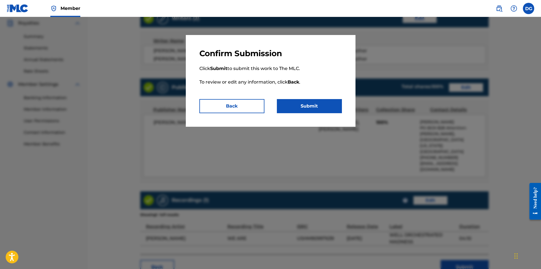
click at [297, 109] on button "Submit" at bounding box center [309, 106] width 65 height 14
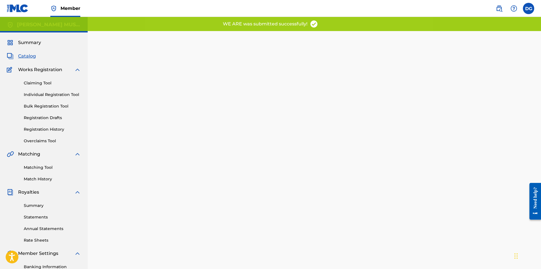
click at [25, 55] on span "Catalog" at bounding box center [27, 56] width 18 height 7
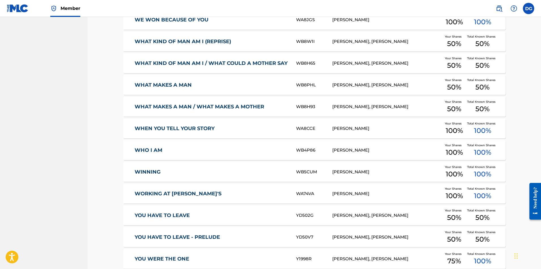
scroll to position [301, 0]
click at [170, 217] on link "YOU HAVE TO LEAVE" at bounding box center [211, 216] width 154 height 6
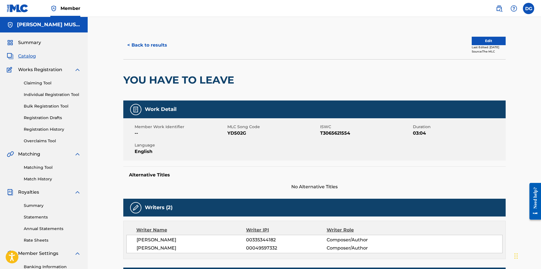
click at [145, 45] on button "< Back to results" at bounding box center [147, 45] width 48 height 14
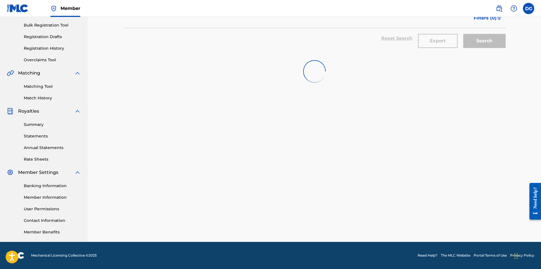
scroll to position [301, 0]
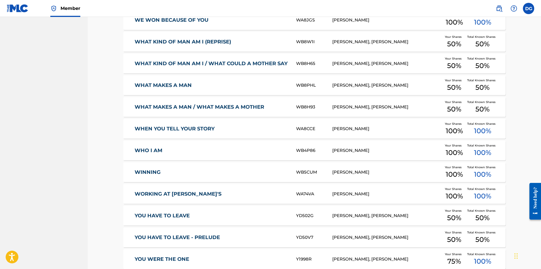
click at [238, 61] on link "WHAT KIND OF MAN AM I / WHAT COULD A MOTHER SAY" at bounding box center [211, 63] width 154 height 6
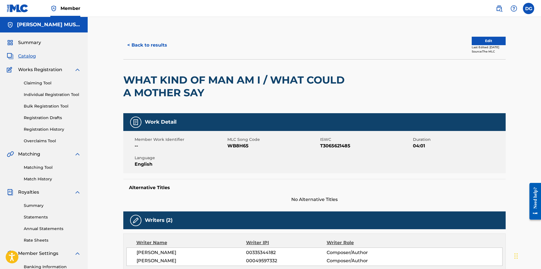
click at [157, 45] on button "< Back to results" at bounding box center [147, 45] width 48 height 14
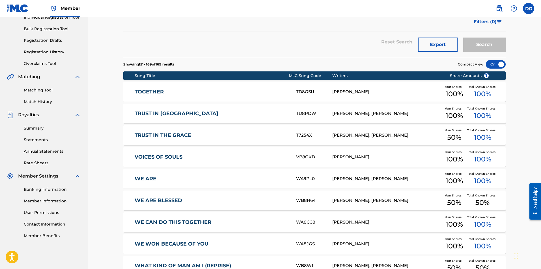
scroll to position [77, 0]
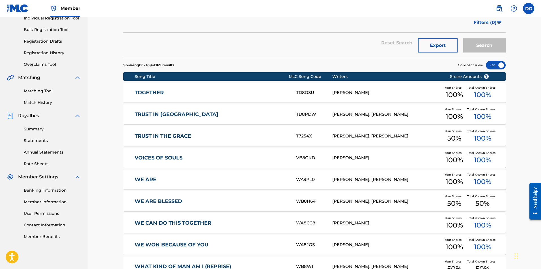
click at [174, 134] on link "TRUST IN THE GRACE" at bounding box center [211, 136] width 154 height 6
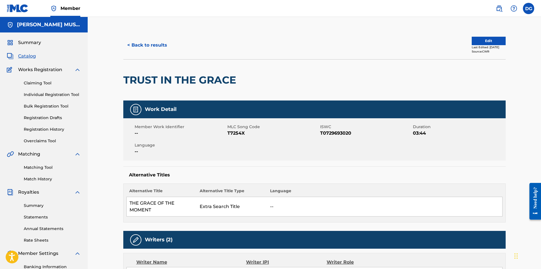
click at [493, 41] on button "Edit" at bounding box center [488, 41] width 34 height 8
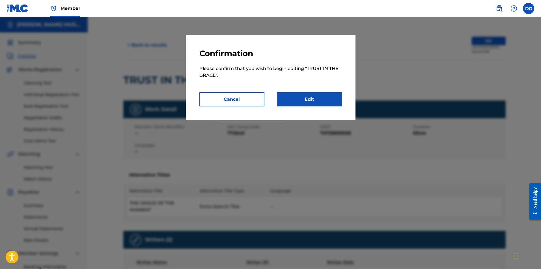
click at [300, 99] on link "Edit" at bounding box center [309, 99] width 65 height 14
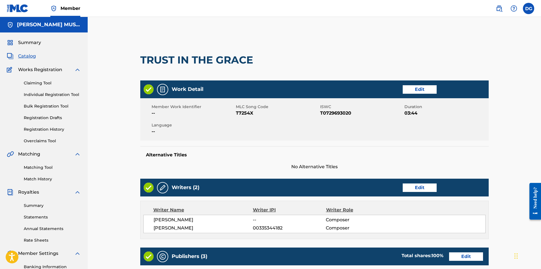
click at [422, 190] on link "Edit" at bounding box center [419, 188] width 34 height 8
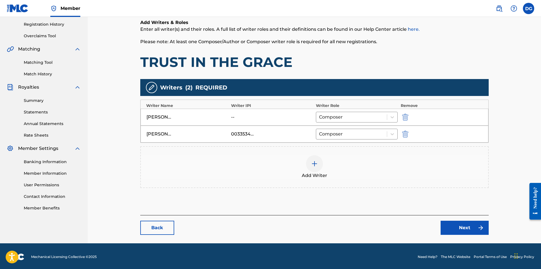
scroll to position [107, 0]
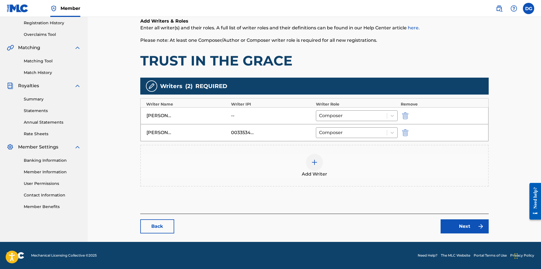
click at [316, 163] on img at bounding box center [314, 162] width 7 height 7
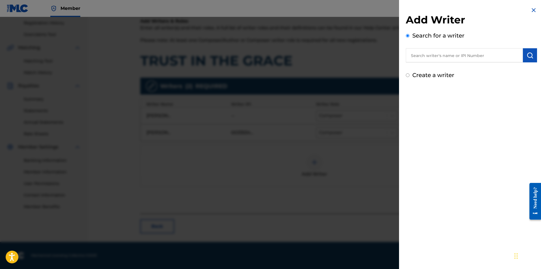
click at [453, 56] on input "text" at bounding box center [463, 55] width 117 height 14
type input "[PERSON_NAME]"
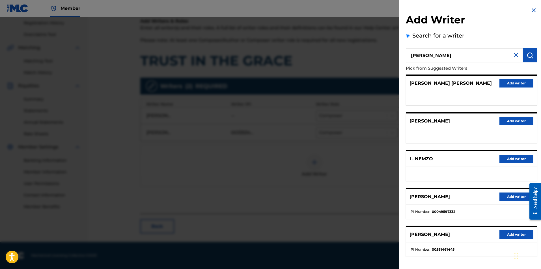
click at [512, 196] on button "Add writer" at bounding box center [516, 197] width 34 height 8
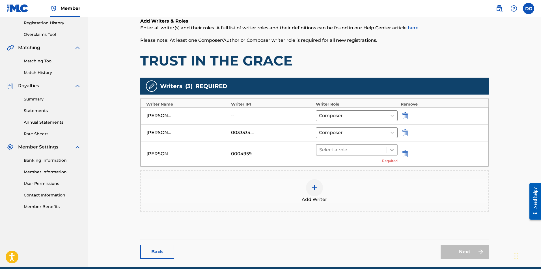
click at [393, 152] on icon at bounding box center [392, 150] width 6 height 6
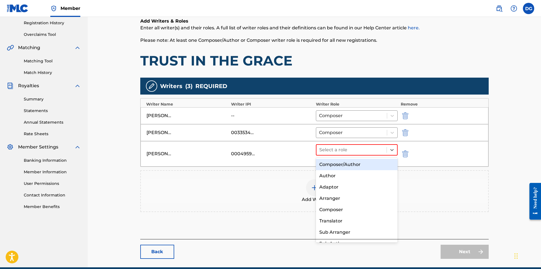
click at [341, 164] on div "Composer/Author" at bounding box center [357, 164] width 82 height 11
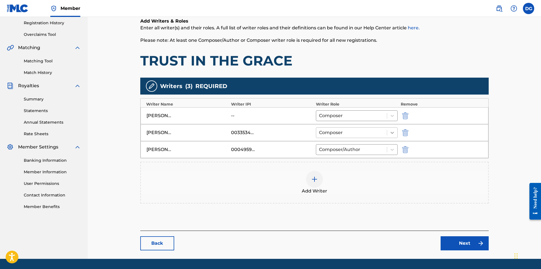
click at [393, 133] on icon at bounding box center [391, 133] width 3 height 2
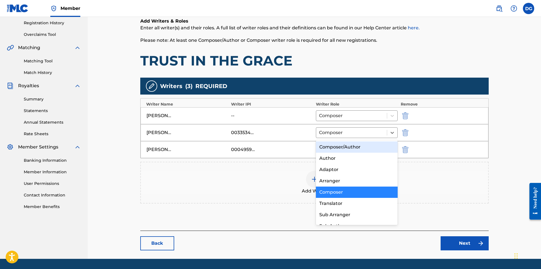
click at [360, 147] on div "Composer/Author" at bounding box center [357, 147] width 82 height 11
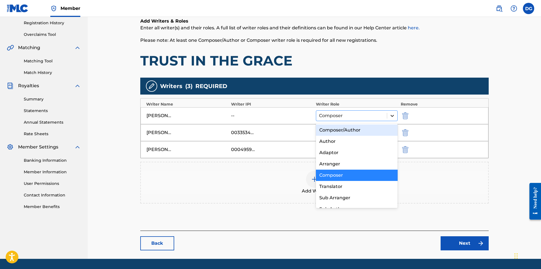
click at [395, 116] on div at bounding box center [392, 116] width 10 height 10
click at [353, 129] on div "Composer/Author" at bounding box center [357, 130] width 82 height 11
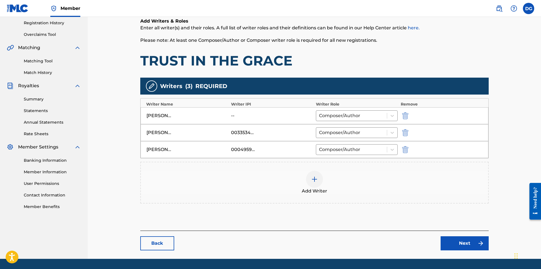
click at [405, 116] on img "submit" at bounding box center [405, 115] width 6 height 7
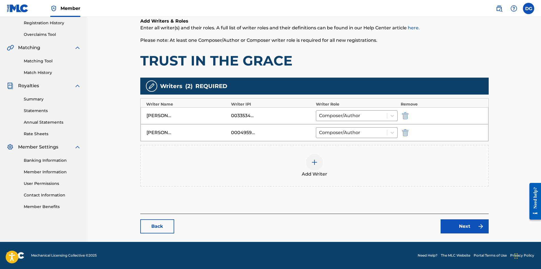
click at [463, 226] on link "Next" at bounding box center [464, 227] width 48 height 14
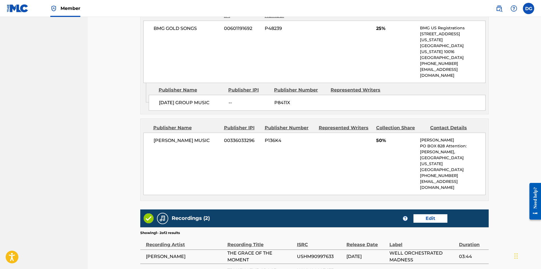
scroll to position [441, 0]
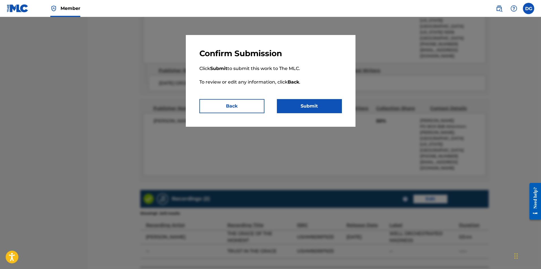
click at [232, 108] on button "Back" at bounding box center [231, 106] width 65 height 14
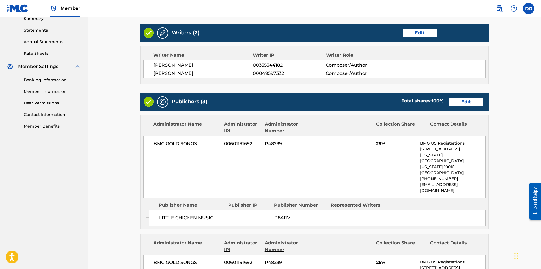
scroll to position [187, 0]
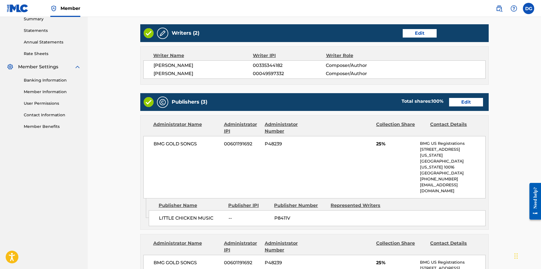
click at [467, 104] on link "Edit" at bounding box center [466, 102] width 34 height 8
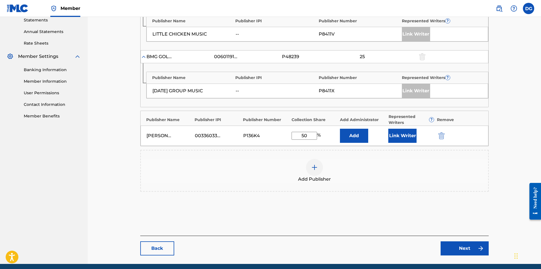
scroll to position [197, 0]
click at [400, 132] on button "Link Writer" at bounding box center [402, 136] width 28 height 14
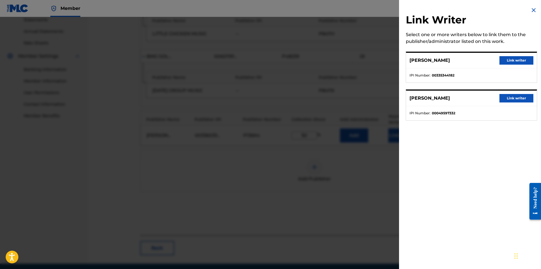
click at [513, 60] on button "Link writer" at bounding box center [516, 60] width 34 height 8
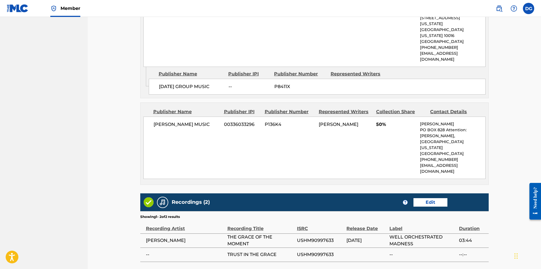
scroll to position [441, 0]
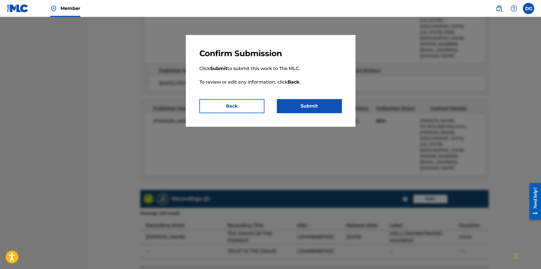
click at [312, 107] on button "Submit" at bounding box center [309, 106] width 65 height 14
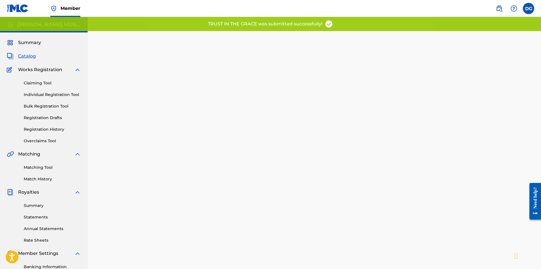
click at [27, 57] on span "Catalog" at bounding box center [27, 56] width 18 height 7
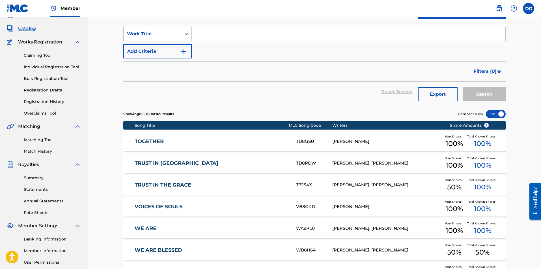
scroll to position [28, 0]
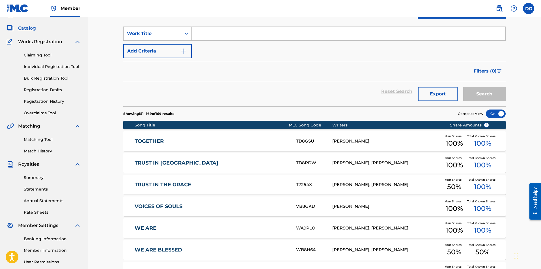
click at [161, 160] on link "TRUST IN [GEOGRAPHIC_DATA]" at bounding box center [211, 163] width 154 height 6
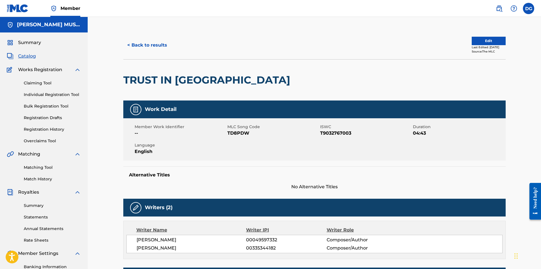
click at [486, 38] on button "Edit" at bounding box center [488, 41] width 34 height 8
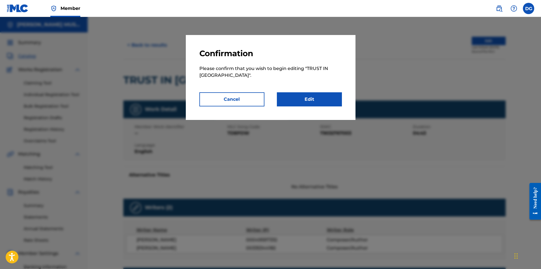
click at [310, 93] on link "Edit" at bounding box center [309, 99] width 65 height 14
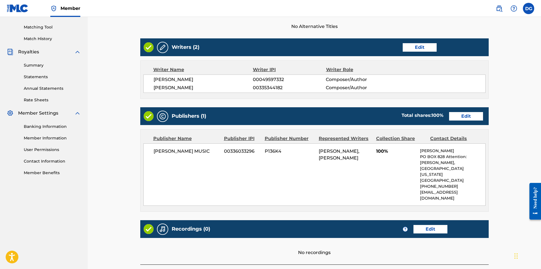
scroll to position [141, 0]
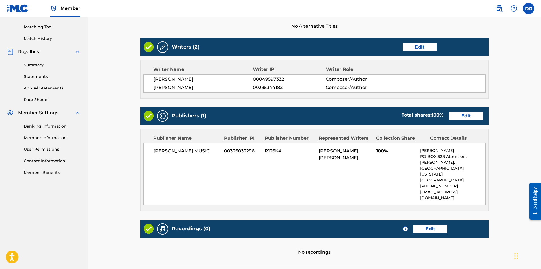
click at [473, 115] on link "Edit" at bounding box center [466, 116] width 34 height 8
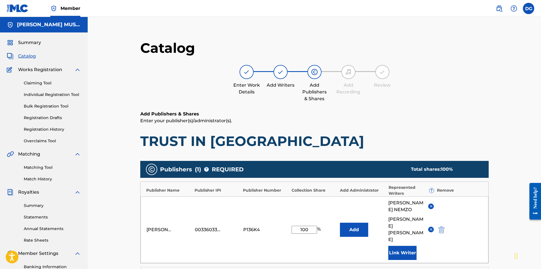
drag, startPoint x: 309, startPoint y: 221, endPoint x: 242, endPoint y: 222, distance: 66.7
click at [242, 222] on div "[PERSON_NAME] MUSIC 00336033296 P136K4 100 % Add [PERSON_NAME] [PERSON_NAME] Li…" at bounding box center [314, 230] width 348 height 67
type input "50"
click at [431, 204] on img at bounding box center [431, 206] width 4 height 4
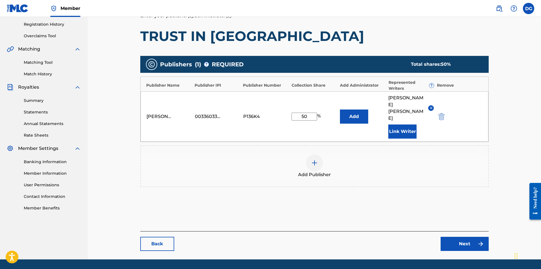
scroll to position [109, 0]
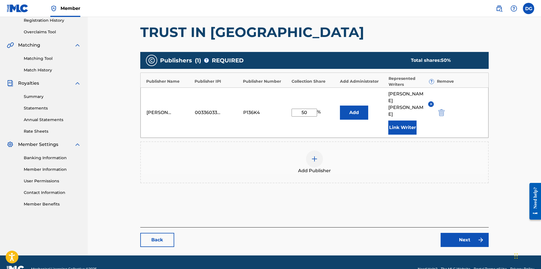
click at [468, 233] on link "Next" at bounding box center [464, 240] width 48 height 14
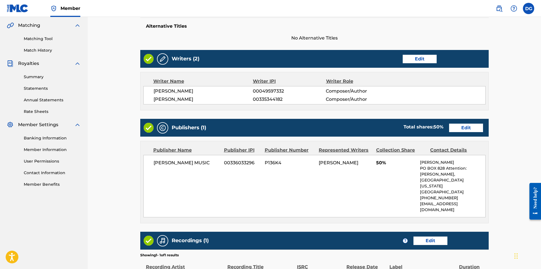
scroll to position [192, 0]
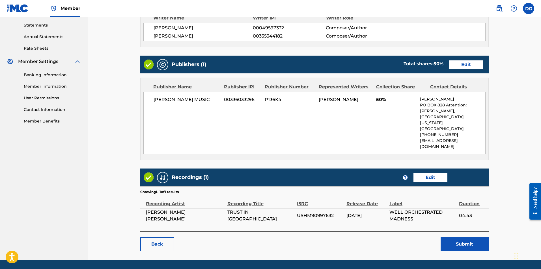
click at [461, 237] on button "Submit" at bounding box center [464, 244] width 48 height 14
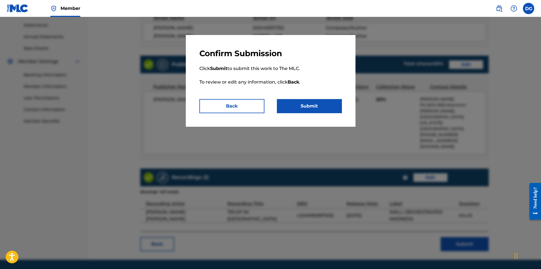
click at [306, 105] on button "Submit" at bounding box center [309, 106] width 65 height 14
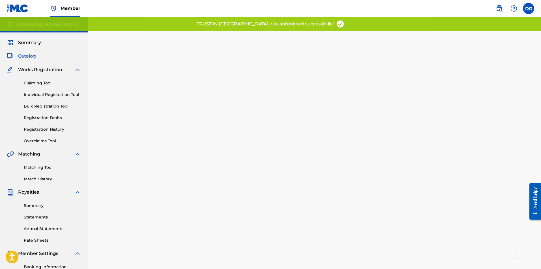
click at [29, 53] on span "Catalog" at bounding box center [27, 56] width 18 height 7
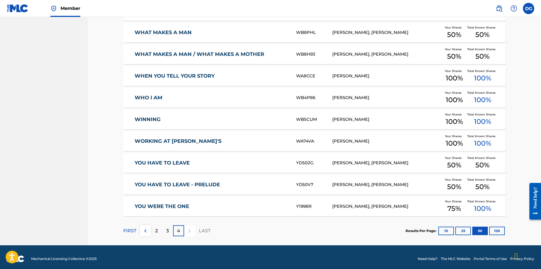
scroll to position [358, 0]
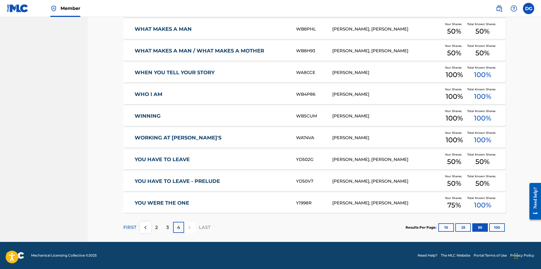
click at [167, 230] on p "3" at bounding box center [167, 227] width 3 height 7
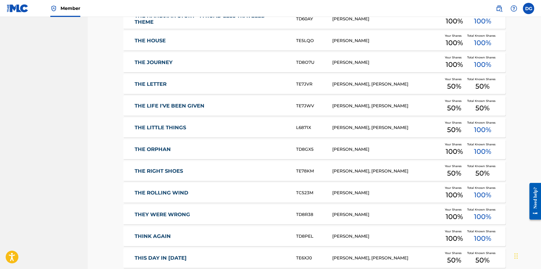
scroll to position [977, 0]
click at [177, 124] on div "THE LITTLE THINGS L6871X [PERSON_NAME], [PERSON_NAME] Your Shares 50 % Total Kn…" at bounding box center [314, 128] width 382 height 20
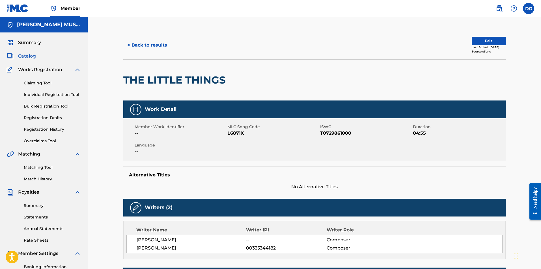
click at [489, 40] on button "Edit" at bounding box center [488, 41] width 34 height 8
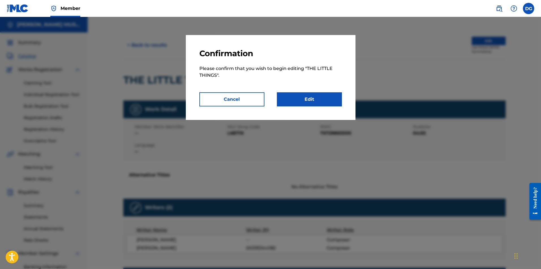
click at [305, 100] on link "Edit" at bounding box center [309, 99] width 65 height 14
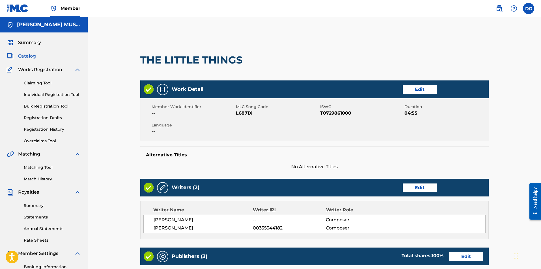
click at [420, 187] on link "Edit" at bounding box center [419, 188] width 34 height 8
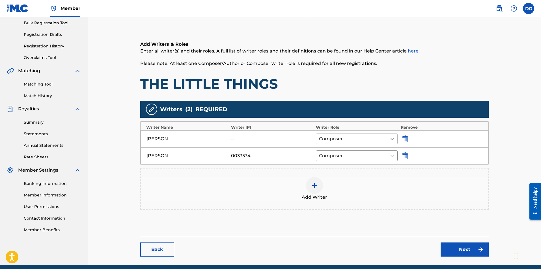
scroll to position [84, 0]
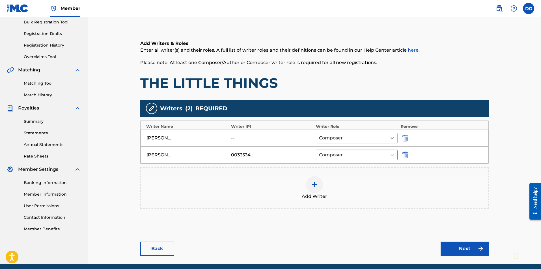
click at [391, 138] on icon at bounding box center [391, 138] width 3 height 2
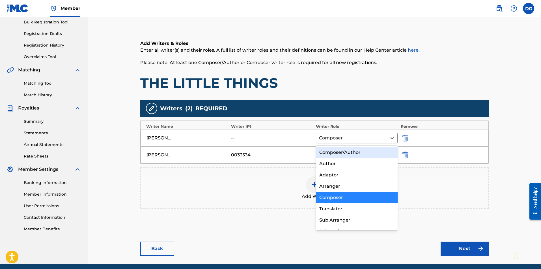
click at [349, 156] on div "Composer/Author" at bounding box center [357, 152] width 82 height 11
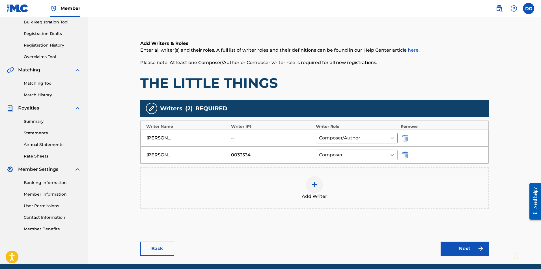
click at [394, 155] on icon at bounding box center [392, 155] width 6 height 6
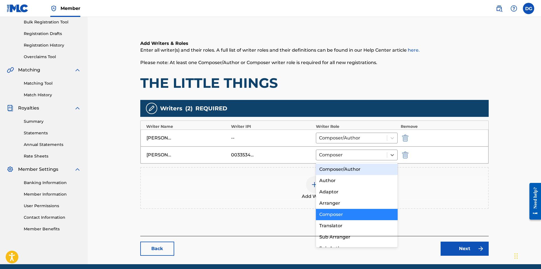
click at [350, 171] on div "Composer/Author" at bounding box center [357, 169] width 82 height 11
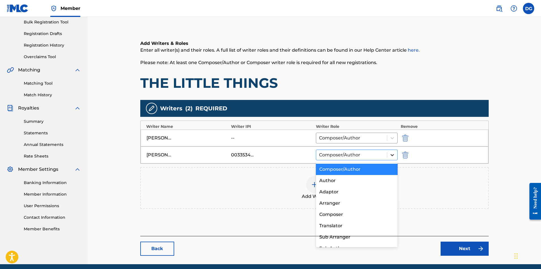
click at [393, 156] on icon at bounding box center [392, 155] width 6 height 6
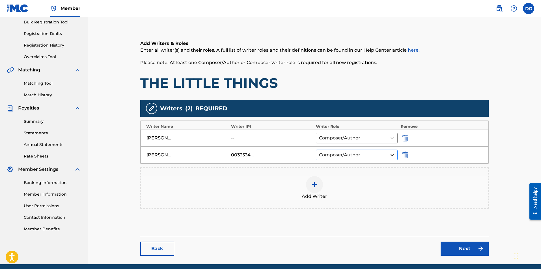
click at [393, 156] on icon at bounding box center [392, 155] width 6 height 6
click at [316, 187] on img at bounding box center [314, 184] width 7 height 7
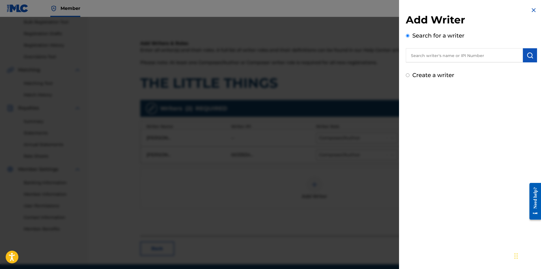
click at [443, 56] on input "text" at bounding box center [463, 55] width 117 height 14
type input "[PERSON_NAME]"
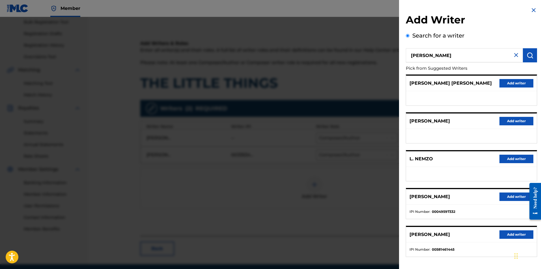
click at [513, 196] on button "Add writer" at bounding box center [516, 197] width 34 height 8
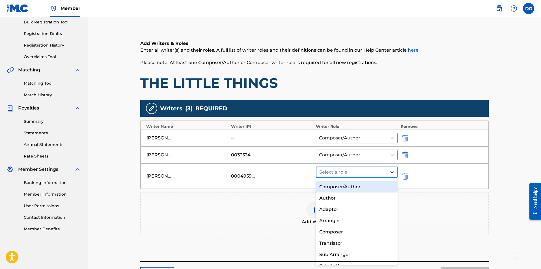
click at [392, 173] on icon at bounding box center [391, 173] width 3 height 2
click at [351, 187] on div "Composer/Author" at bounding box center [357, 186] width 82 height 11
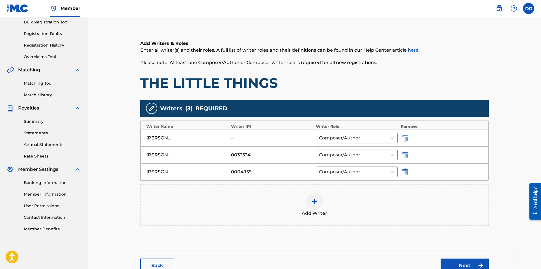
click at [406, 137] on img "submit" at bounding box center [405, 138] width 6 height 7
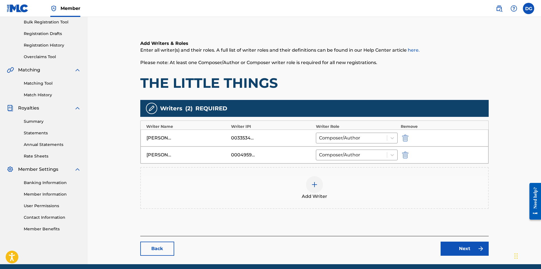
click at [464, 247] on link "Next" at bounding box center [464, 249] width 48 height 14
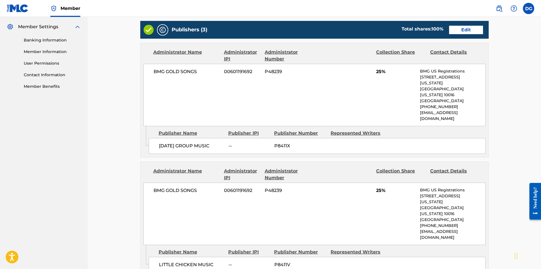
scroll to position [226, 0]
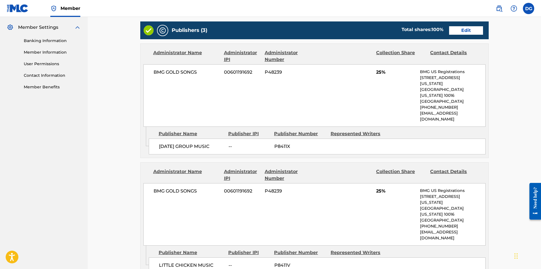
click at [472, 32] on link "Edit" at bounding box center [466, 30] width 34 height 8
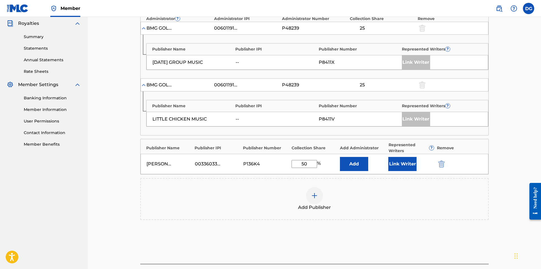
scroll to position [169, 0]
click at [406, 160] on button "Link Writer" at bounding box center [402, 164] width 28 height 14
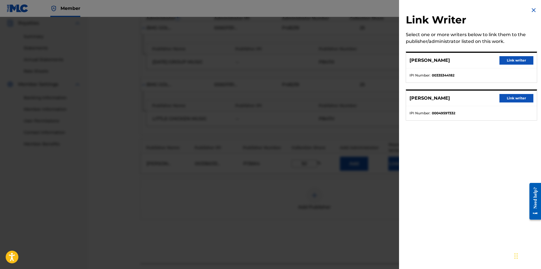
click at [509, 60] on button "Link writer" at bounding box center [516, 60] width 34 height 8
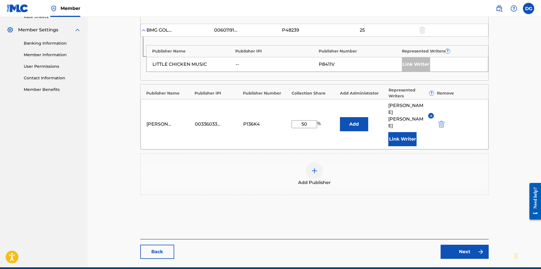
scroll to position [236, 0]
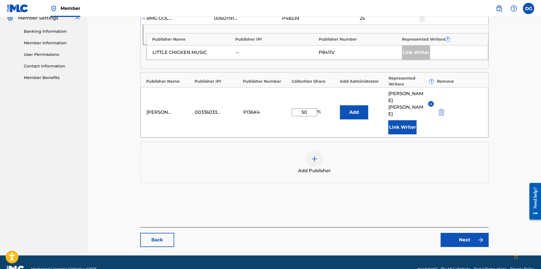
click at [469, 233] on link "Next" at bounding box center [464, 240] width 48 height 14
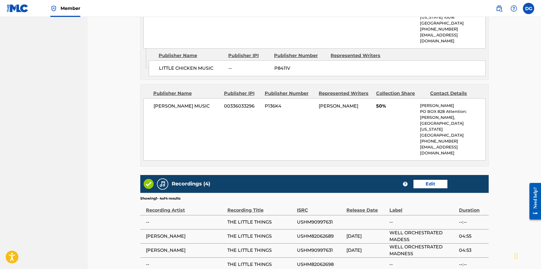
scroll to position [424, 0]
click at [431, 175] on div "Recordings (4) ? Edit" at bounding box center [314, 184] width 348 height 18
click at [432, 180] on link "Edit" at bounding box center [430, 184] width 34 height 8
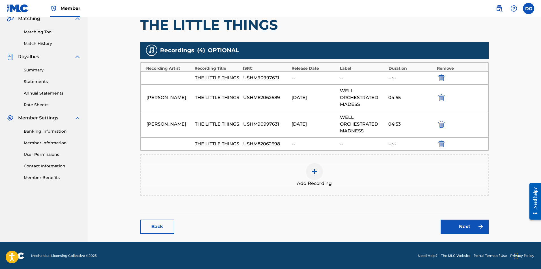
scroll to position [136, 0]
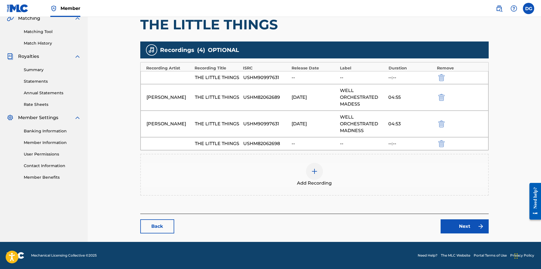
click at [467, 227] on link "Next" at bounding box center [464, 227] width 48 height 14
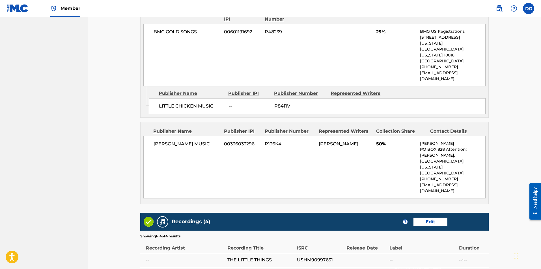
scroll to position [437, 0]
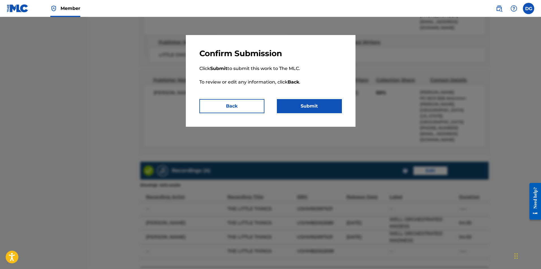
click at [315, 105] on button "Submit" at bounding box center [309, 106] width 65 height 14
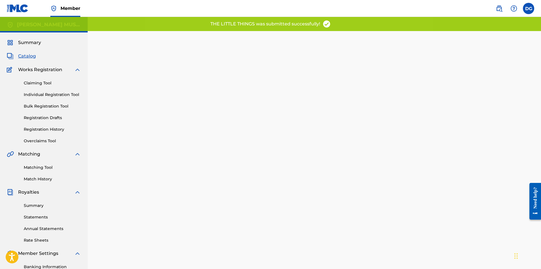
click at [25, 55] on span "Catalog" at bounding box center [27, 56] width 18 height 7
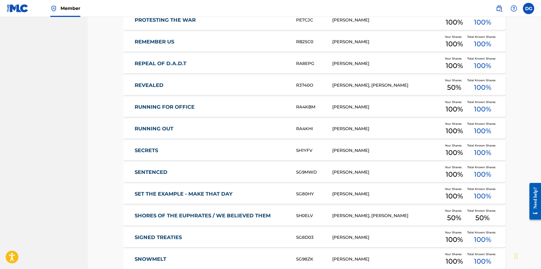
scroll to position [450, 0]
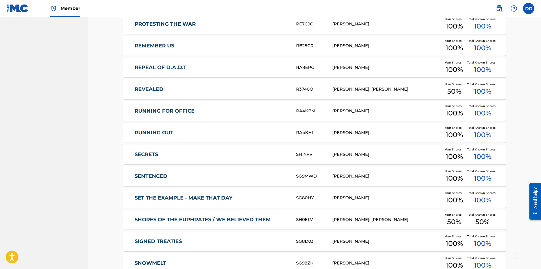
click at [157, 86] on div "REVEALED R3740O [PERSON_NAME], [PERSON_NAME] Your Shares 50 % Total Known Share…" at bounding box center [314, 89] width 382 height 20
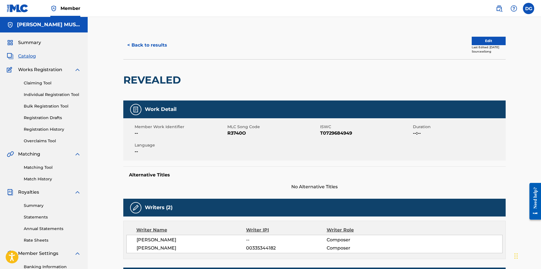
click at [485, 41] on button "Edit" at bounding box center [488, 41] width 34 height 8
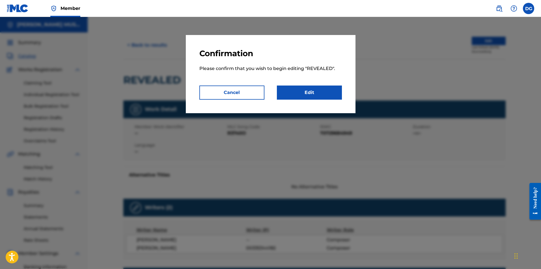
click at [316, 94] on link "Edit" at bounding box center [309, 93] width 65 height 14
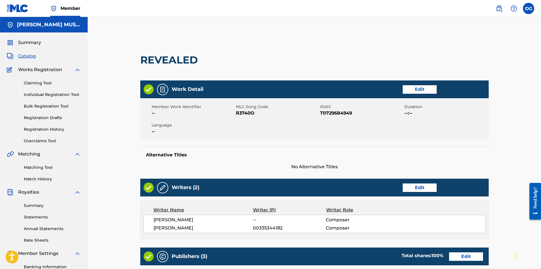
click at [423, 186] on link "Edit" at bounding box center [419, 188] width 34 height 8
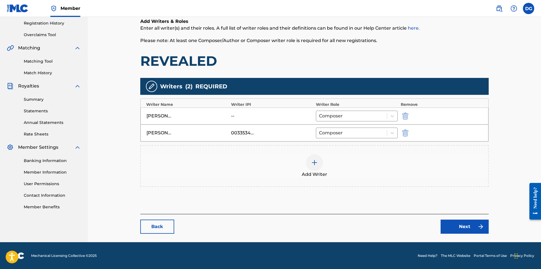
scroll to position [107, 0]
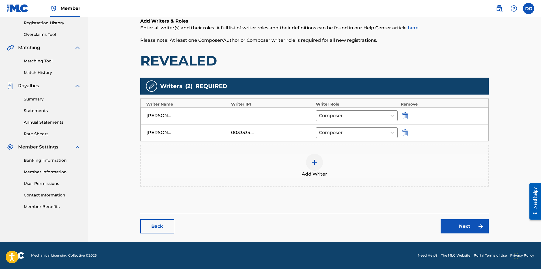
click at [318, 162] on div at bounding box center [314, 162] width 17 height 17
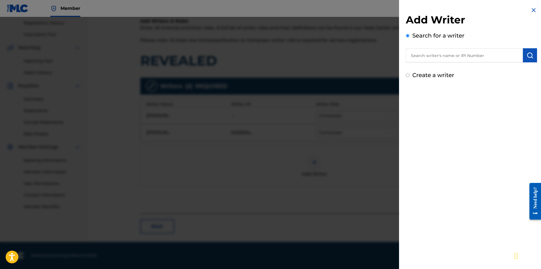
click at [461, 54] on input "text" at bounding box center [463, 55] width 117 height 14
type input "[PERSON_NAME]"
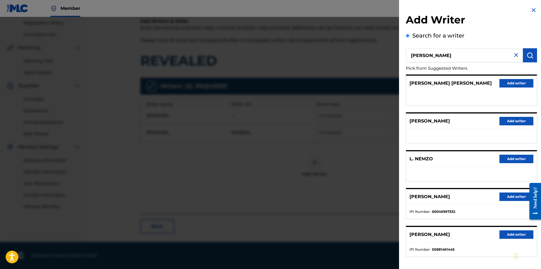
click at [515, 197] on button "Add writer" at bounding box center [516, 197] width 34 height 8
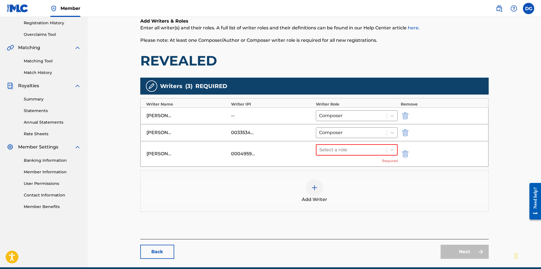
click at [407, 113] on img "submit" at bounding box center [405, 115] width 6 height 7
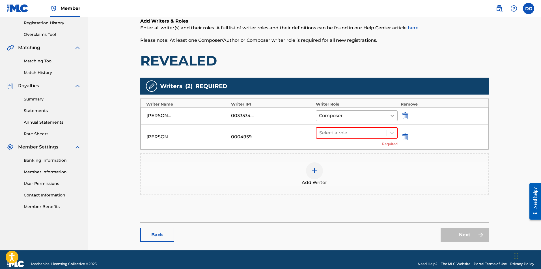
click at [393, 116] on icon at bounding box center [391, 116] width 3 height 2
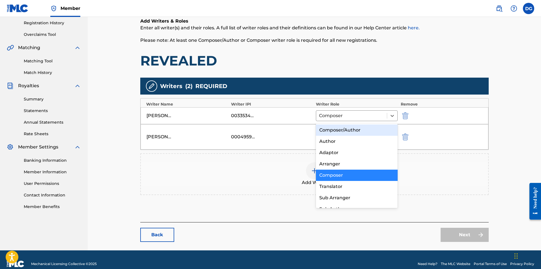
click at [349, 130] on div "Composer/Author" at bounding box center [357, 130] width 82 height 11
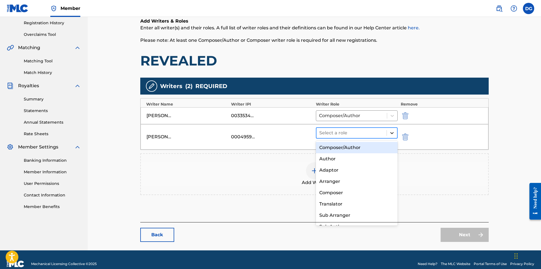
click at [391, 134] on icon at bounding box center [392, 133] width 6 height 6
click at [348, 148] on div "Composer/Author" at bounding box center [357, 147] width 82 height 11
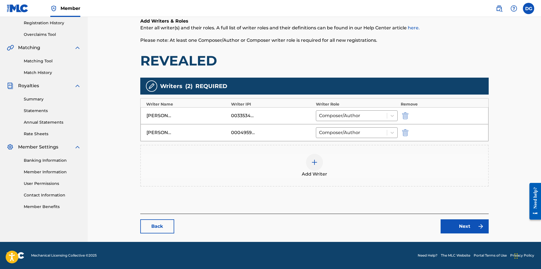
click at [466, 230] on link "Next" at bounding box center [464, 227] width 48 height 14
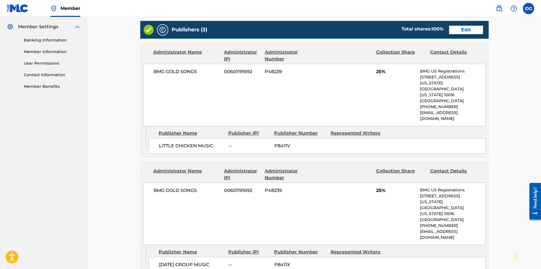
scroll to position [226, 0]
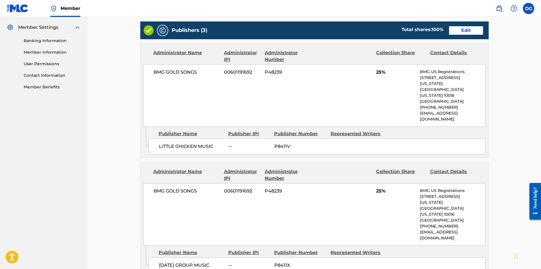
click at [463, 31] on link "Edit" at bounding box center [466, 30] width 34 height 8
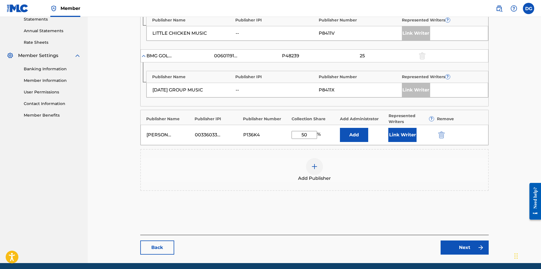
scroll to position [219, 0]
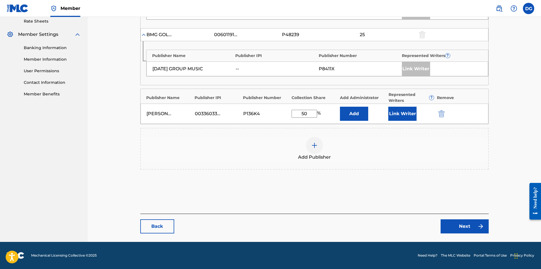
click at [397, 114] on button "Link Writer" at bounding box center [402, 114] width 28 height 14
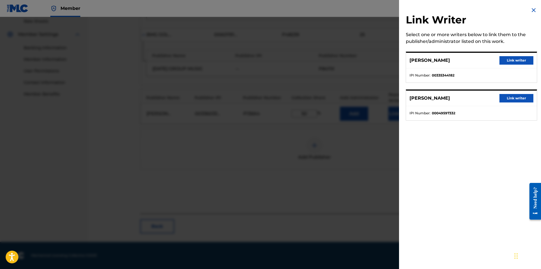
click at [517, 62] on button "Link writer" at bounding box center [516, 60] width 34 height 8
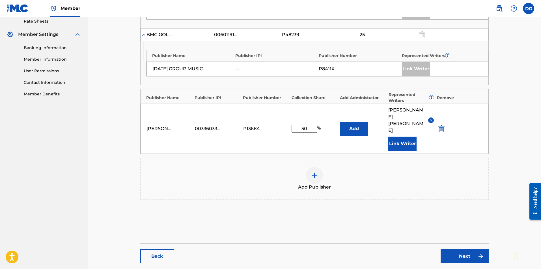
click at [466, 249] on link "Next" at bounding box center [464, 256] width 48 height 14
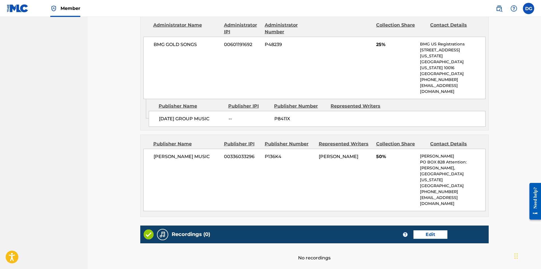
scroll to position [376, 0]
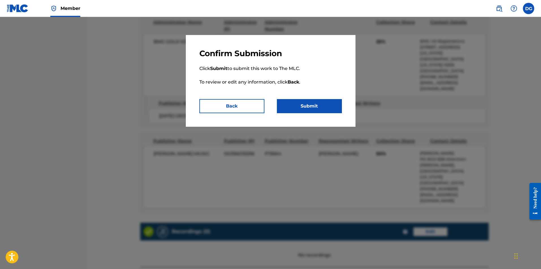
click at [305, 109] on button "Submit" at bounding box center [309, 106] width 65 height 14
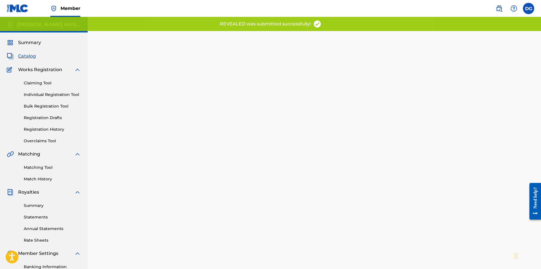
click at [32, 53] on span "Catalog" at bounding box center [27, 56] width 18 height 7
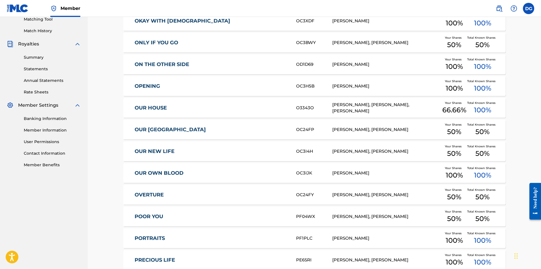
scroll to position [147, 0]
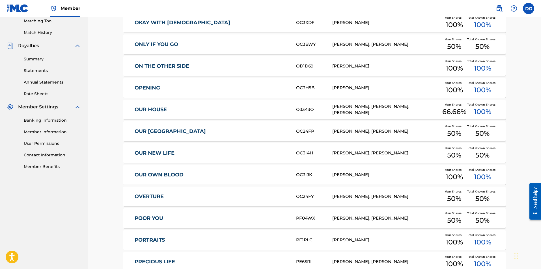
click at [160, 107] on link "OUR HOUSE" at bounding box center [211, 110] width 154 height 6
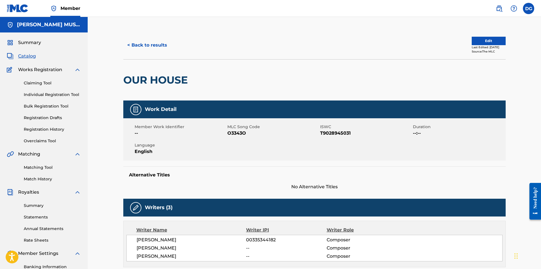
click at [488, 41] on button "Edit" at bounding box center [488, 41] width 34 height 8
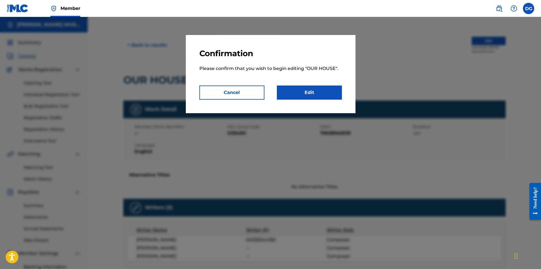
click at [309, 92] on link "Edit" at bounding box center [309, 93] width 65 height 14
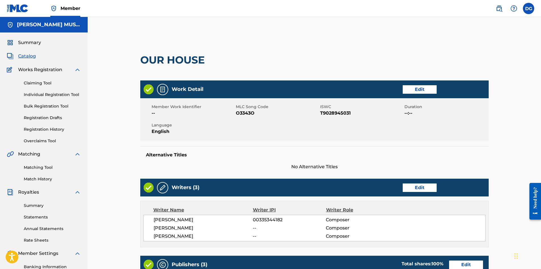
click at [422, 186] on link "Edit" at bounding box center [419, 188] width 34 height 8
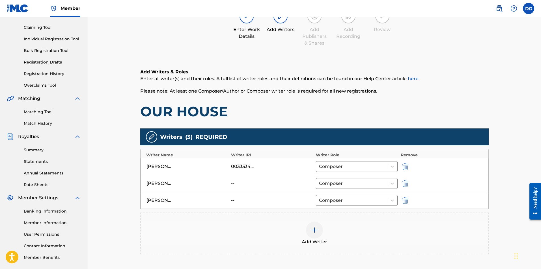
scroll to position [56, 0]
click at [319, 230] on div at bounding box center [314, 230] width 17 height 17
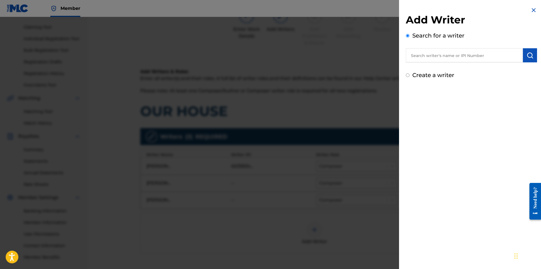
click at [443, 58] on input "text" at bounding box center [463, 55] width 117 height 14
type input "[PERSON_NAME]"
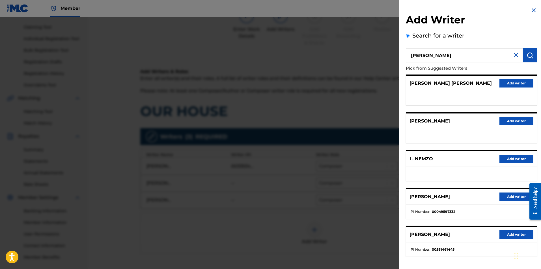
click at [512, 197] on button "Add writer" at bounding box center [516, 197] width 34 height 8
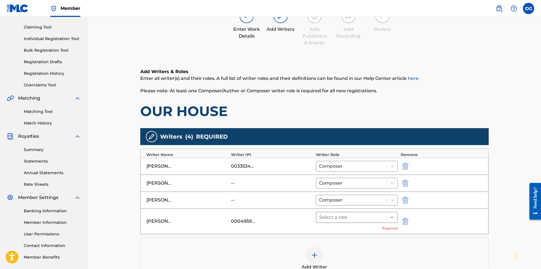
click at [393, 217] on icon at bounding box center [391, 218] width 3 height 2
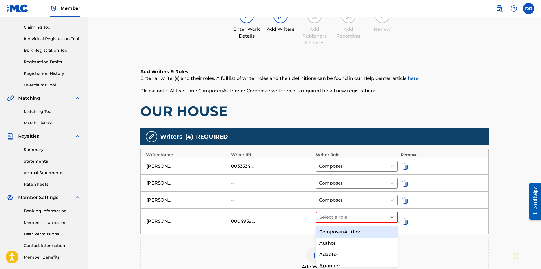
click at [363, 232] on div "Composer/Author" at bounding box center [357, 232] width 82 height 11
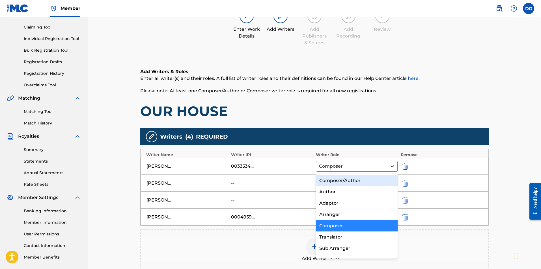
click at [392, 169] on icon at bounding box center [392, 167] width 6 height 6
click at [367, 181] on div "Composer/Author" at bounding box center [357, 180] width 82 height 11
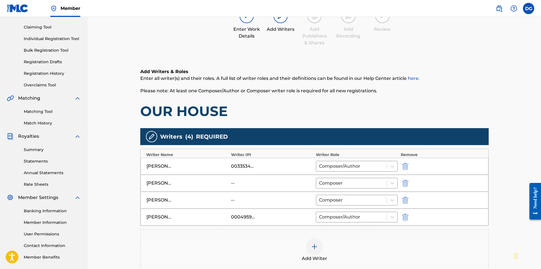
click at [405, 185] on img "submit" at bounding box center [405, 183] width 6 height 7
click at [393, 185] on icon at bounding box center [392, 184] width 6 height 6
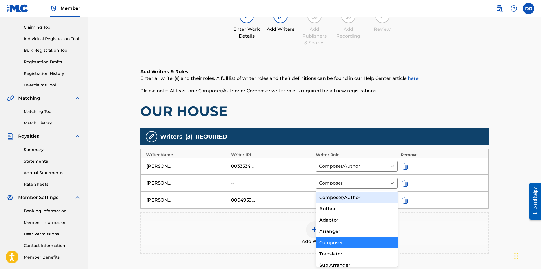
click at [338, 199] on div "Composer/Author" at bounding box center [357, 197] width 82 height 11
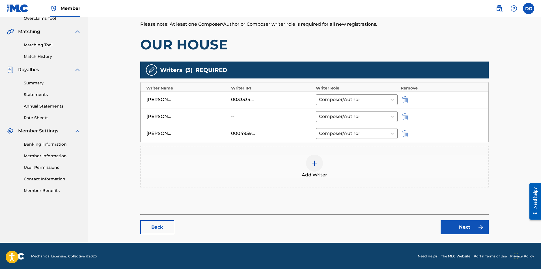
scroll to position [123, 0]
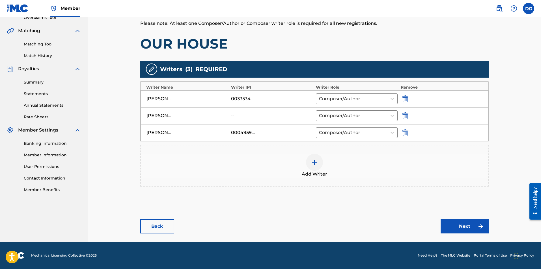
click at [466, 228] on link "Next" at bounding box center [464, 227] width 48 height 14
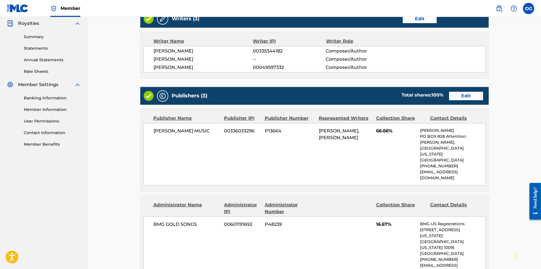
scroll to position [169, 0]
click at [465, 96] on link "Edit" at bounding box center [466, 96] width 34 height 8
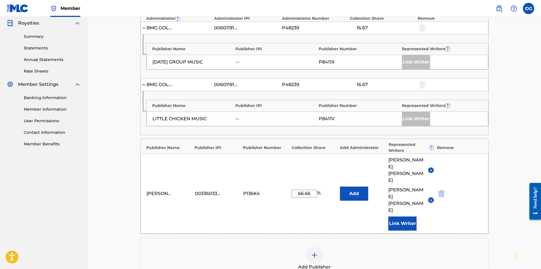
scroll to position [170, 0]
click at [430, 198] on img at bounding box center [431, 200] width 4 height 4
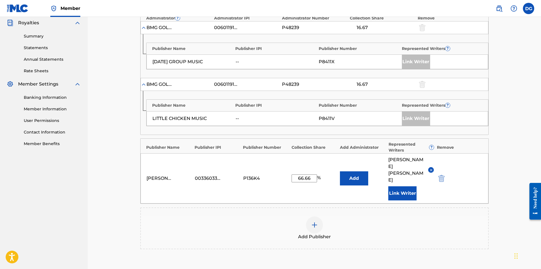
drag, startPoint x: 315, startPoint y: 172, endPoint x: 255, endPoint y: 152, distance: 63.5
click at [232, 157] on div "[PERSON_NAME] MUSIC 00336033296 P136K4 66.66 % Add [PERSON_NAME] Link Writer" at bounding box center [314, 178] width 348 height 50
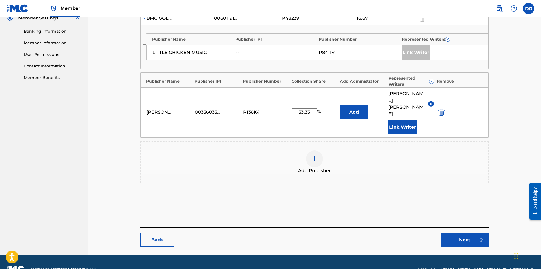
type input "33.33"
click at [470, 233] on link "Next" at bounding box center [464, 240] width 48 height 14
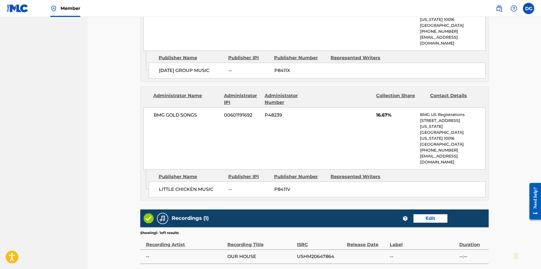
scroll to position [403, 0]
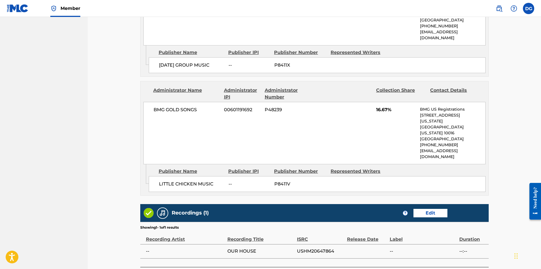
click at [436, 209] on link "Edit" at bounding box center [430, 213] width 34 height 8
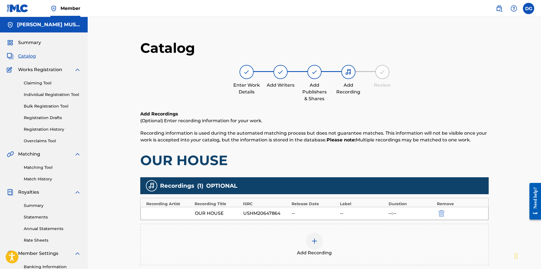
click at [442, 213] on img "submit" at bounding box center [441, 213] width 6 height 7
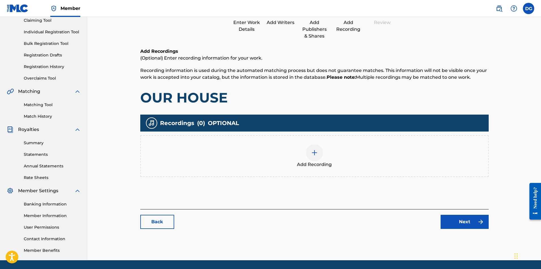
scroll to position [81, 0]
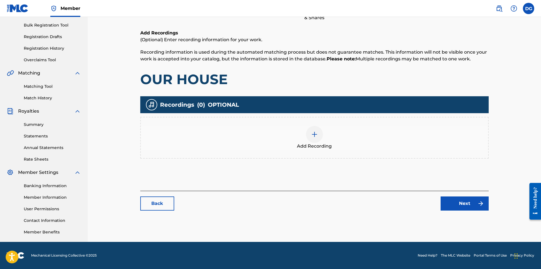
click at [461, 207] on link "Next" at bounding box center [464, 204] width 48 height 14
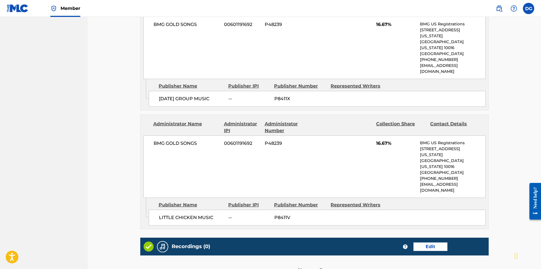
scroll to position [384, 0]
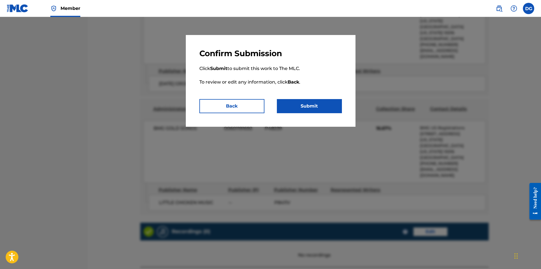
click at [317, 103] on button "Submit" at bounding box center [309, 106] width 65 height 14
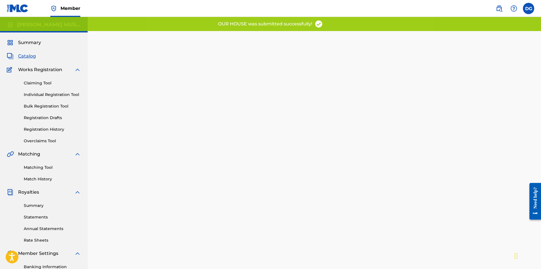
click at [30, 55] on span "Catalog" at bounding box center [27, 56] width 18 height 7
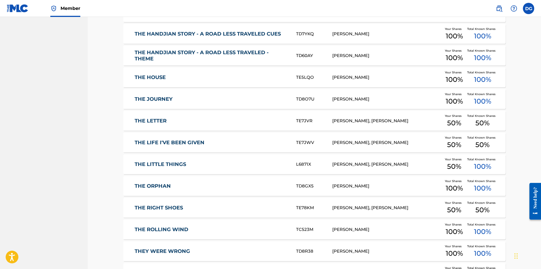
scroll to position [1032, 0]
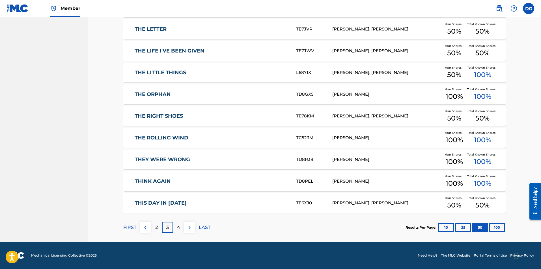
click at [157, 229] on p "2" at bounding box center [156, 227] width 3 height 7
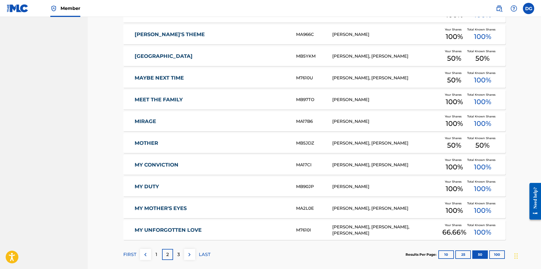
scroll to position [1004, 0]
click at [194, 229] on link "MY UNFORGOTTEN LOVE" at bounding box center [211, 231] width 154 height 6
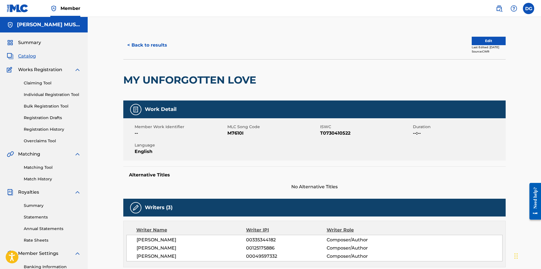
click at [492, 41] on button "Edit" at bounding box center [488, 41] width 34 height 8
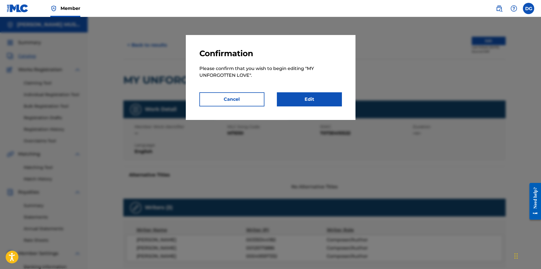
click at [324, 97] on link "Edit" at bounding box center [309, 99] width 65 height 14
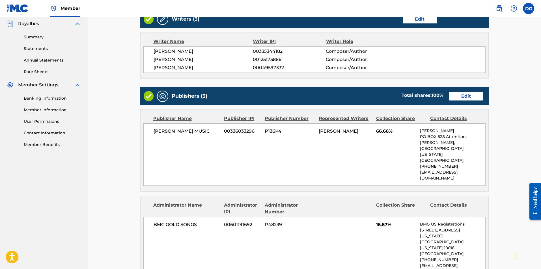
scroll to position [169, 0]
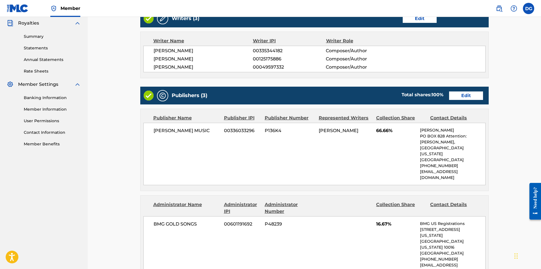
click at [458, 94] on link "Edit" at bounding box center [466, 96] width 34 height 8
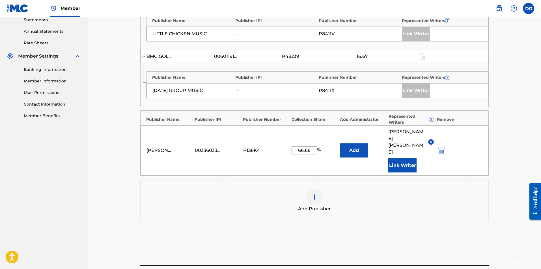
scroll to position [198, 0]
drag, startPoint x: 313, startPoint y: 144, endPoint x: 258, endPoint y: 133, distance: 56.1
click at [258, 133] on div "[PERSON_NAME] MUSIC 00336033296 P136K4 66.66 % Add [PERSON_NAME] Link Writer" at bounding box center [314, 150] width 348 height 50
type input "33.34"
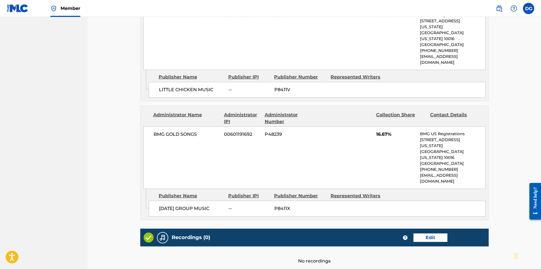
scroll to position [384, 0]
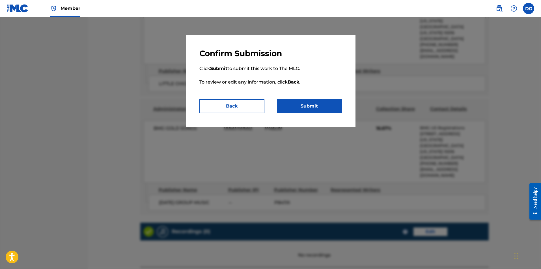
click at [307, 109] on button "Submit" at bounding box center [309, 106] width 65 height 14
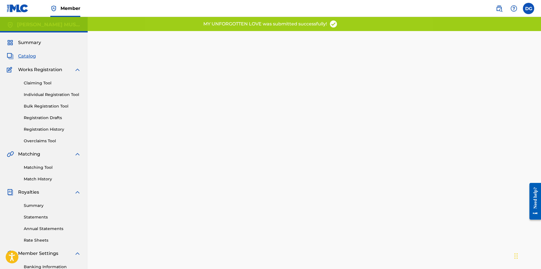
click at [29, 55] on span "Catalog" at bounding box center [27, 56] width 18 height 7
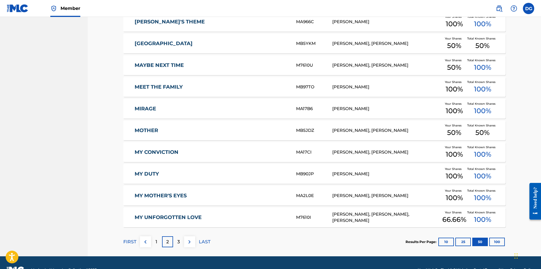
scroll to position [1032, 0]
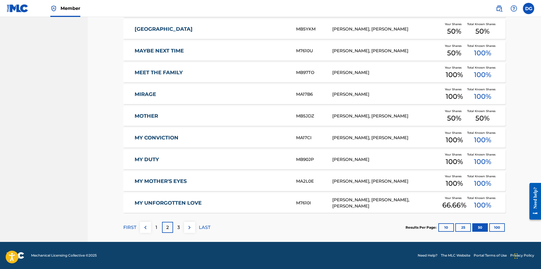
click at [179, 230] on p "3" at bounding box center [178, 227] width 3 height 7
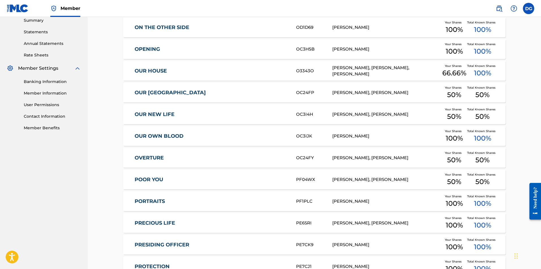
scroll to position [185, 0]
click at [159, 69] on link "OUR HOUSE" at bounding box center [211, 71] width 154 height 6
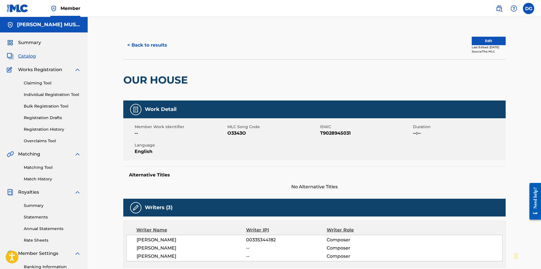
click at [484, 40] on button "Edit" at bounding box center [488, 41] width 34 height 8
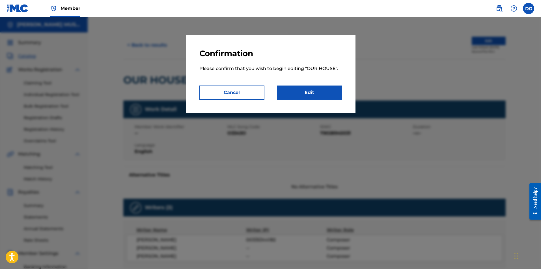
click at [317, 91] on link "Edit" at bounding box center [309, 93] width 65 height 14
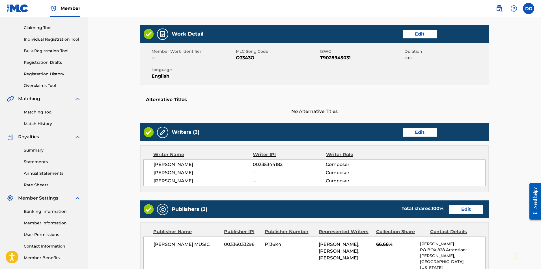
scroll to position [56, 0]
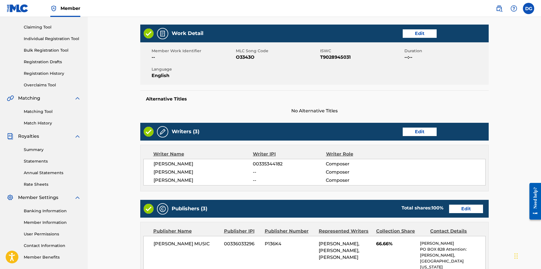
click at [420, 132] on link "Edit" at bounding box center [419, 132] width 34 height 8
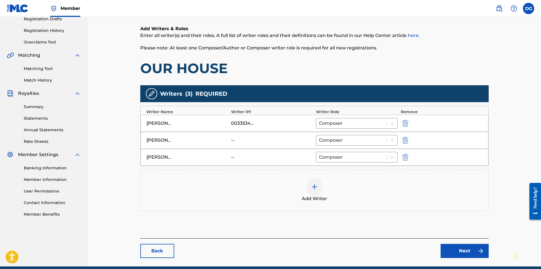
scroll to position [123, 0]
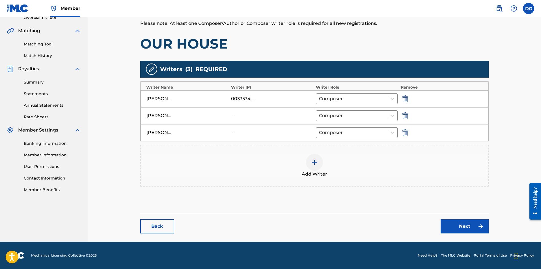
click at [314, 163] on img at bounding box center [314, 162] width 7 height 7
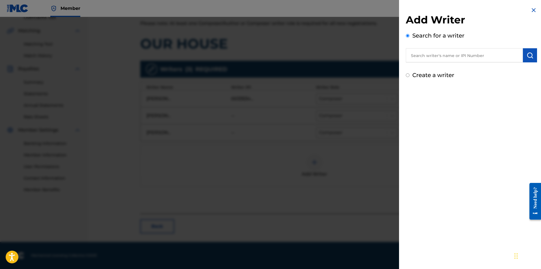
click at [449, 56] on input "text" at bounding box center [463, 55] width 117 height 14
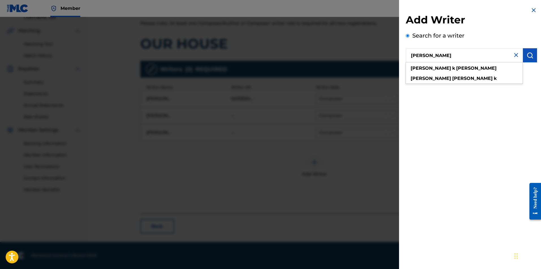
type input "[PERSON_NAME]"
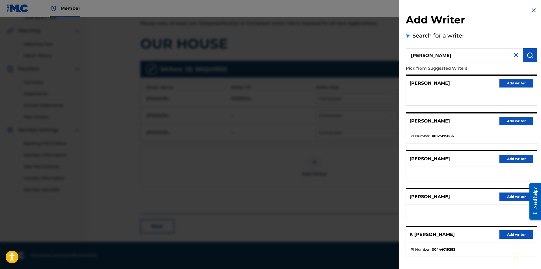
click at [507, 120] on button "Add writer" at bounding box center [516, 121] width 34 height 8
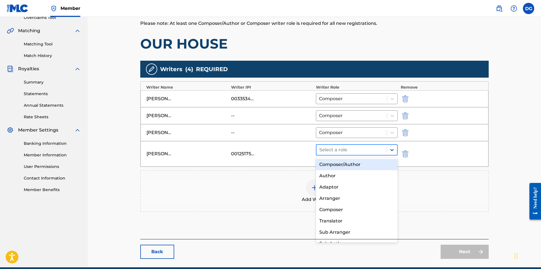
click at [392, 151] on icon at bounding box center [392, 150] width 6 height 6
click at [375, 163] on div "Composer/Author" at bounding box center [357, 164] width 82 height 11
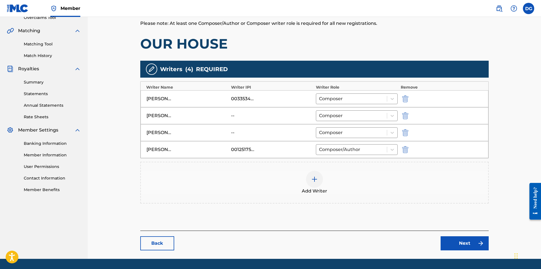
click at [406, 134] on img "submit" at bounding box center [405, 132] width 6 height 7
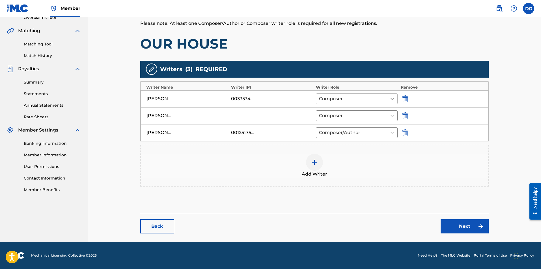
click at [393, 99] on icon at bounding box center [391, 99] width 3 height 2
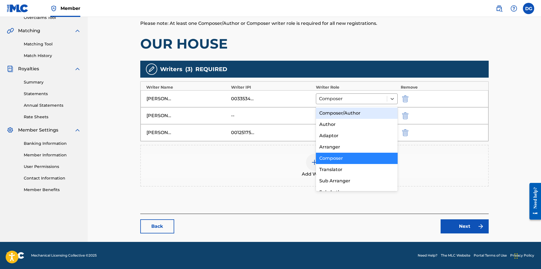
click at [358, 112] on div "Composer/Author" at bounding box center [357, 113] width 82 height 11
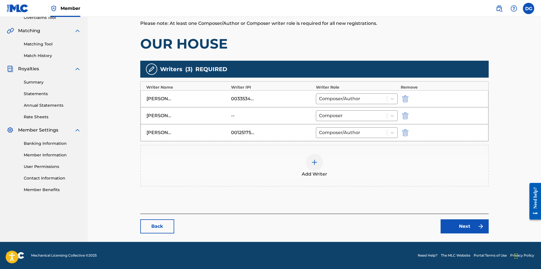
click at [463, 228] on link "Next" at bounding box center [464, 227] width 48 height 14
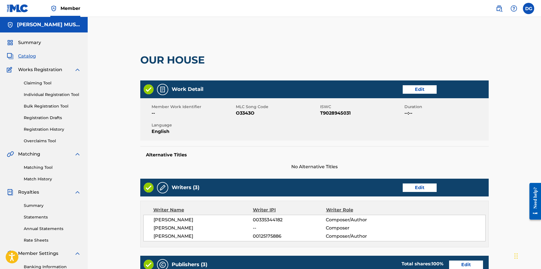
click at [419, 189] on link "Edit" at bounding box center [419, 188] width 34 height 8
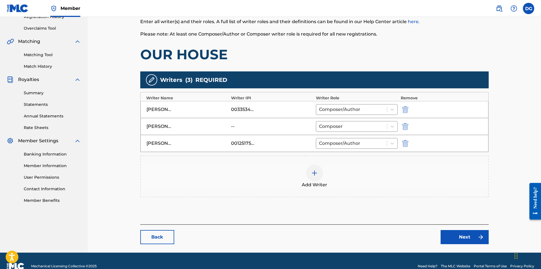
scroll to position [113, 0]
click at [321, 173] on div at bounding box center [314, 172] width 17 height 17
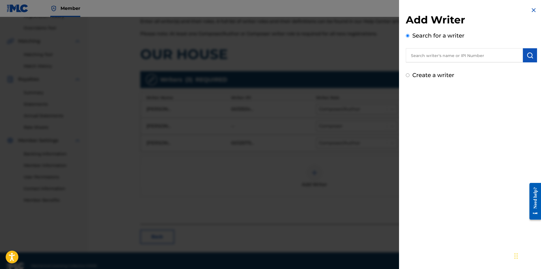
click at [471, 59] on input "text" at bounding box center [463, 55] width 117 height 14
type input "[PERSON_NAME]"
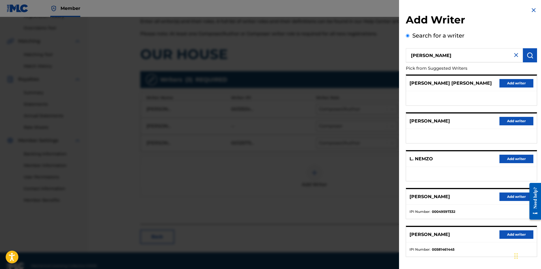
click at [522, 195] on button "Add writer" at bounding box center [516, 197] width 34 height 8
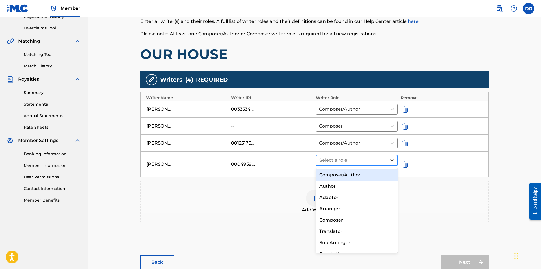
click at [392, 161] on icon at bounding box center [391, 161] width 3 height 2
click at [351, 172] on div "Composer/Author" at bounding box center [357, 175] width 82 height 11
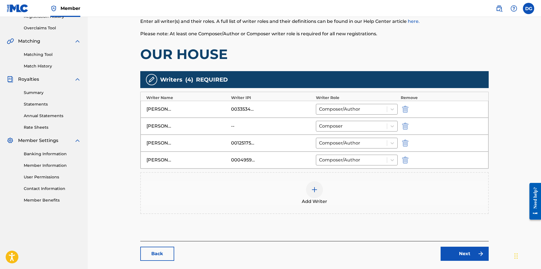
click at [406, 126] on img "submit" at bounding box center [405, 126] width 6 height 7
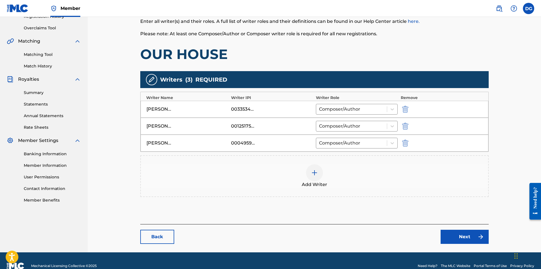
click at [462, 239] on link "Next" at bounding box center [464, 237] width 48 height 14
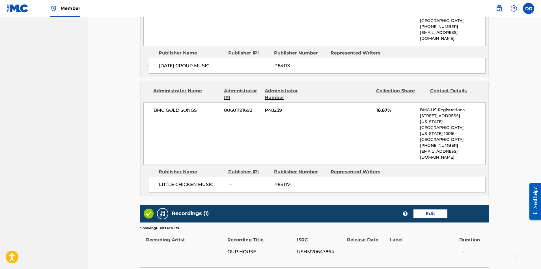
scroll to position [403, 0]
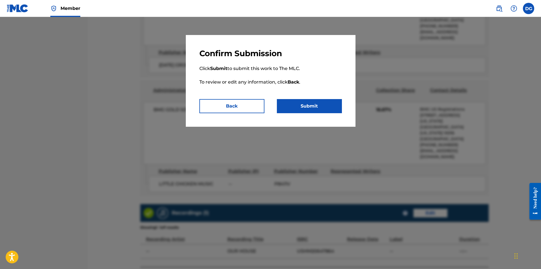
click at [245, 103] on button "Back" at bounding box center [231, 106] width 65 height 14
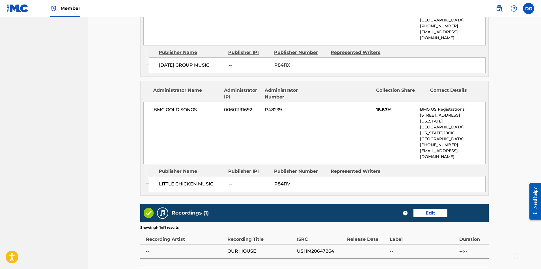
click at [433, 209] on link "Edit" at bounding box center [430, 213] width 34 height 8
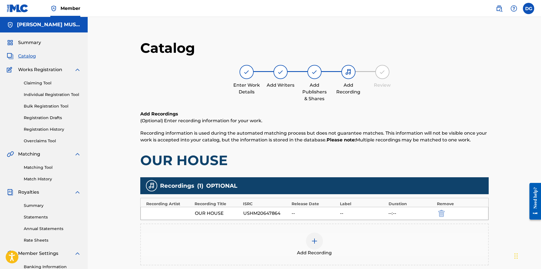
click at [440, 214] on img "submit" at bounding box center [441, 213] width 6 height 7
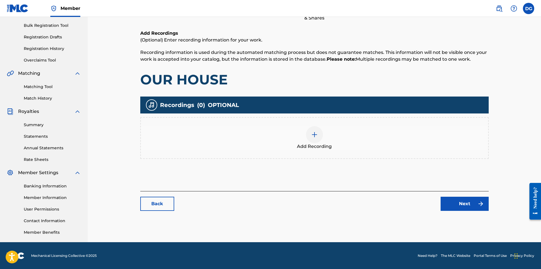
scroll to position [81, 0]
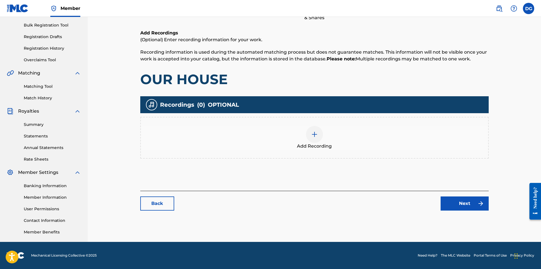
click at [465, 204] on link "Next" at bounding box center [464, 204] width 48 height 14
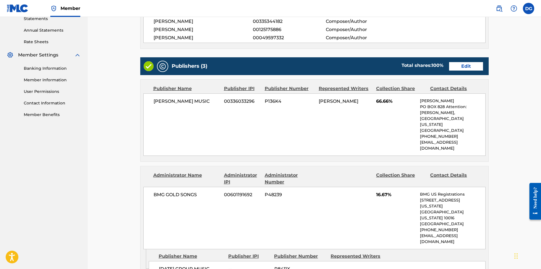
scroll to position [198, 0]
click at [465, 66] on link "Edit" at bounding box center [466, 66] width 34 height 8
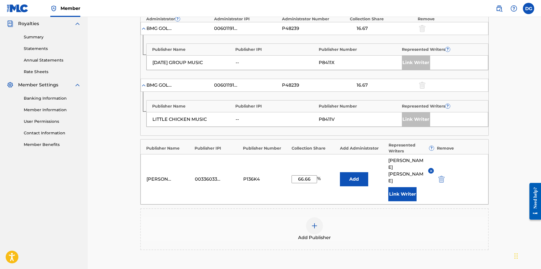
scroll to position [169, 0]
drag, startPoint x: 313, startPoint y: 171, endPoint x: 222, endPoint y: 170, distance: 91.0
click at [222, 170] on div "[PERSON_NAME] MUSIC 00336033296 P136K4 66.66 % Add [PERSON_NAME] Link Writer" at bounding box center [314, 179] width 348 height 50
type input "33.34"
click at [459, 233] on div "Add Publisher" at bounding box center [314, 229] width 348 height 42
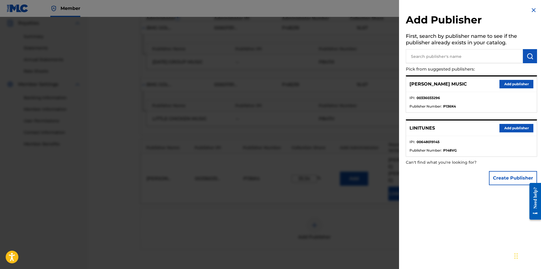
click at [255, 219] on div at bounding box center [270, 151] width 541 height 269
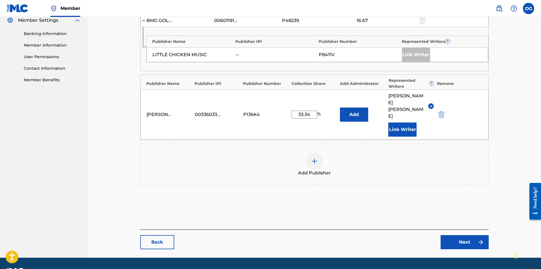
scroll to position [236, 0]
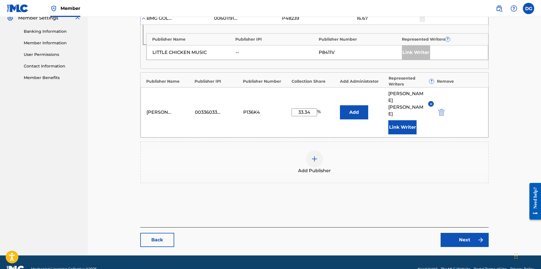
click at [462, 233] on link "Next" at bounding box center [464, 240] width 48 height 14
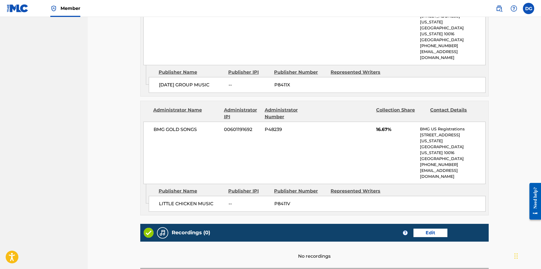
scroll to position [384, 0]
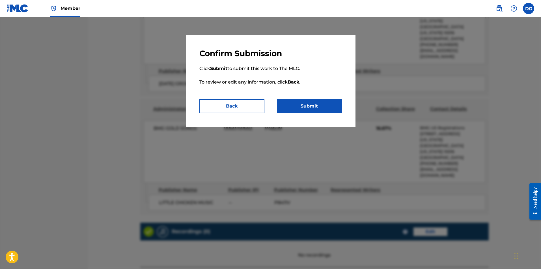
click at [318, 104] on button "Submit" at bounding box center [309, 106] width 65 height 14
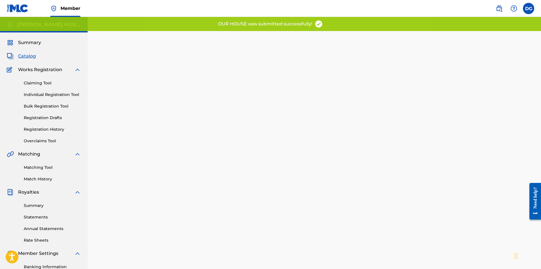
click at [29, 56] on span "Catalog" at bounding box center [27, 56] width 18 height 7
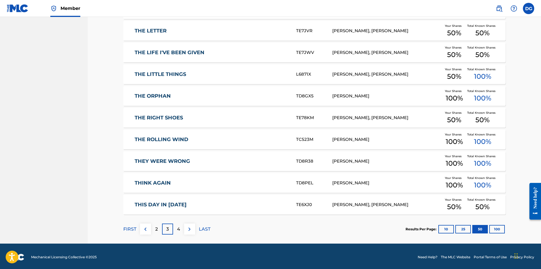
scroll to position [1032, 0]
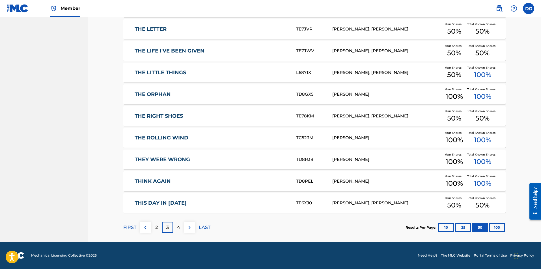
click at [158, 225] on div "2" at bounding box center [156, 227] width 11 height 11
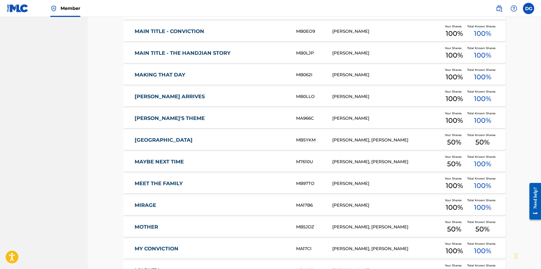
scroll to position [921, 0]
click at [173, 159] on link "MAYBE NEXT TIME" at bounding box center [211, 162] width 154 height 6
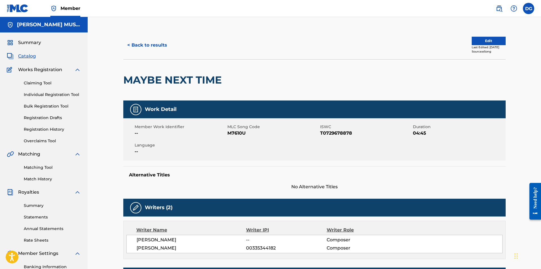
click at [483, 39] on button "Edit" at bounding box center [488, 41] width 34 height 8
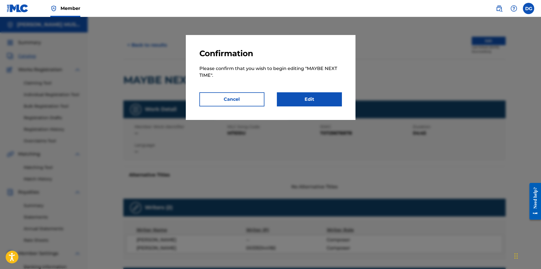
click at [326, 97] on link "Edit" at bounding box center [309, 99] width 65 height 14
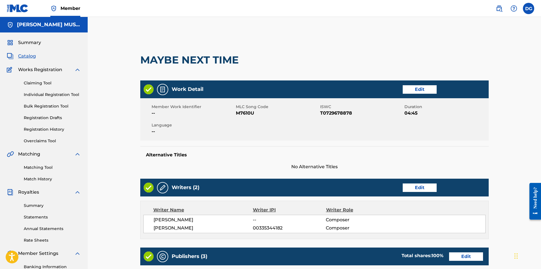
click at [419, 186] on link "Edit" at bounding box center [419, 188] width 34 height 8
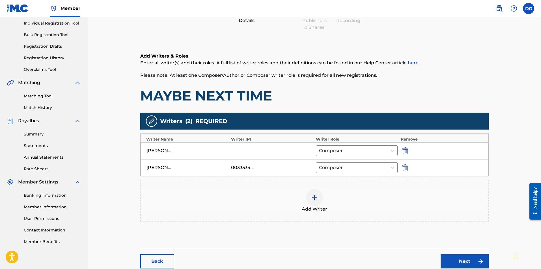
scroll to position [107, 0]
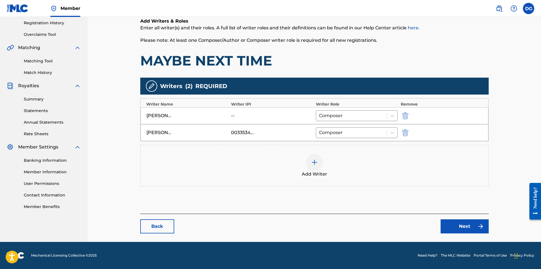
click at [316, 161] on img at bounding box center [314, 162] width 7 height 7
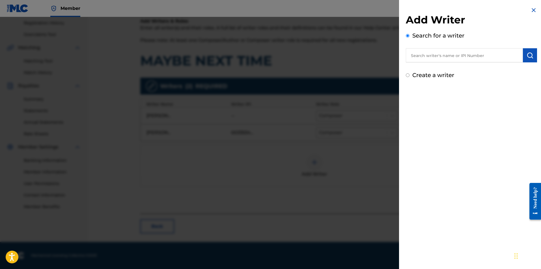
click at [453, 59] on input "text" at bounding box center [463, 55] width 117 height 14
type input "[PERSON_NAME]"
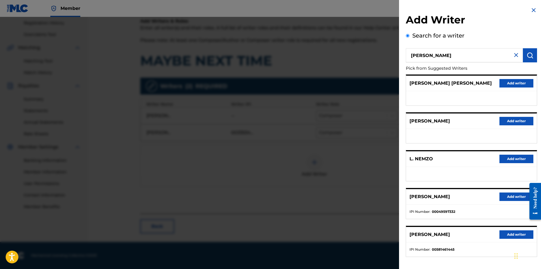
click at [512, 197] on button "Add writer" at bounding box center [516, 197] width 34 height 8
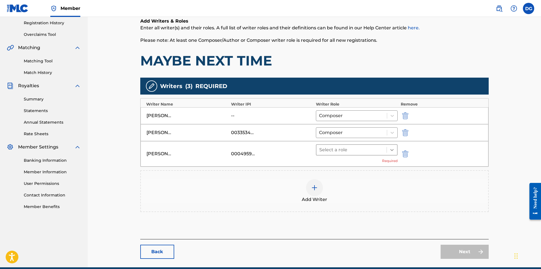
click at [392, 151] on icon at bounding box center [391, 150] width 3 height 2
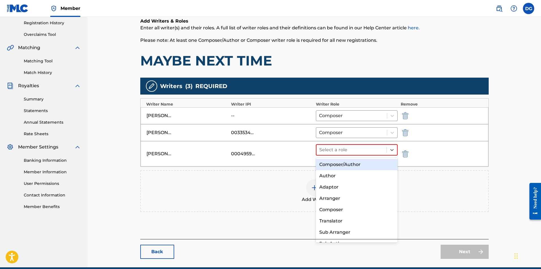
click at [355, 163] on div "Composer/Author" at bounding box center [357, 164] width 82 height 11
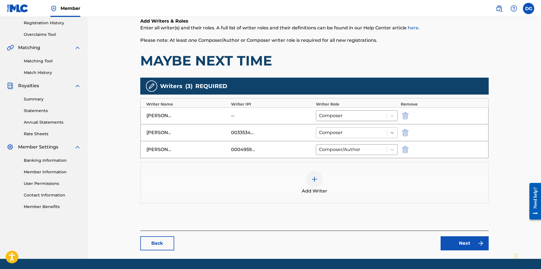
click at [392, 132] on icon at bounding box center [392, 133] width 6 height 6
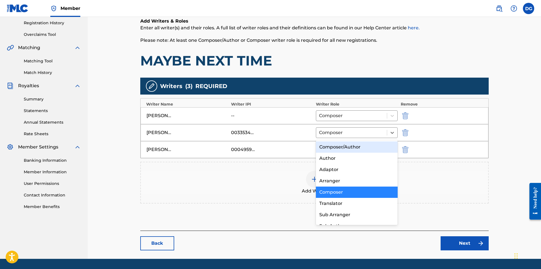
click at [355, 146] on div "Composer/Author" at bounding box center [357, 147] width 82 height 11
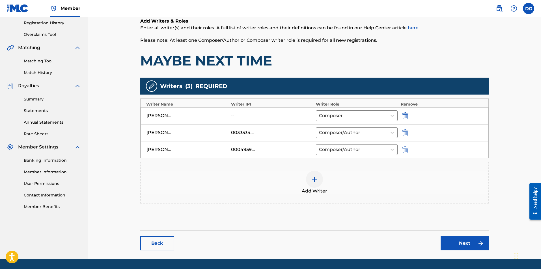
click at [406, 114] on img "submit" at bounding box center [405, 115] width 6 height 7
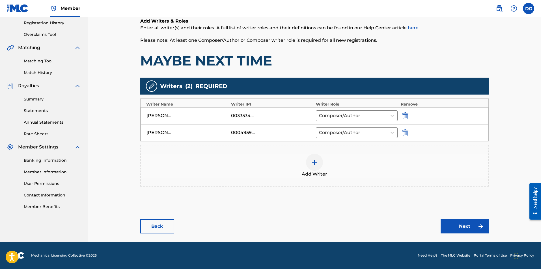
click at [463, 224] on link "Next" at bounding box center [464, 227] width 48 height 14
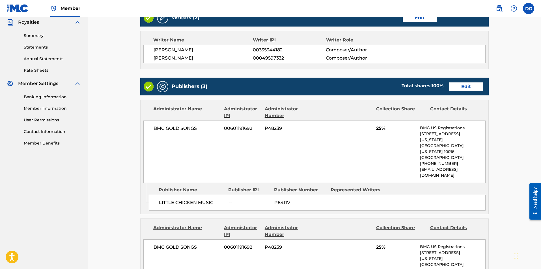
scroll to position [170, 0]
click at [459, 86] on link "Edit" at bounding box center [466, 87] width 34 height 8
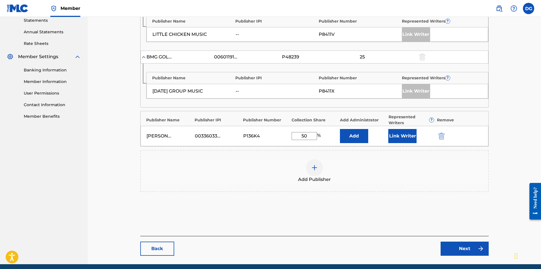
scroll to position [197, 0]
click at [398, 134] on button "Link Writer" at bounding box center [402, 136] width 28 height 14
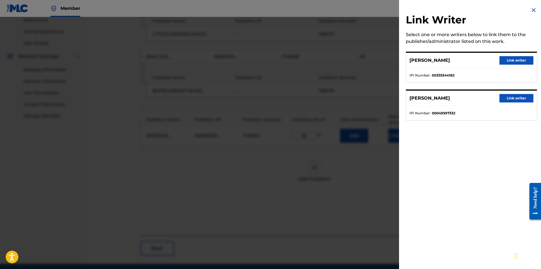
click at [509, 61] on button "Link writer" at bounding box center [516, 60] width 34 height 8
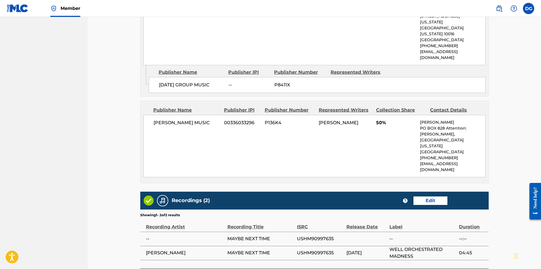
scroll to position [409, 0]
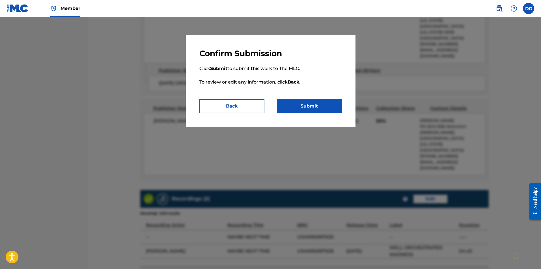
click at [316, 108] on button "Submit" at bounding box center [309, 106] width 65 height 14
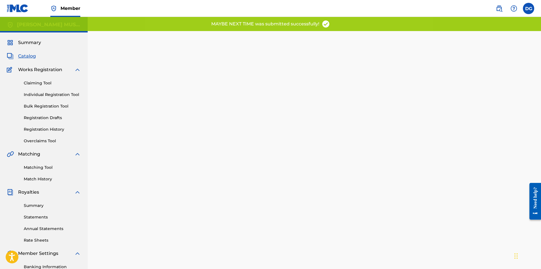
click at [27, 55] on span "Catalog" at bounding box center [27, 56] width 18 height 7
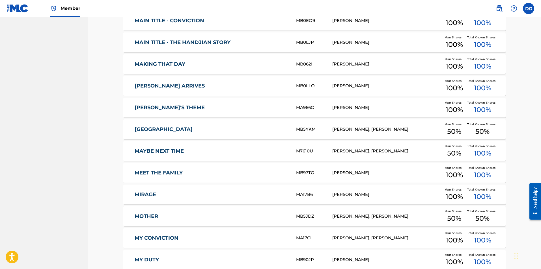
scroll to position [932, 0]
click at [155, 130] on link "[GEOGRAPHIC_DATA]" at bounding box center [211, 129] width 154 height 6
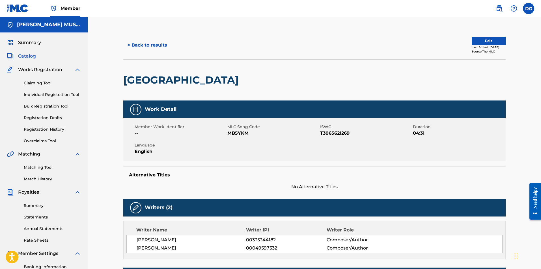
click at [150, 45] on button "< Back to results" at bounding box center [147, 45] width 48 height 14
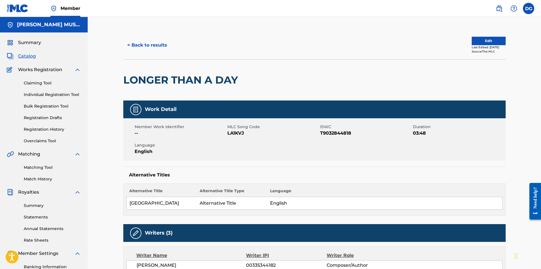
click at [492, 40] on button "Edit" at bounding box center [488, 41] width 34 height 8
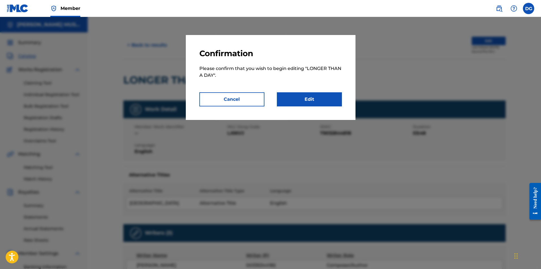
click at [311, 100] on link "Edit" at bounding box center [309, 99] width 65 height 14
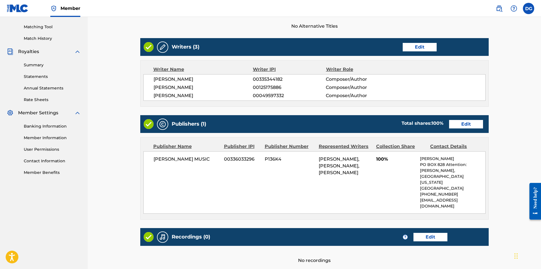
scroll to position [141, 0]
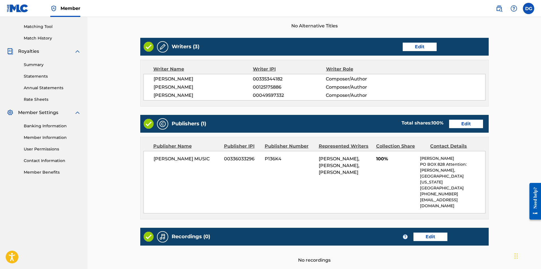
click at [463, 123] on link "Edit" at bounding box center [466, 124] width 34 height 8
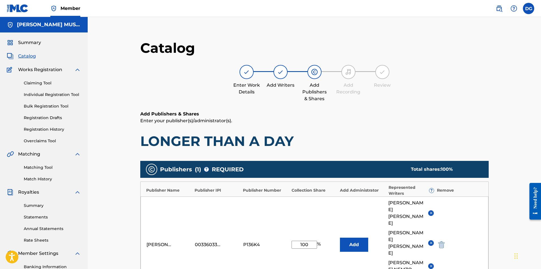
drag, startPoint x: 312, startPoint y: 230, endPoint x: 238, endPoint y: 218, distance: 74.9
click at [238, 218] on div "[PERSON_NAME] MUSIC 00336033296 P136K4 100 % Add [PERSON_NAME] [PERSON_NAME] [P…" at bounding box center [314, 245] width 348 height 97
type input "33.34"
click at [431, 241] on img at bounding box center [431, 243] width 4 height 4
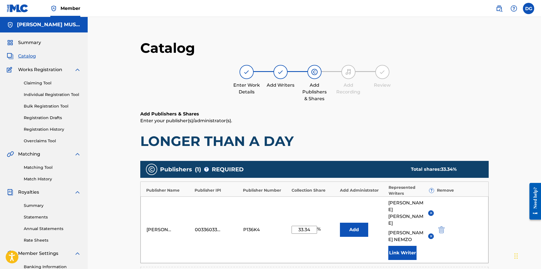
click at [430, 234] on img at bounding box center [431, 236] width 4 height 4
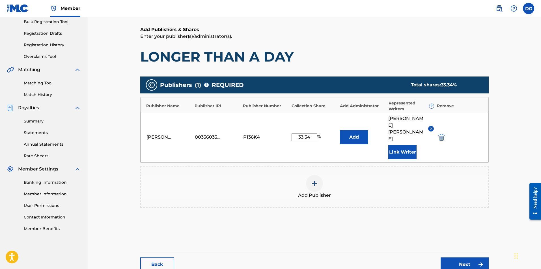
scroll to position [85, 0]
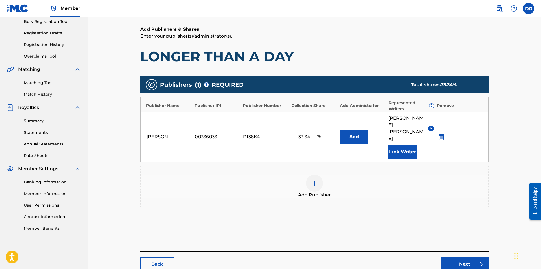
click at [315, 180] on img at bounding box center [314, 183] width 7 height 7
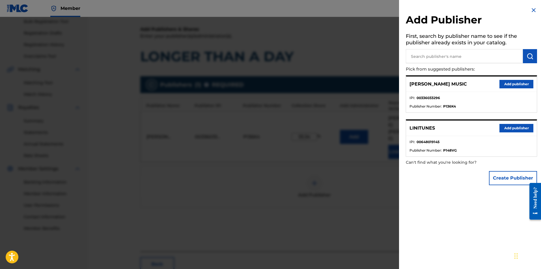
click at [462, 57] on input "text" at bounding box center [463, 56] width 117 height 14
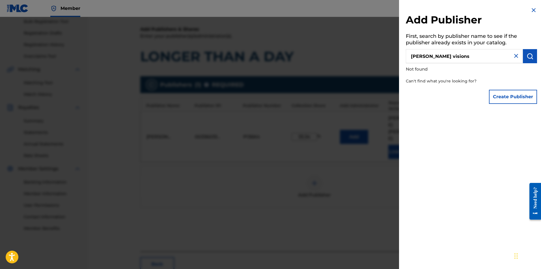
click at [464, 57] on input "[PERSON_NAME] visions" at bounding box center [463, 56] width 117 height 14
drag, startPoint x: 467, startPoint y: 60, endPoint x: 361, endPoint y: 29, distance: 111.0
click at [361, 29] on div "Add Publisher First, search by publisher name to see if the publisher already e…" at bounding box center [270, 143] width 541 height 252
type input "[PERSON_NAME] visions"
click at [532, 11] on img at bounding box center [533, 10] width 7 height 7
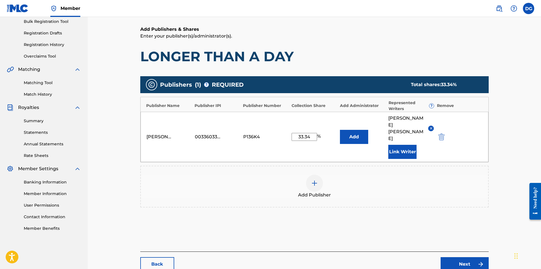
click at [465, 257] on link "Next" at bounding box center [464, 264] width 48 height 14
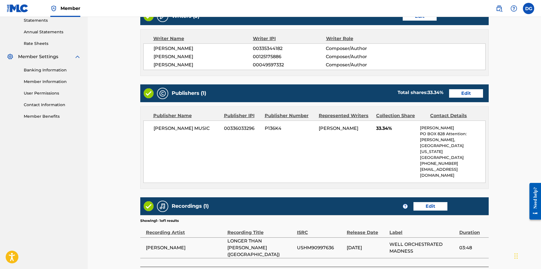
scroll to position [197, 0]
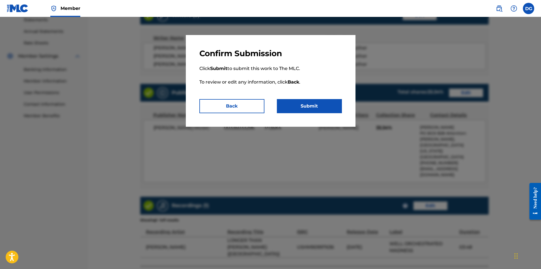
click at [324, 108] on button "Submit" at bounding box center [309, 106] width 65 height 14
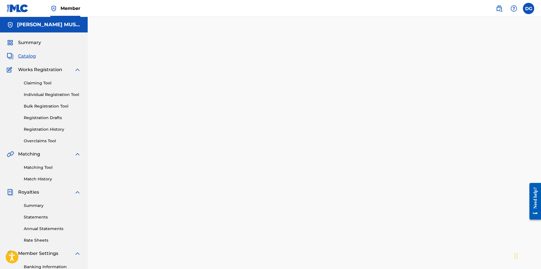
click at [31, 57] on span "Catalog" at bounding box center [27, 56] width 18 height 7
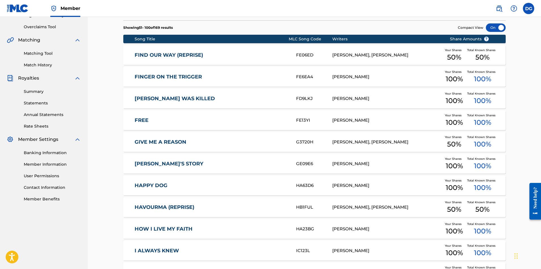
scroll to position [114, 0]
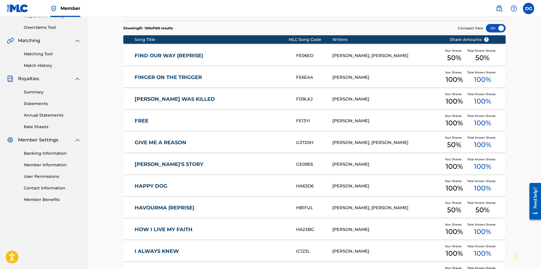
click at [170, 140] on link "GIVE ME A REASON" at bounding box center [211, 143] width 154 height 6
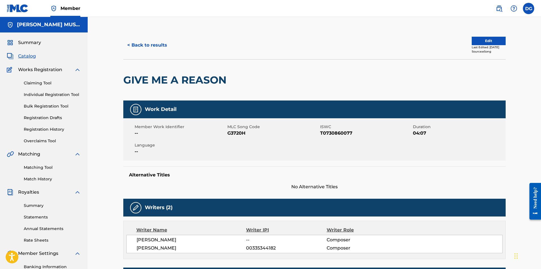
click at [484, 39] on button "Edit" at bounding box center [488, 41] width 34 height 8
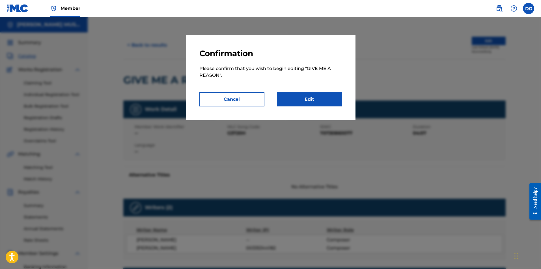
click at [323, 99] on link "Edit" at bounding box center [309, 99] width 65 height 14
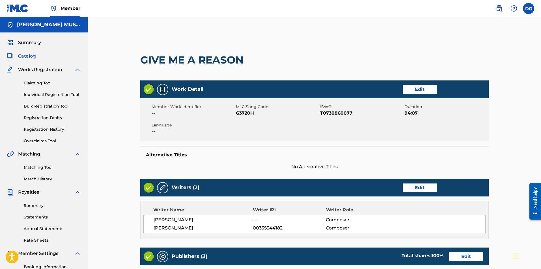
click at [426, 186] on link "Edit" at bounding box center [419, 188] width 34 height 8
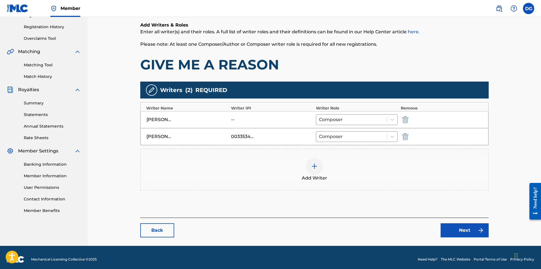
scroll to position [107, 0]
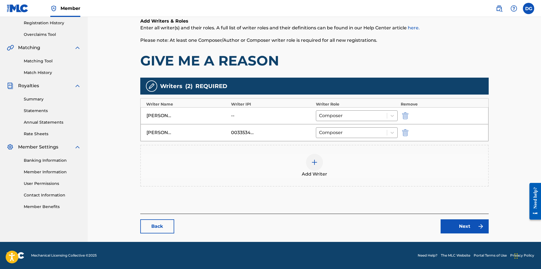
click at [317, 162] on img at bounding box center [314, 162] width 7 height 7
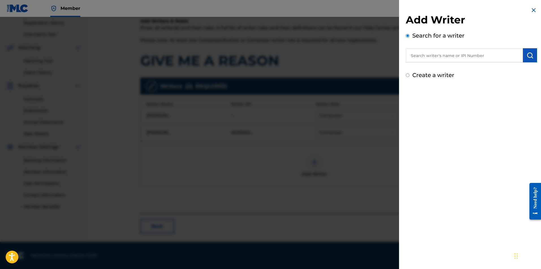
click at [472, 59] on input "text" at bounding box center [463, 55] width 117 height 14
type input "[PERSON_NAME]"
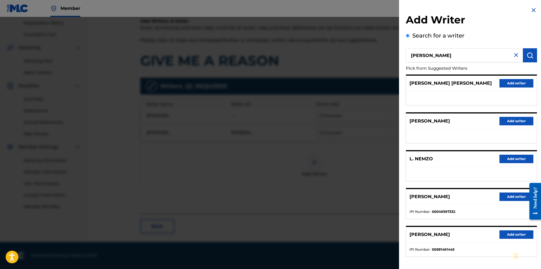
click at [518, 196] on button "Add writer" at bounding box center [516, 197] width 34 height 8
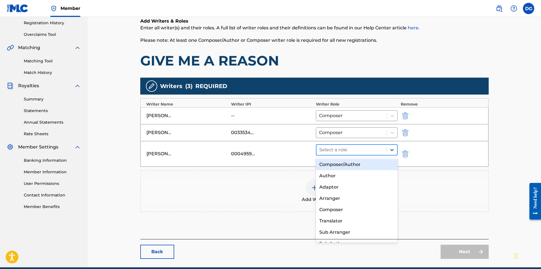
click at [391, 151] on icon at bounding box center [392, 150] width 6 height 6
click at [358, 164] on div "Composer/Author" at bounding box center [357, 164] width 82 height 11
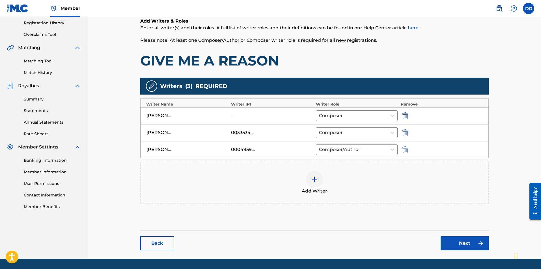
click at [405, 113] on img "submit" at bounding box center [405, 115] width 6 height 7
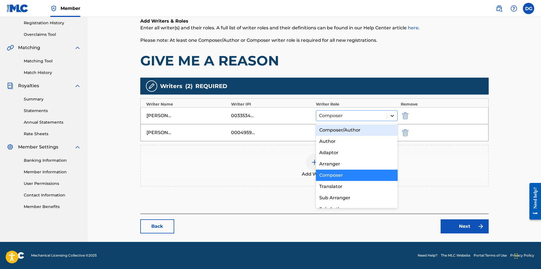
click at [392, 117] on icon at bounding box center [392, 116] width 6 height 6
click at [344, 131] on div "Composer/Author" at bounding box center [357, 130] width 82 height 11
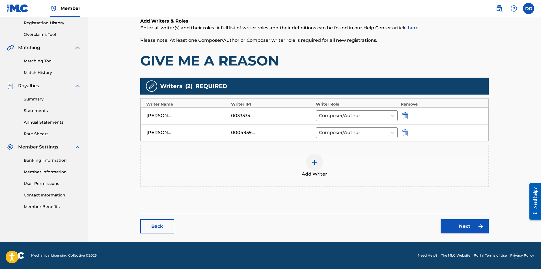
click at [469, 225] on link "Next" at bounding box center [464, 227] width 48 height 14
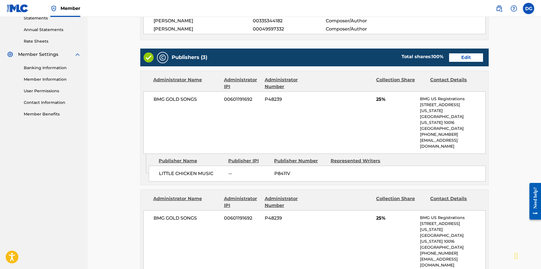
scroll to position [198, 0]
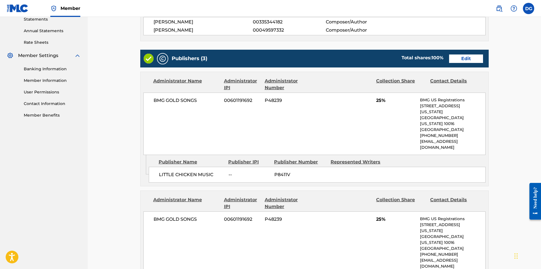
click at [465, 57] on link "Edit" at bounding box center [466, 59] width 34 height 8
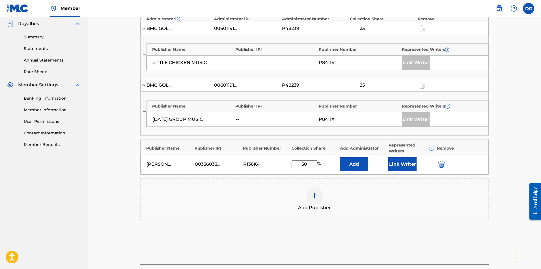
scroll to position [169, 0]
click at [404, 161] on button "Link Writer" at bounding box center [402, 164] width 28 height 14
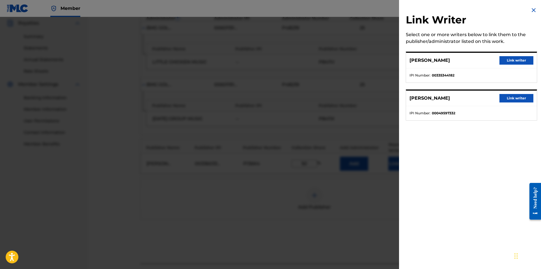
click at [522, 60] on button "Link writer" at bounding box center [516, 60] width 34 height 8
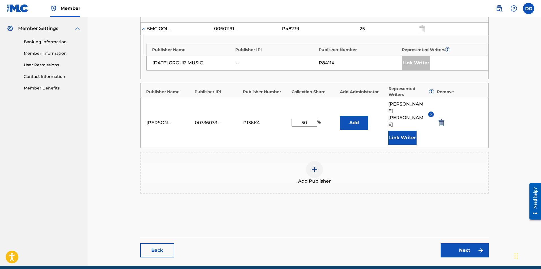
scroll to position [225, 0]
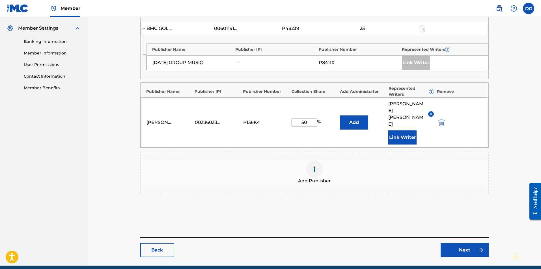
click at [457, 243] on link "Next" at bounding box center [464, 250] width 48 height 14
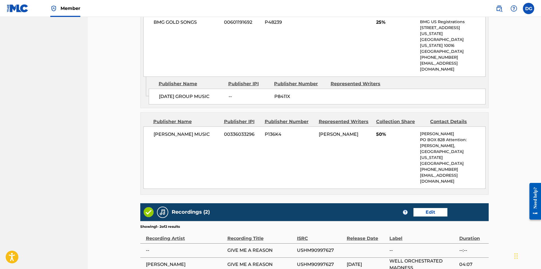
scroll to position [396, 0]
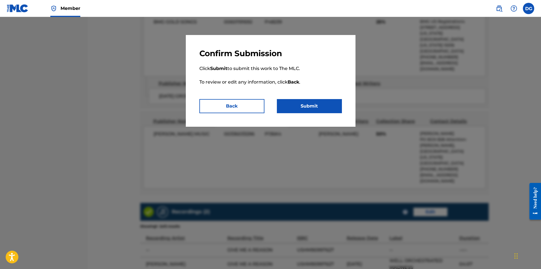
click at [321, 109] on button "Submit" at bounding box center [309, 106] width 65 height 14
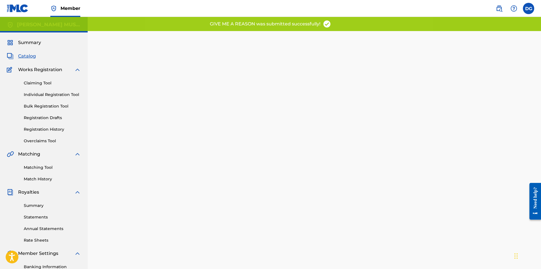
click at [32, 58] on span "Catalog" at bounding box center [27, 56] width 18 height 7
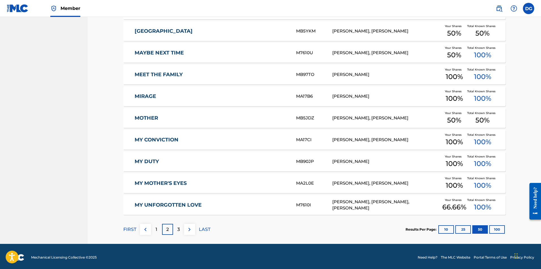
scroll to position [1032, 0]
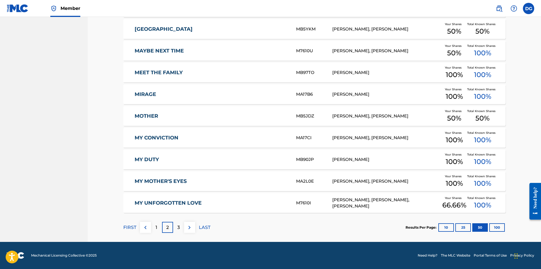
click at [156, 229] on p "1" at bounding box center [156, 227] width 2 height 7
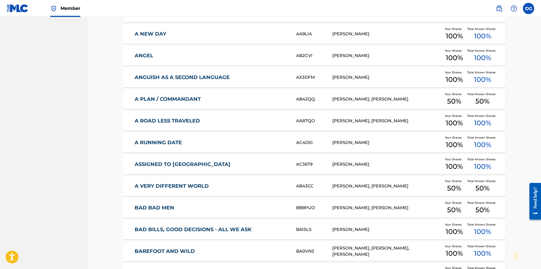
scroll to position [310, 0]
click at [189, 97] on link "A PLAN / COMMANDANT" at bounding box center [211, 99] width 154 height 6
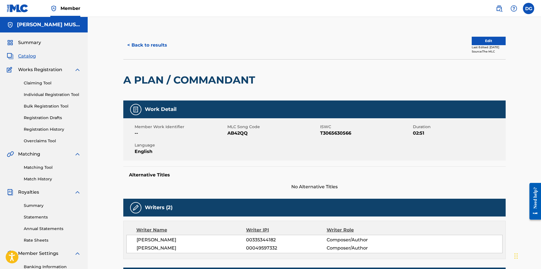
click at [134, 45] on button "< Back to results" at bounding box center [147, 45] width 48 height 14
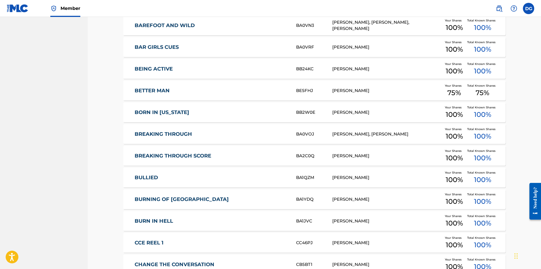
scroll to position [536, 0]
click at [177, 134] on link "BREAKING THROUGH" at bounding box center [211, 134] width 154 height 6
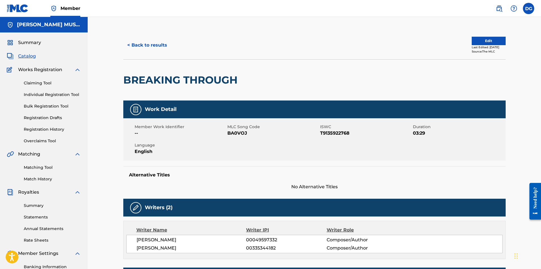
click at [490, 40] on button "Edit" at bounding box center [488, 41] width 34 height 8
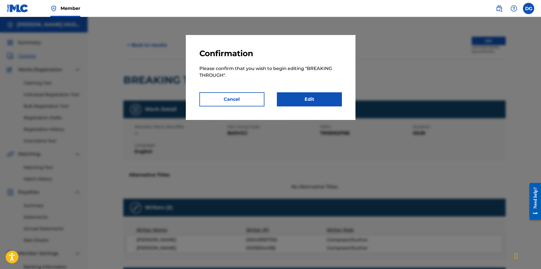
click at [317, 102] on link "Edit" at bounding box center [309, 99] width 65 height 14
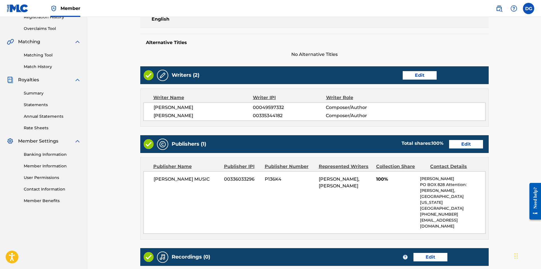
scroll to position [113, 0]
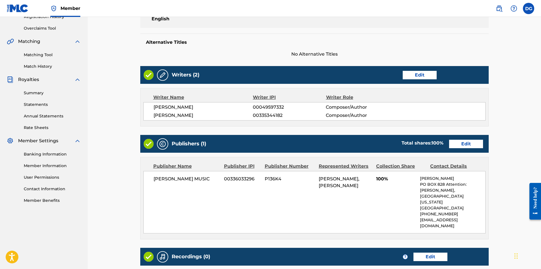
click at [465, 143] on link "Edit" at bounding box center [466, 144] width 34 height 8
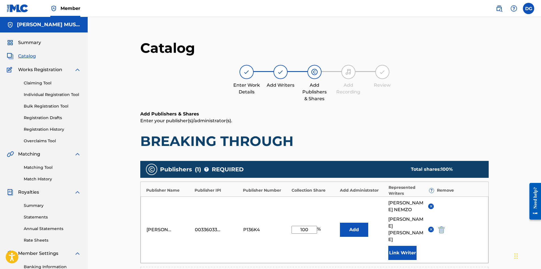
click at [431, 204] on img at bounding box center [431, 206] width 4 height 4
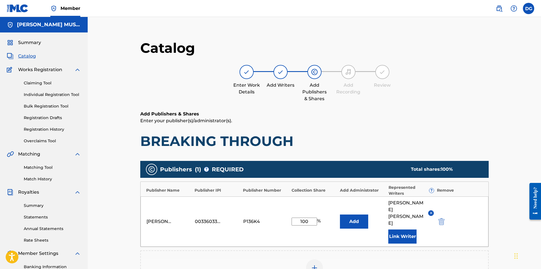
drag, startPoint x: 312, startPoint y: 215, endPoint x: 236, endPoint y: 215, distance: 76.9
click at [236, 215] on div "[PERSON_NAME] MUSIC 00336033296 P136K4 100 % Add [PERSON_NAME] Link Writer" at bounding box center [314, 222] width 348 height 50
type input "50"
click at [432, 260] on div "Add Publisher" at bounding box center [314, 272] width 347 height 24
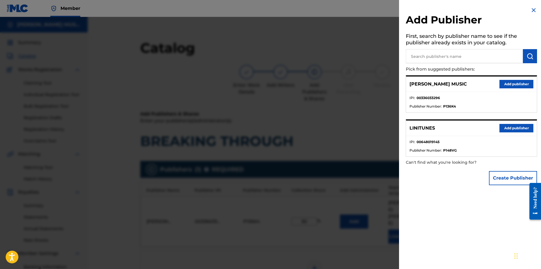
click at [342, 227] on div at bounding box center [270, 151] width 541 height 269
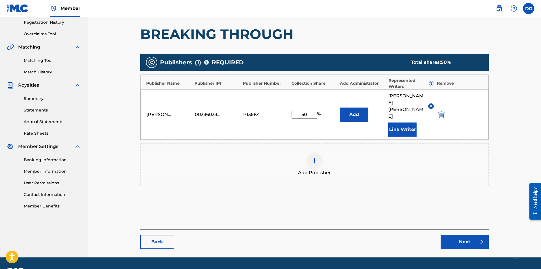
scroll to position [109, 0]
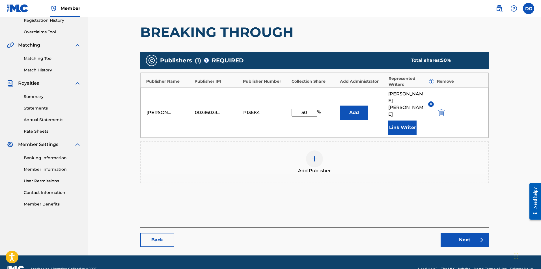
click at [463, 233] on link "Next" at bounding box center [464, 240] width 48 height 14
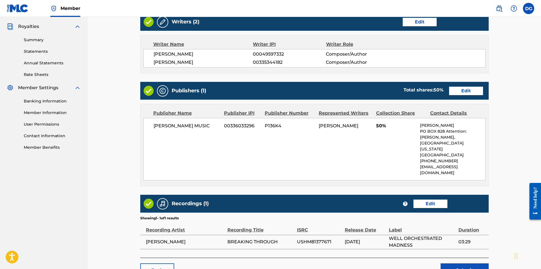
scroll to position [192, 0]
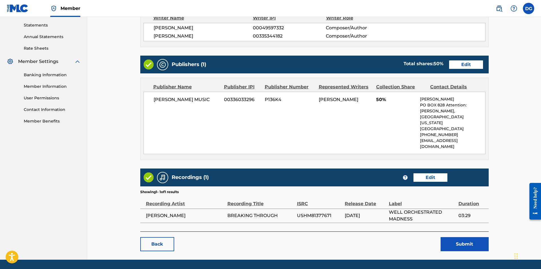
click at [464, 237] on button "Submit" at bounding box center [464, 244] width 48 height 14
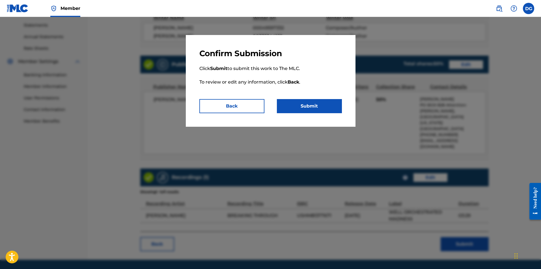
click at [308, 104] on button "Submit" at bounding box center [309, 106] width 65 height 14
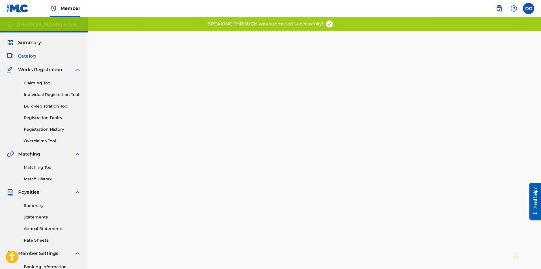
click at [31, 56] on span "Catalog" at bounding box center [27, 56] width 18 height 7
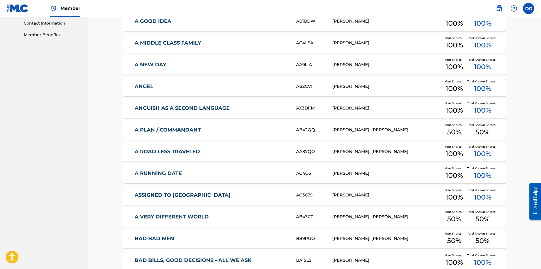
scroll to position [279, 0]
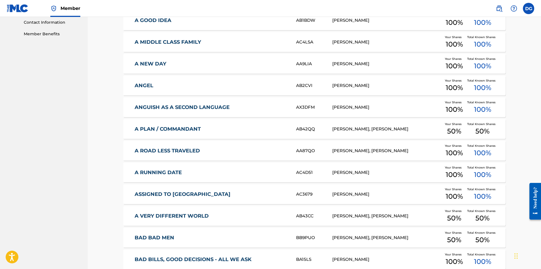
click at [186, 150] on link "A ROAD LESS TRAVELED" at bounding box center [211, 151] width 154 height 6
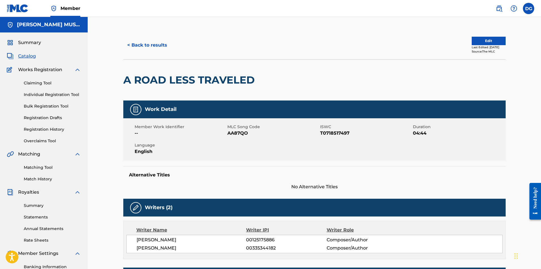
click at [492, 44] on button "Edit" at bounding box center [488, 41] width 34 height 8
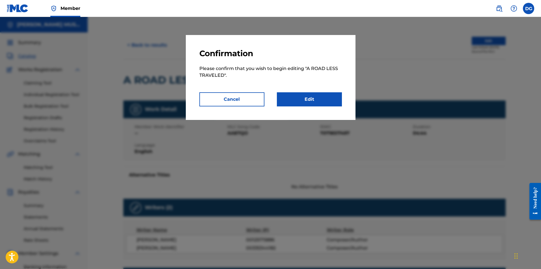
click at [299, 105] on link "Edit" at bounding box center [309, 99] width 65 height 14
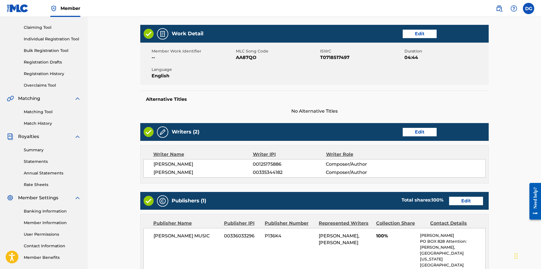
scroll to position [56, 0]
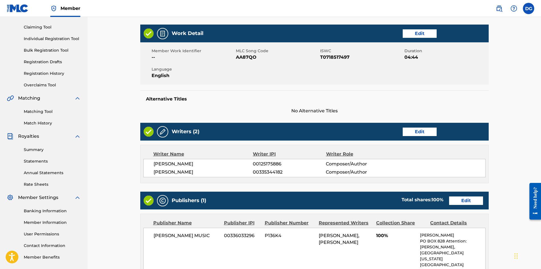
click at [468, 200] on link "Edit" at bounding box center [466, 201] width 34 height 8
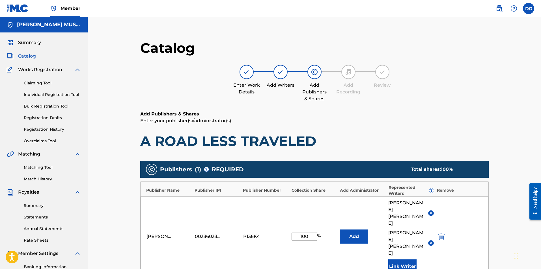
click at [431, 211] on img at bounding box center [431, 213] width 4 height 4
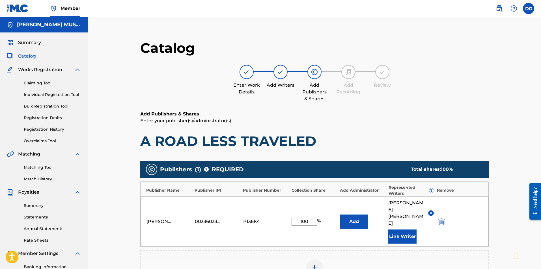
drag, startPoint x: 308, startPoint y: 216, endPoint x: 288, endPoint y: 209, distance: 21.3
click at [288, 209] on div "[PERSON_NAME] MUSIC 00336033296 P136K4 100 % Add [PERSON_NAME] Link Writer" at bounding box center [314, 222] width 348 height 50
type input "50"
click at [428, 260] on div "Add Publisher" at bounding box center [314, 272] width 347 height 24
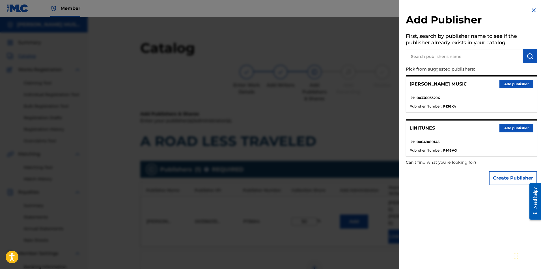
click at [306, 207] on div at bounding box center [270, 151] width 541 height 269
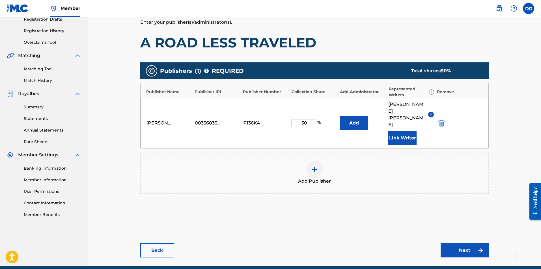
scroll to position [109, 0]
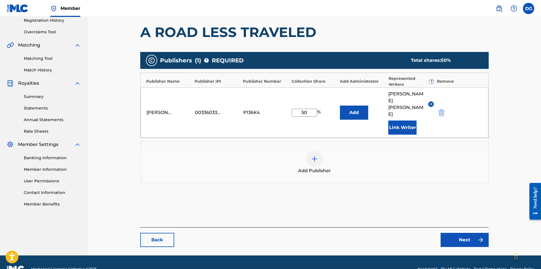
click at [457, 233] on link "Next" at bounding box center [464, 240] width 48 height 14
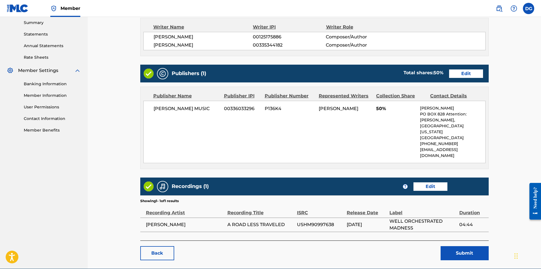
scroll to position [192, 0]
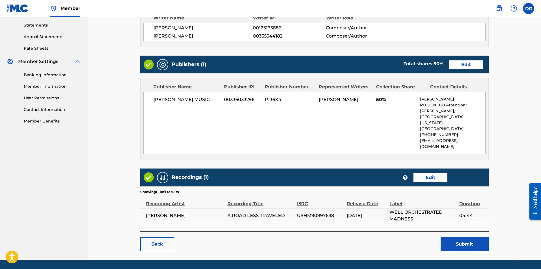
click at [467, 237] on button "Submit" at bounding box center [464, 244] width 48 height 14
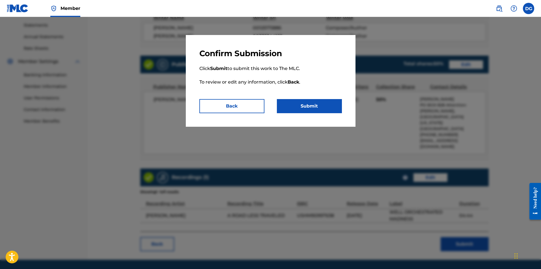
click at [314, 108] on button "Submit" at bounding box center [309, 106] width 65 height 14
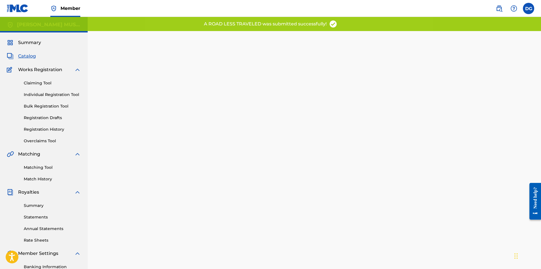
click at [25, 58] on span "Catalog" at bounding box center [27, 56] width 18 height 7
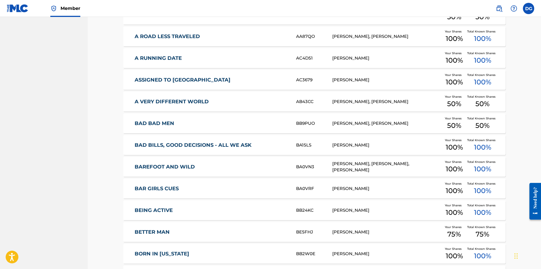
scroll to position [394, 0]
click at [188, 164] on link "BAREFOOT AND WILD" at bounding box center [211, 167] width 154 height 6
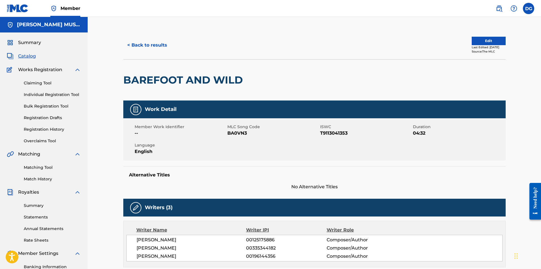
click at [478, 40] on button "Edit" at bounding box center [488, 41] width 34 height 8
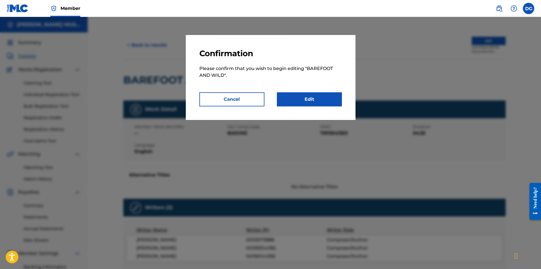
click at [311, 99] on link "Edit" at bounding box center [309, 99] width 65 height 14
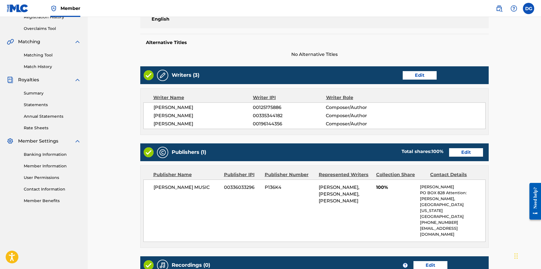
scroll to position [113, 0]
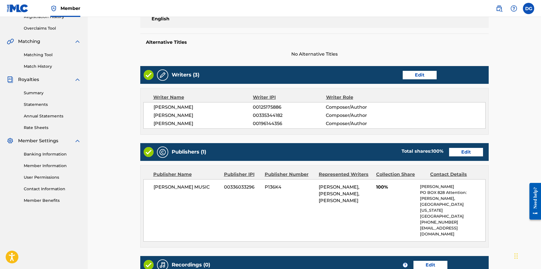
click at [469, 151] on link "Edit" at bounding box center [466, 152] width 34 height 8
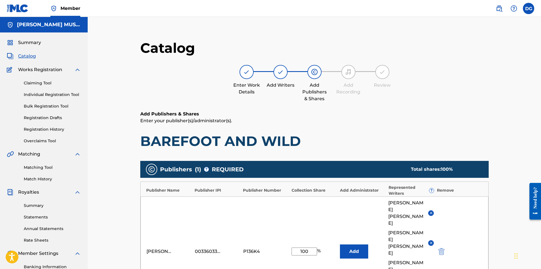
click at [431, 211] on img at bounding box center [431, 213] width 4 height 4
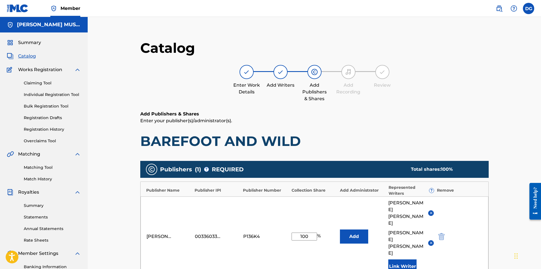
click at [432, 241] on img at bounding box center [431, 243] width 4 height 4
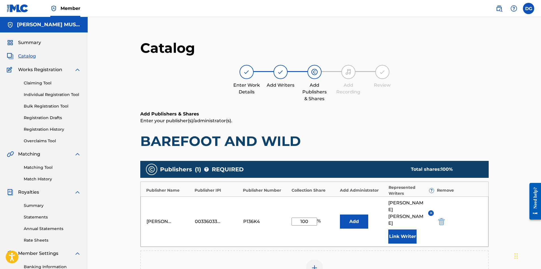
drag, startPoint x: 309, startPoint y: 213, endPoint x: 246, endPoint y: 210, distance: 63.1
click at [246, 210] on div "[PERSON_NAME] MUSIC 00336033296 P136K4 100 % Add [PERSON_NAME] Link Writer" at bounding box center [314, 222] width 348 height 50
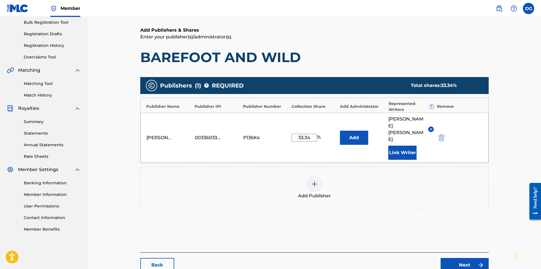
scroll to position [84, 0]
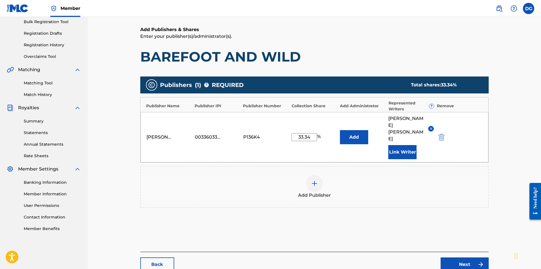
type input "33.34"
click at [463, 258] on link "Next" at bounding box center [464, 265] width 48 height 14
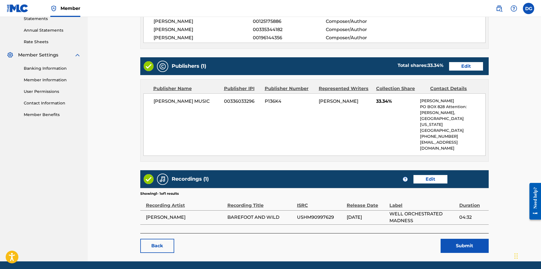
scroll to position [200, 0]
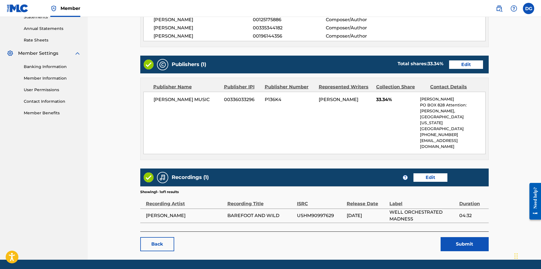
click at [455, 237] on button "Submit" at bounding box center [464, 244] width 48 height 14
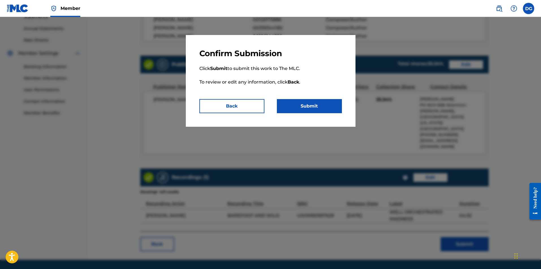
click at [308, 106] on button "Submit" at bounding box center [309, 106] width 65 height 14
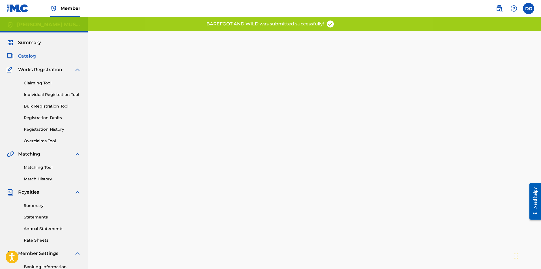
click at [29, 55] on span "Catalog" at bounding box center [27, 56] width 18 height 7
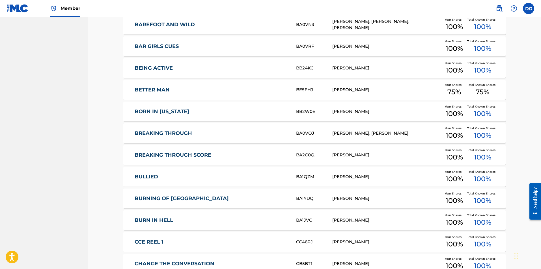
scroll to position [537, 0]
click at [183, 129] on div "BREAKING THROUGH BA0VOJ [PERSON_NAME], [PERSON_NAME] Your Shares 100 % Total Kn…" at bounding box center [314, 133] width 382 height 20
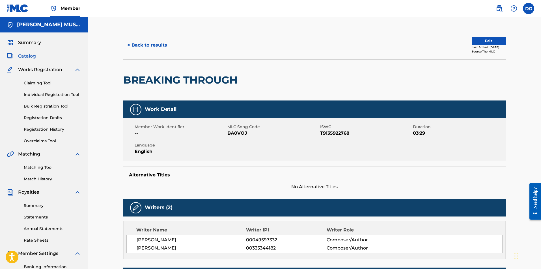
click at [484, 42] on button "Edit" at bounding box center [488, 41] width 34 height 8
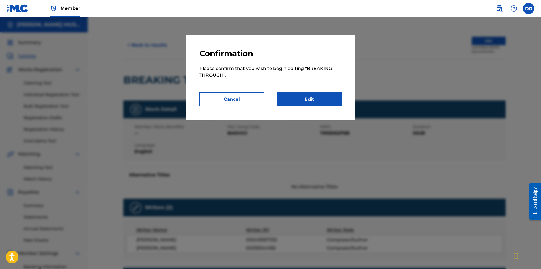
click at [229, 101] on button "Cancel" at bounding box center [231, 99] width 65 height 14
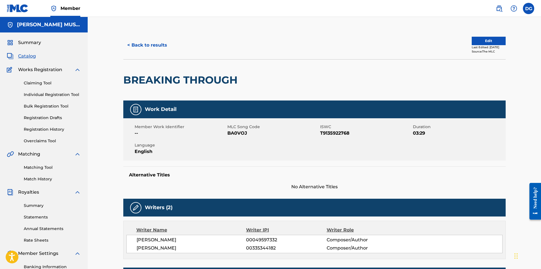
click at [29, 55] on span "Catalog" at bounding box center [27, 56] width 18 height 7
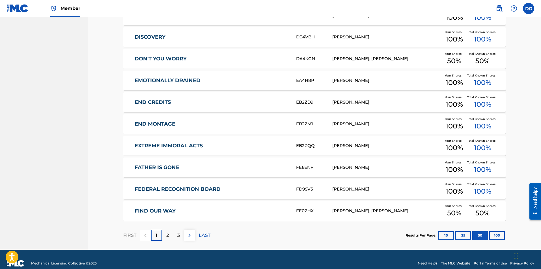
scroll to position [1032, 0]
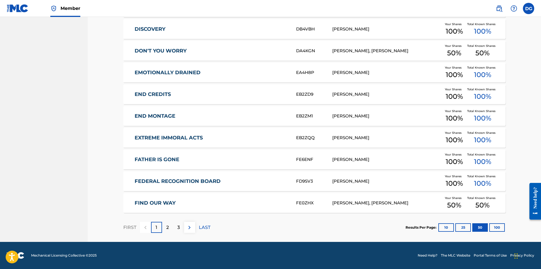
click at [168, 229] on p "2" at bounding box center [167, 227] width 3 height 7
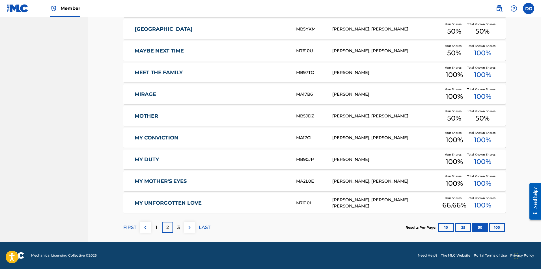
click at [180, 229] on div "3" at bounding box center [178, 227] width 11 height 11
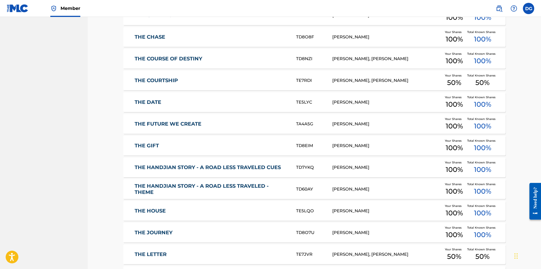
scroll to position [806, 0]
click at [198, 57] on link "THE COURSE OF DESTINY" at bounding box center [211, 59] width 154 height 6
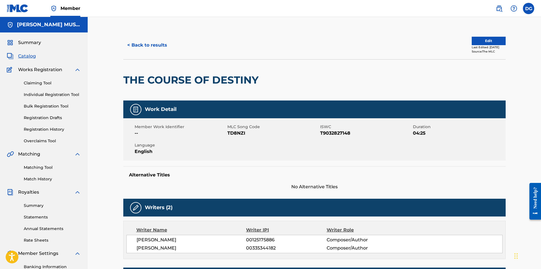
click at [484, 39] on button "Edit" at bounding box center [488, 41] width 34 height 8
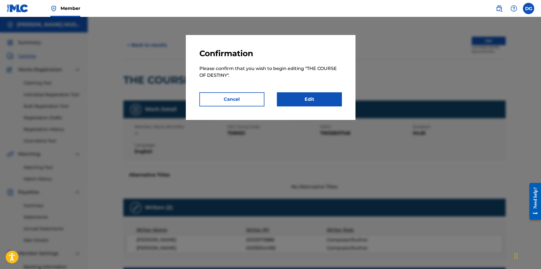
click at [307, 96] on link "Edit" at bounding box center [309, 99] width 65 height 14
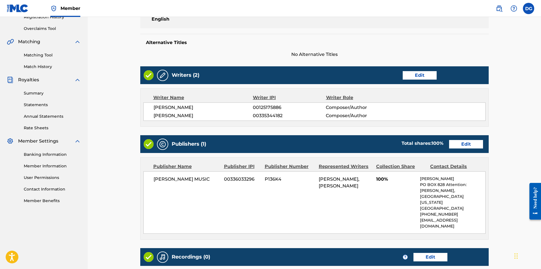
scroll to position [113, 0]
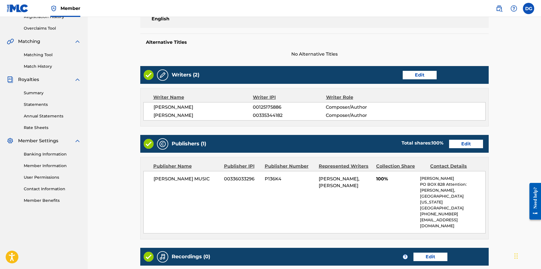
click at [470, 145] on link "Edit" at bounding box center [466, 144] width 34 height 8
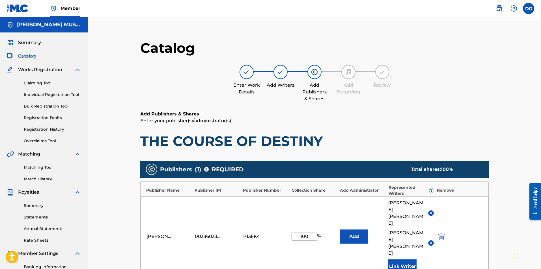
click at [431, 211] on img at bounding box center [431, 213] width 4 height 4
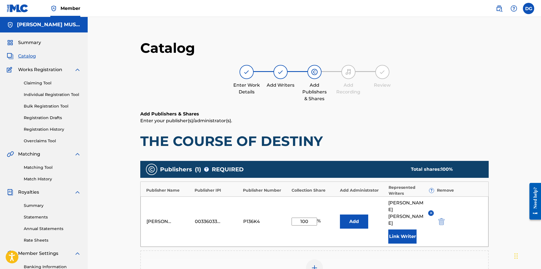
drag, startPoint x: 313, startPoint y: 215, endPoint x: 227, endPoint y: 217, distance: 86.2
click at [227, 217] on div "[PERSON_NAME] MUSIC 00336033296 P136K4 100 % Add [PERSON_NAME] Link Writer" at bounding box center [314, 222] width 348 height 50
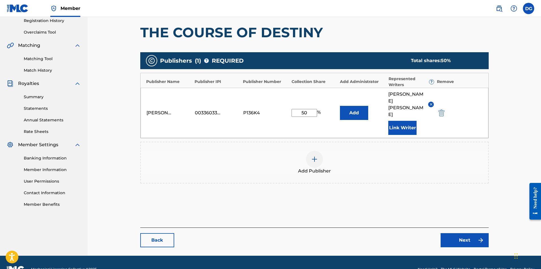
scroll to position [109, 0]
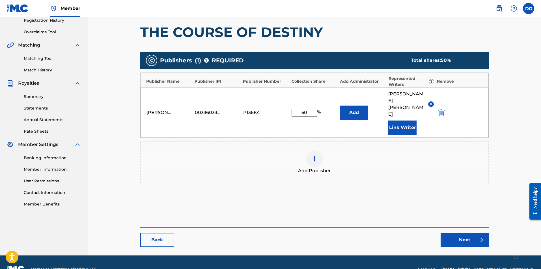
type input "50"
click at [471, 233] on link "Next" at bounding box center [464, 240] width 48 height 14
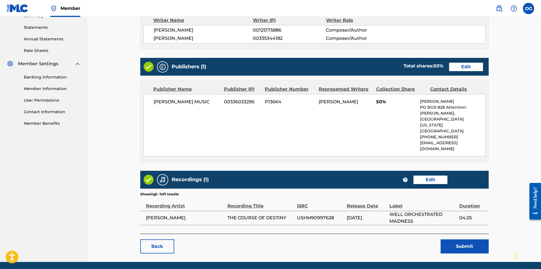
scroll to position [192, 0]
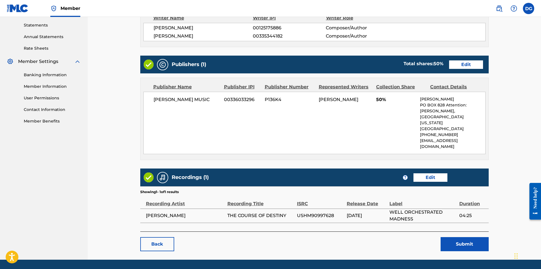
click at [472, 237] on button "Submit" at bounding box center [464, 244] width 48 height 14
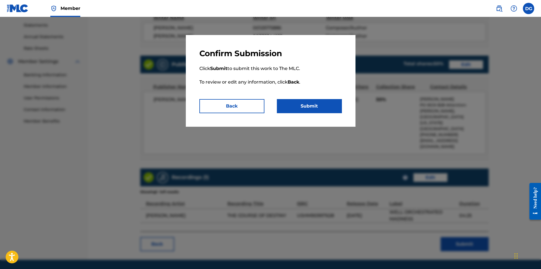
click at [319, 109] on button "Submit" at bounding box center [309, 106] width 65 height 14
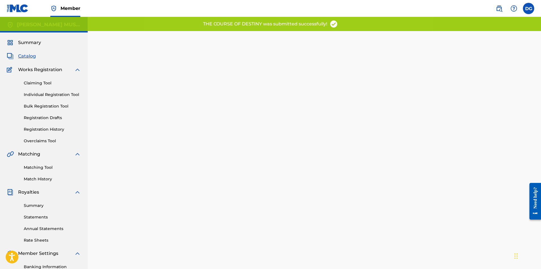
click at [25, 57] on span "Catalog" at bounding box center [27, 56] width 18 height 7
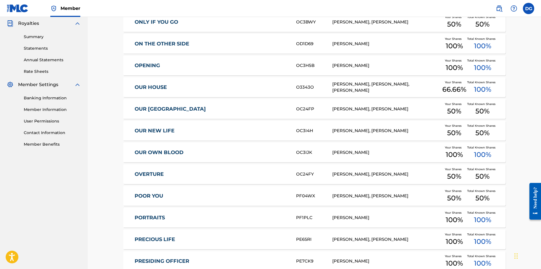
scroll to position [169, 0]
click at [159, 86] on link "OUR HOUSE" at bounding box center [211, 87] width 154 height 6
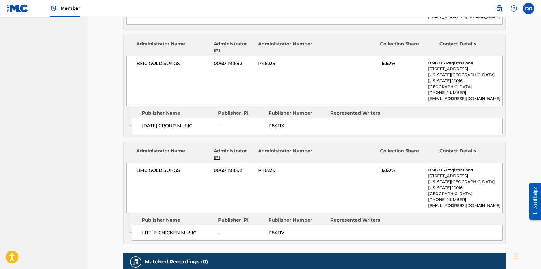
scroll to position [339, 0]
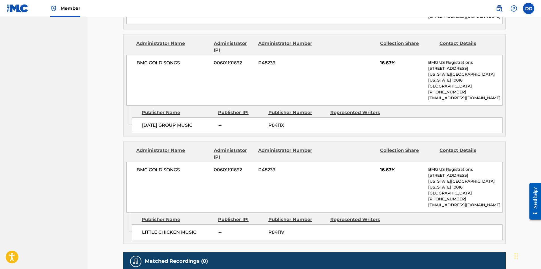
drag, startPoint x: 357, startPoint y: 197, endPoint x: 90, endPoint y: 188, distance: 267.5
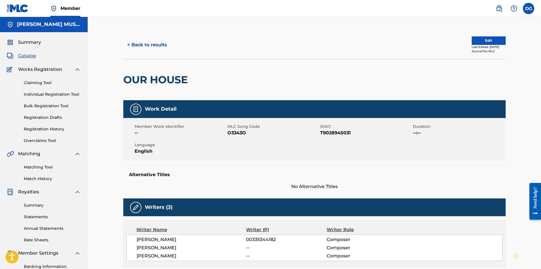
scroll to position [0, 0]
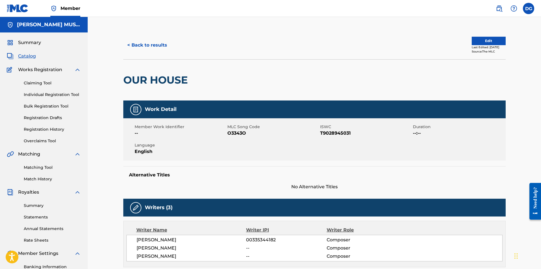
click at [24, 56] on span "Catalog" at bounding box center [27, 56] width 18 height 7
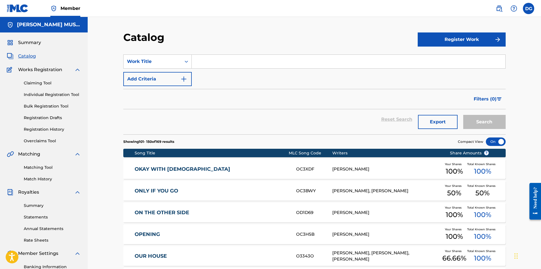
click at [46, 130] on link "Registration History" at bounding box center [52, 130] width 57 height 6
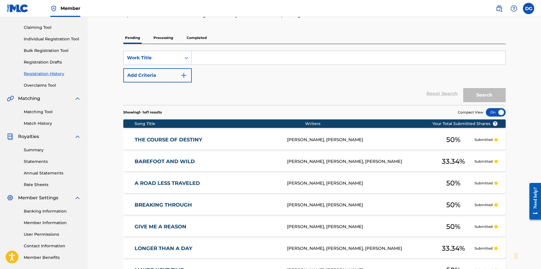
scroll to position [56, 0]
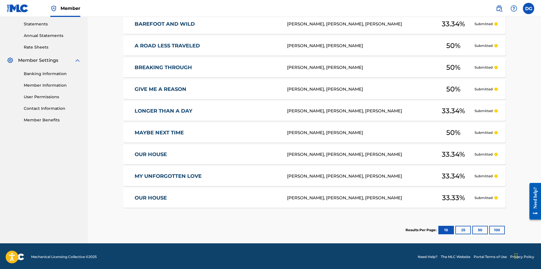
click at [461, 231] on button "25" at bounding box center [463, 230] width 16 height 8
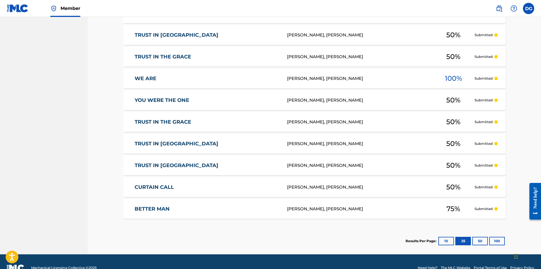
scroll to position [422, 0]
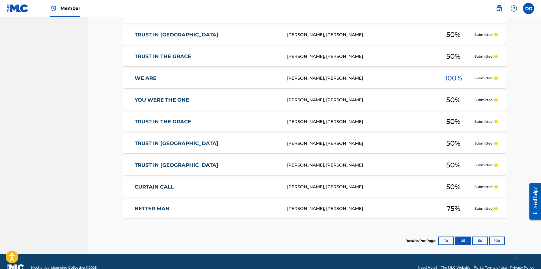
click at [478, 242] on button "50" at bounding box center [480, 241] width 16 height 8
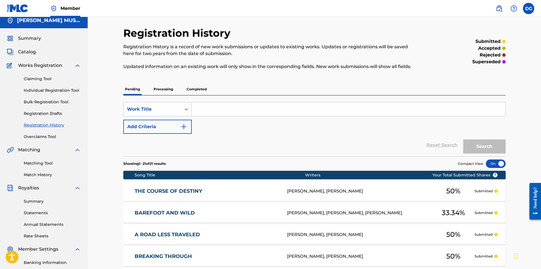
scroll to position [0, 0]
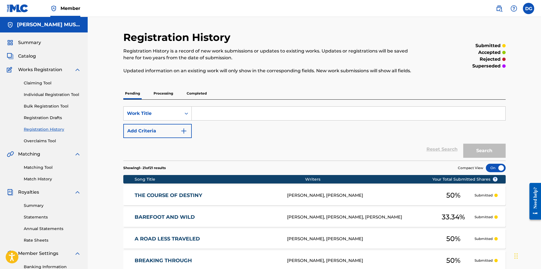
click at [25, 57] on span "Catalog" at bounding box center [27, 56] width 18 height 7
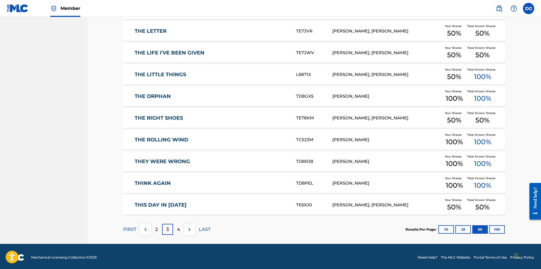
scroll to position [1032, 0]
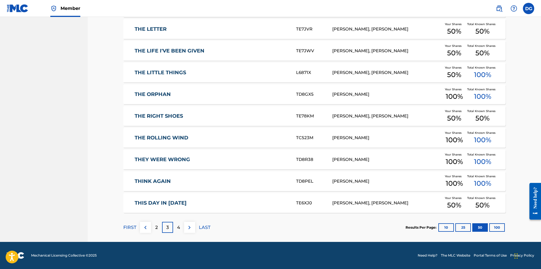
click at [180, 228] on div "4" at bounding box center [178, 227] width 11 height 11
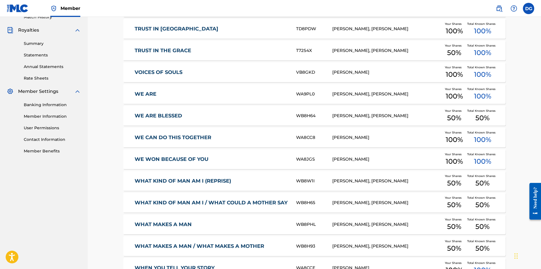
scroll to position [162, 0]
click at [153, 94] on link "WE ARE" at bounding box center [211, 94] width 154 height 6
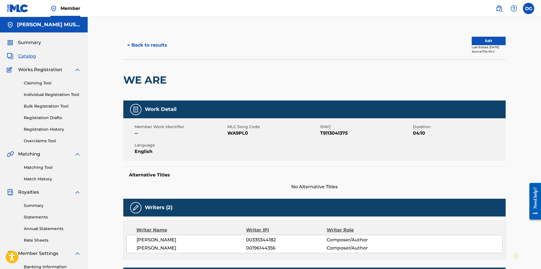
click at [488, 40] on button "Edit" at bounding box center [488, 41] width 34 height 8
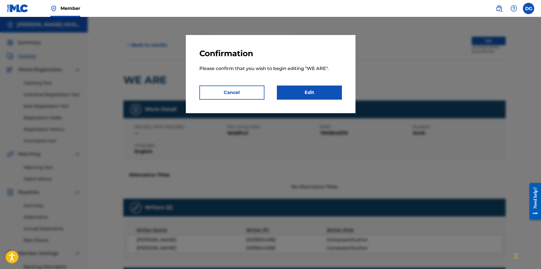
click at [316, 93] on link "Edit" at bounding box center [309, 93] width 65 height 14
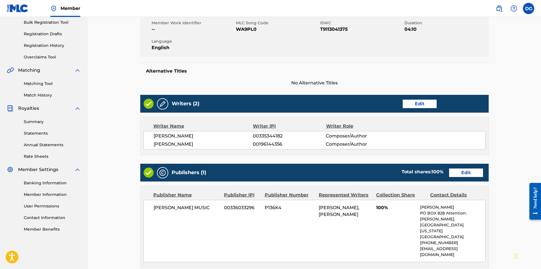
scroll to position [84, 0]
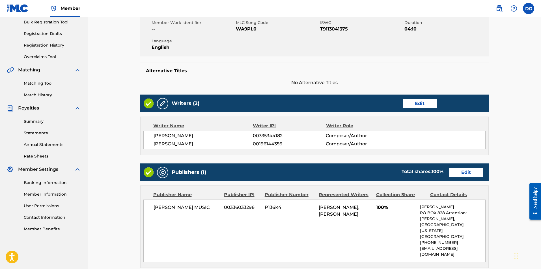
click at [460, 173] on link "Edit" at bounding box center [466, 172] width 34 height 8
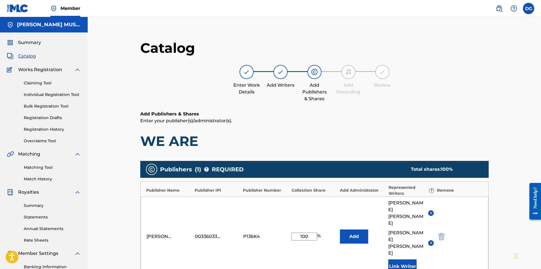
click at [431, 241] on img at bounding box center [431, 243] width 4 height 4
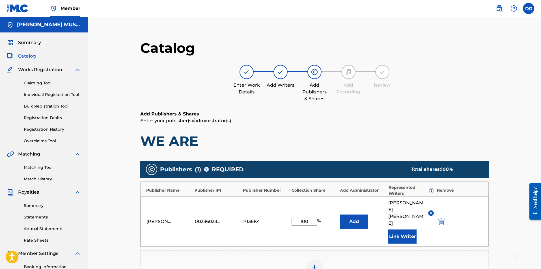
drag, startPoint x: 310, startPoint y: 218, endPoint x: 249, endPoint y: 207, distance: 62.0
click at [249, 207] on div "[PERSON_NAME] MUSIC 00336033296 P136K4 100 % Add [PERSON_NAME] Link Writer" at bounding box center [314, 222] width 348 height 50
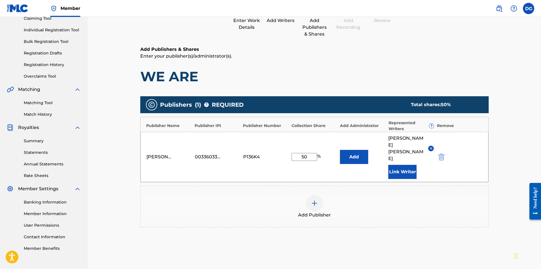
scroll to position [109, 0]
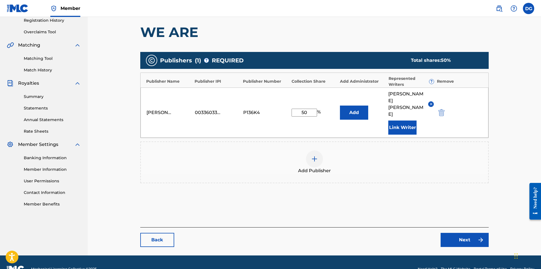
type input "50"
click at [460, 233] on link "Next" at bounding box center [464, 240] width 48 height 14
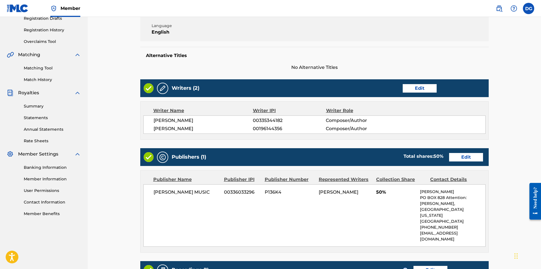
scroll to position [192, 0]
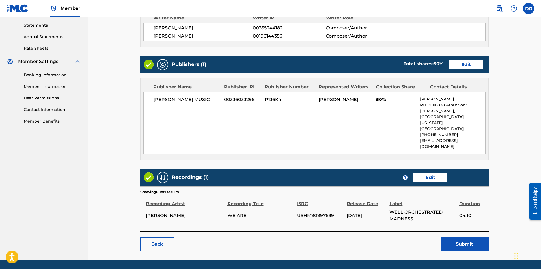
click at [468, 237] on button "Submit" at bounding box center [464, 244] width 48 height 14
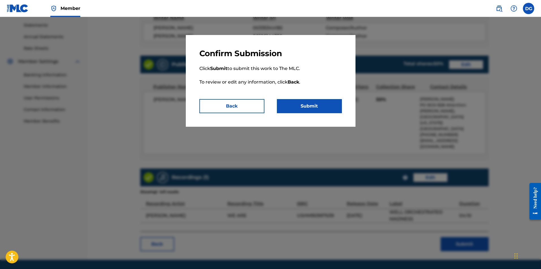
click at [317, 103] on button "Submit" at bounding box center [309, 106] width 65 height 14
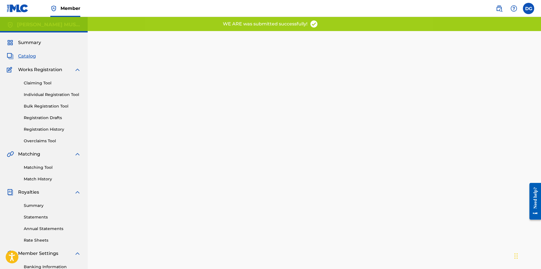
click at [27, 55] on span "Catalog" at bounding box center [27, 56] width 18 height 7
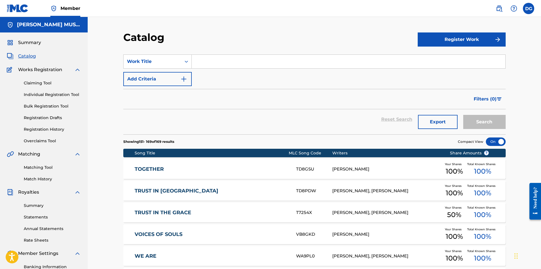
click at [36, 142] on link "Overclaims Tool" at bounding box center [52, 141] width 57 height 6
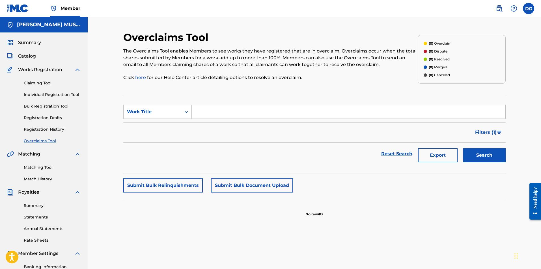
click at [32, 41] on span "Summary" at bounding box center [29, 42] width 23 height 7
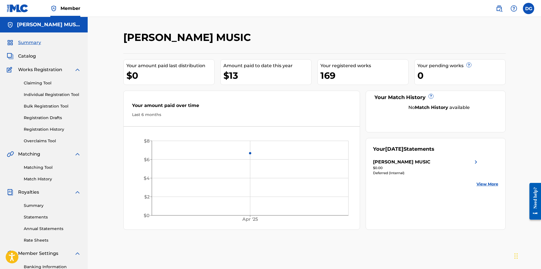
click at [528, 8] on label at bounding box center [527, 8] width 11 height 11
click at [528, 8] on input "DG [PERSON_NAME] [EMAIL_ADDRESS][DOMAIN_NAME] Notification Preferences Profile …" at bounding box center [528, 8] width 0 height 0
click at [475, 78] on p "Log out" at bounding box center [473, 79] width 13 height 5
click at [528, 8] on input "DG [PERSON_NAME] [EMAIL_ADDRESS][DOMAIN_NAME] Notification Preferences Profile …" at bounding box center [528, 8] width 0 height 0
